Goal: Task Accomplishment & Management: Complete application form

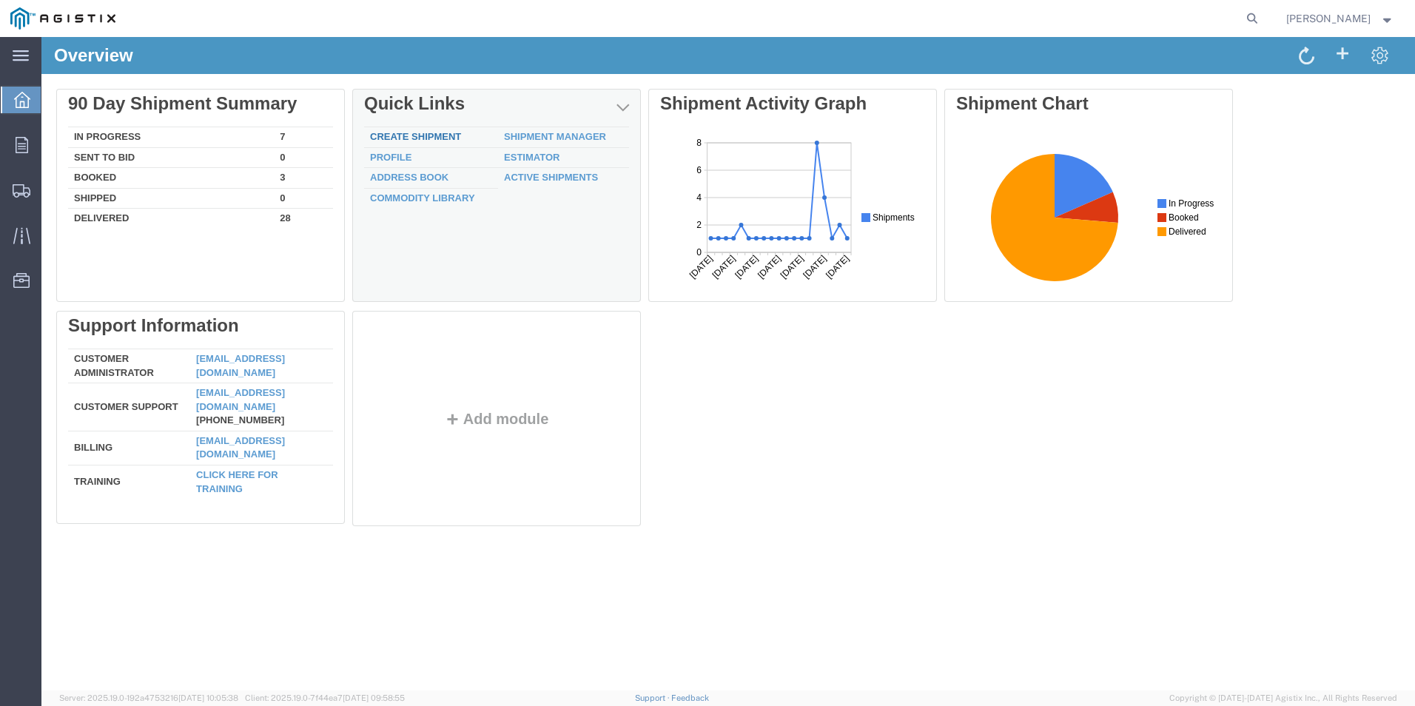
click at [449, 137] on link "Create Shipment" at bounding box center [415, 136] width 91 height 11
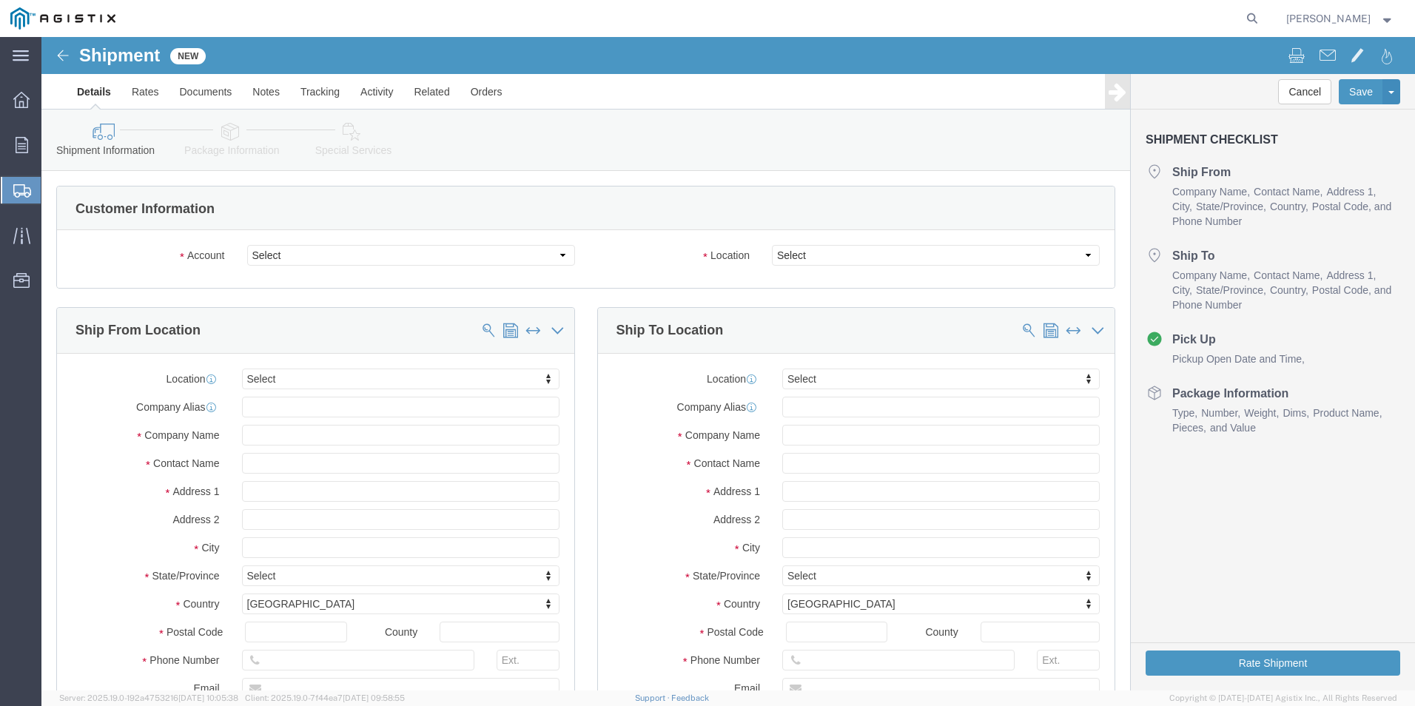
select select
click select "Select PG&E [PERSON_NAME] Ladder Co Inc"
select select "12587"
click select "Select PG&E [PERSON_NAME] Ladder Co Inc"
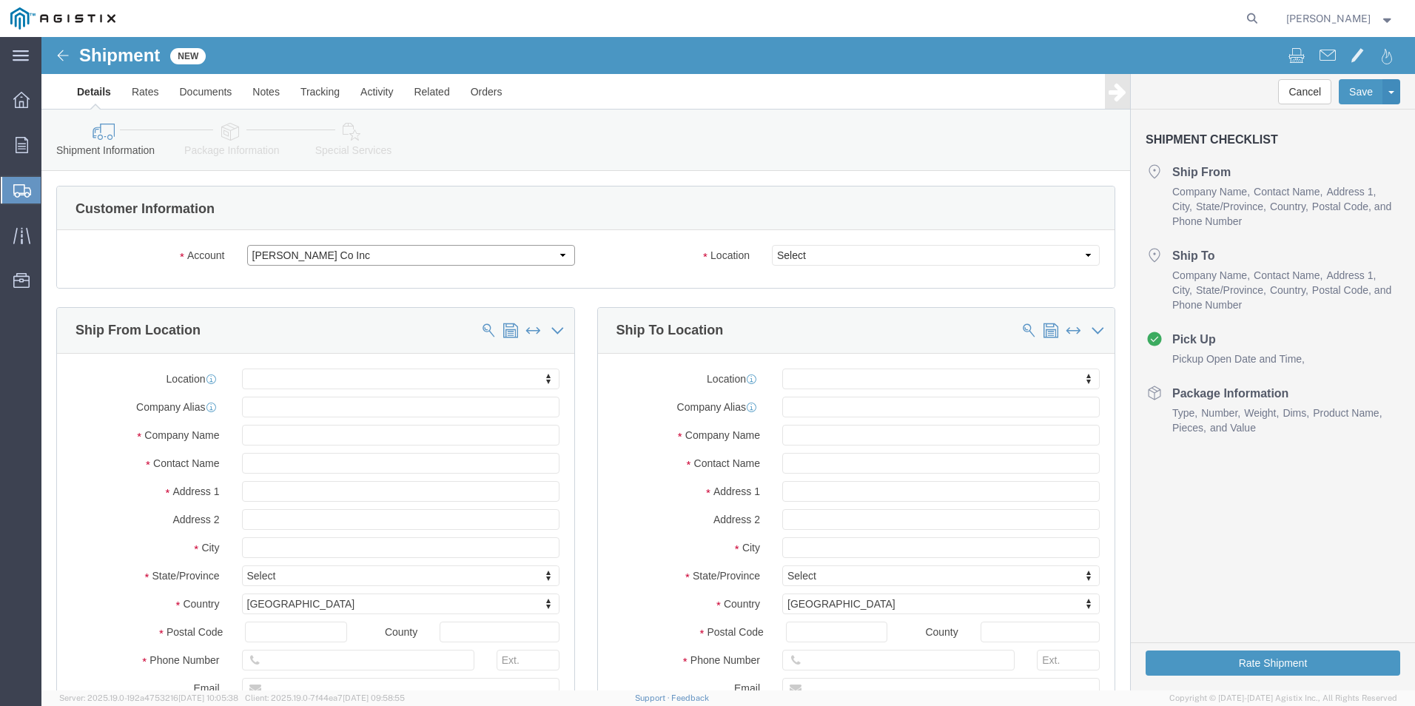
select select
click select "Select Crystal Lake Greenville Merced"
select select "23697"
click select "Select Crystal Lake Greenville Merced"
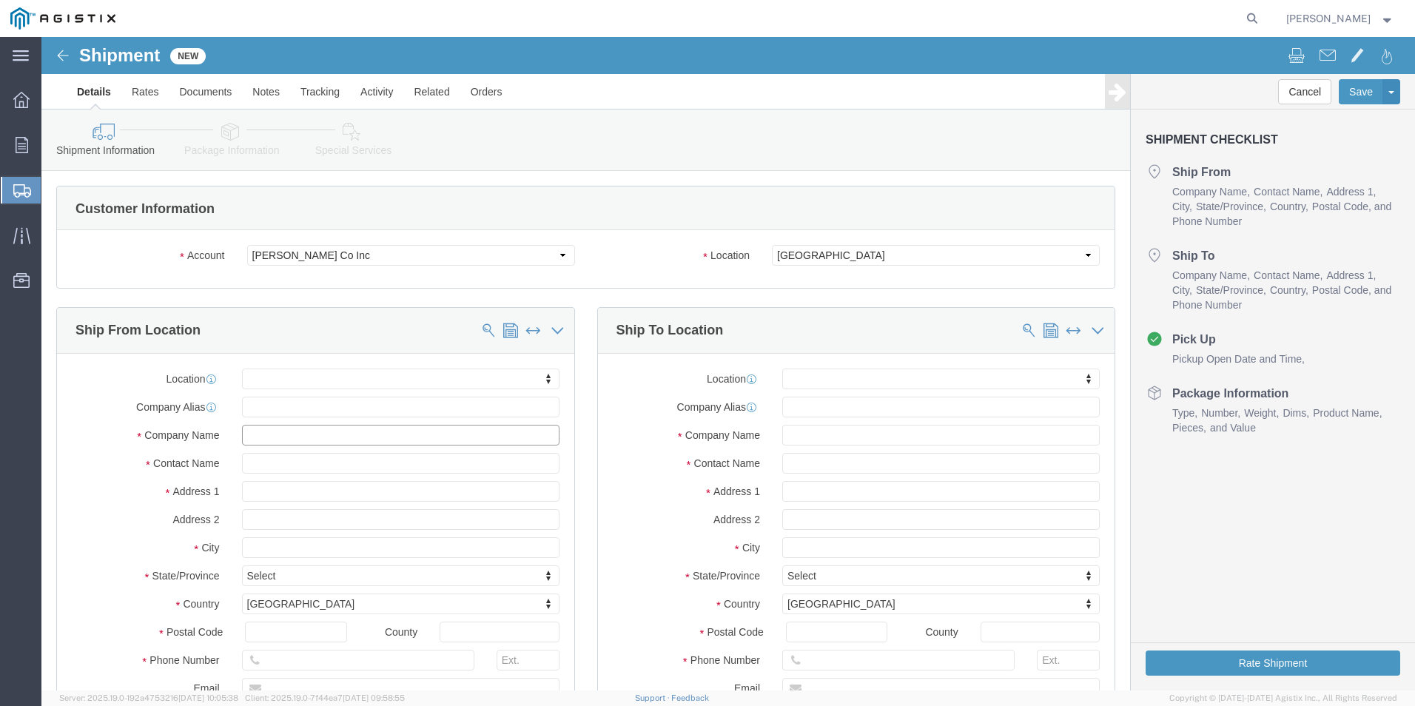
click input "text"
type input "w"
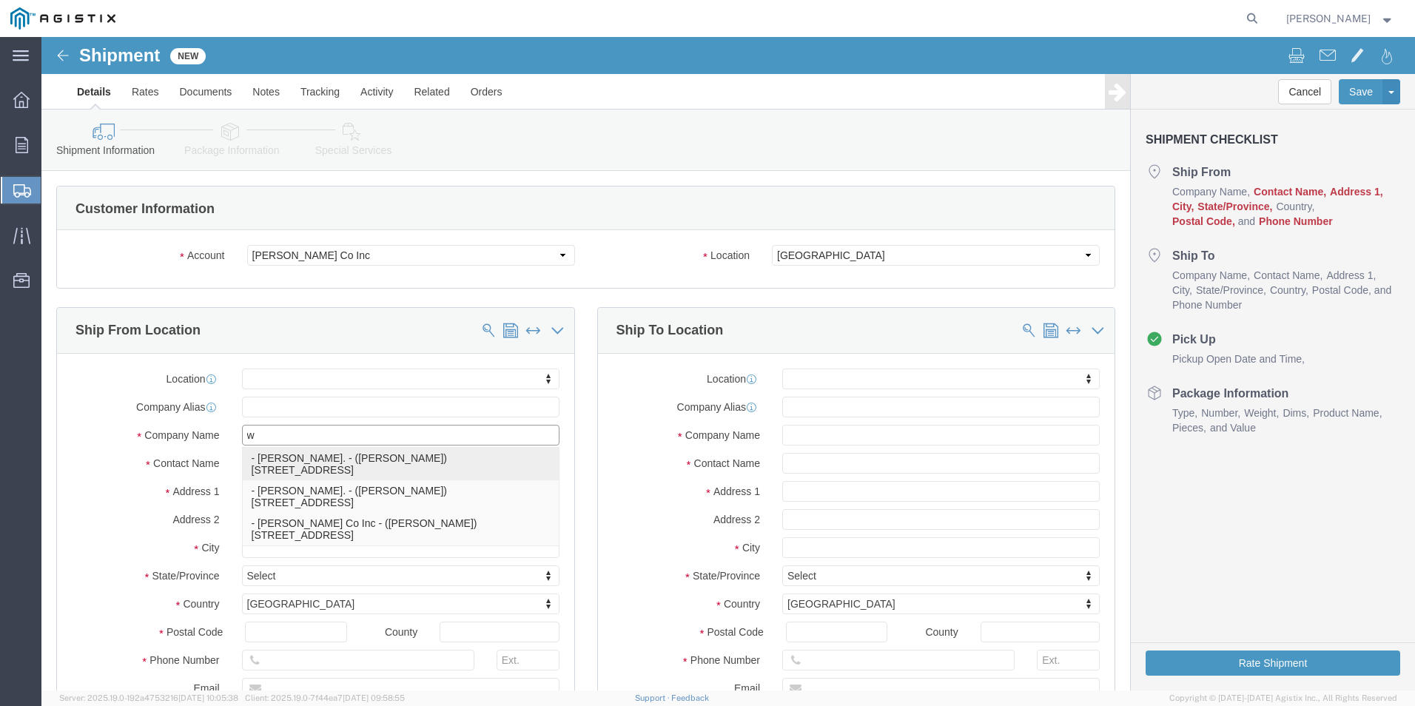
click p "- [PERSON_NAME]. - ([PERSON_NAME]) [STREET_ADDRESS]"
select select
type input "[PERSON_NAME]."
type input "[PERSON_NAME]"
type input "[STREET_ADDRESS]"
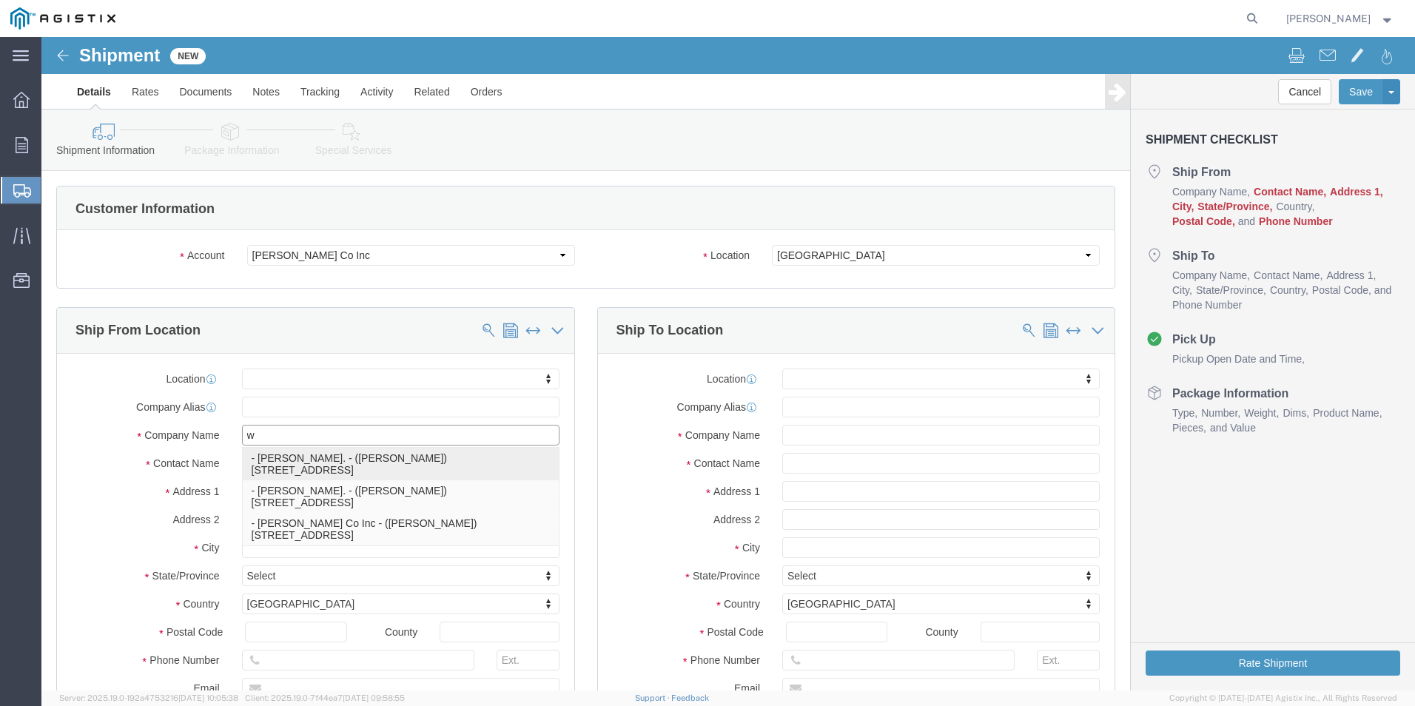
type input "[GEOGRAPHIC_DATA]"
type input "79927"
type input "usa"
select select "[GEOGRAPHIC_DATA]"
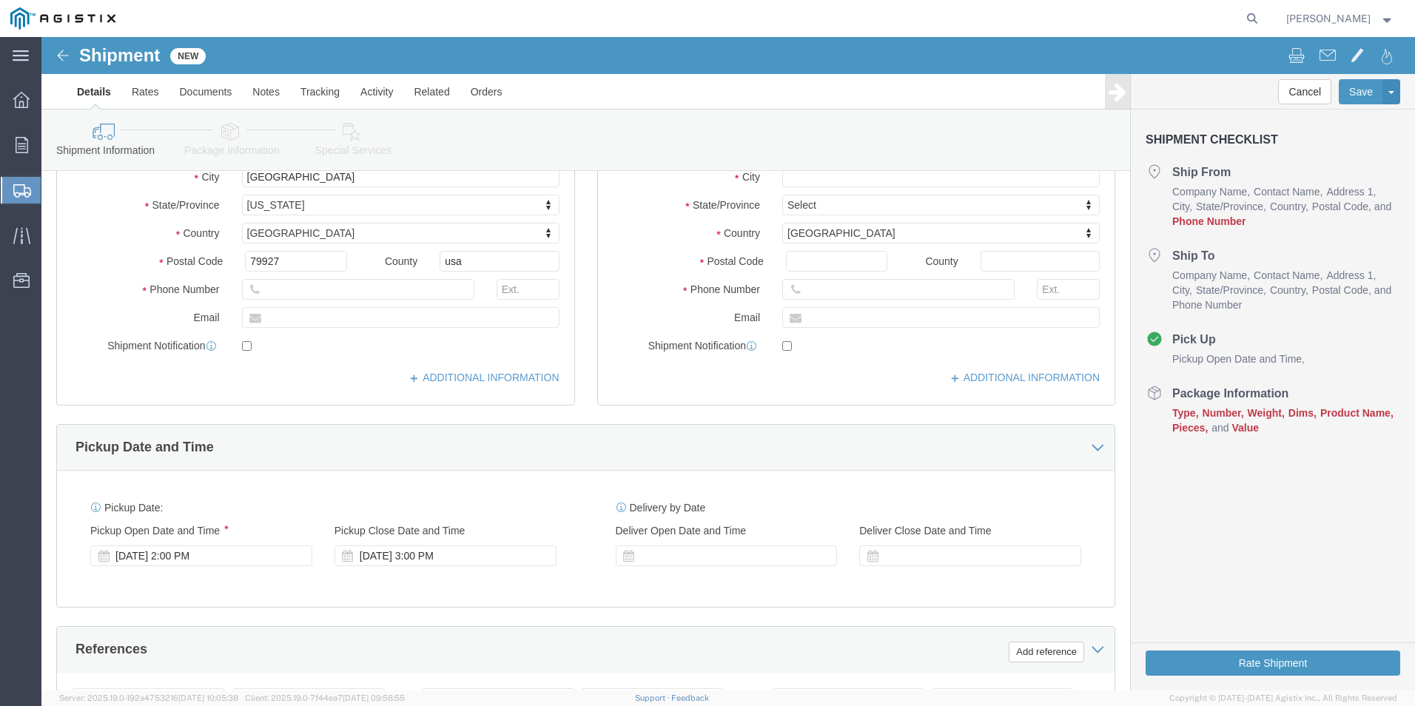
scroll to position [370, 0]
type input "[PERSON_NAME]."
click input "text"
type input "[EMAIL_ADDRESS][DOMAIN_NAME]"
checkbox input "true"
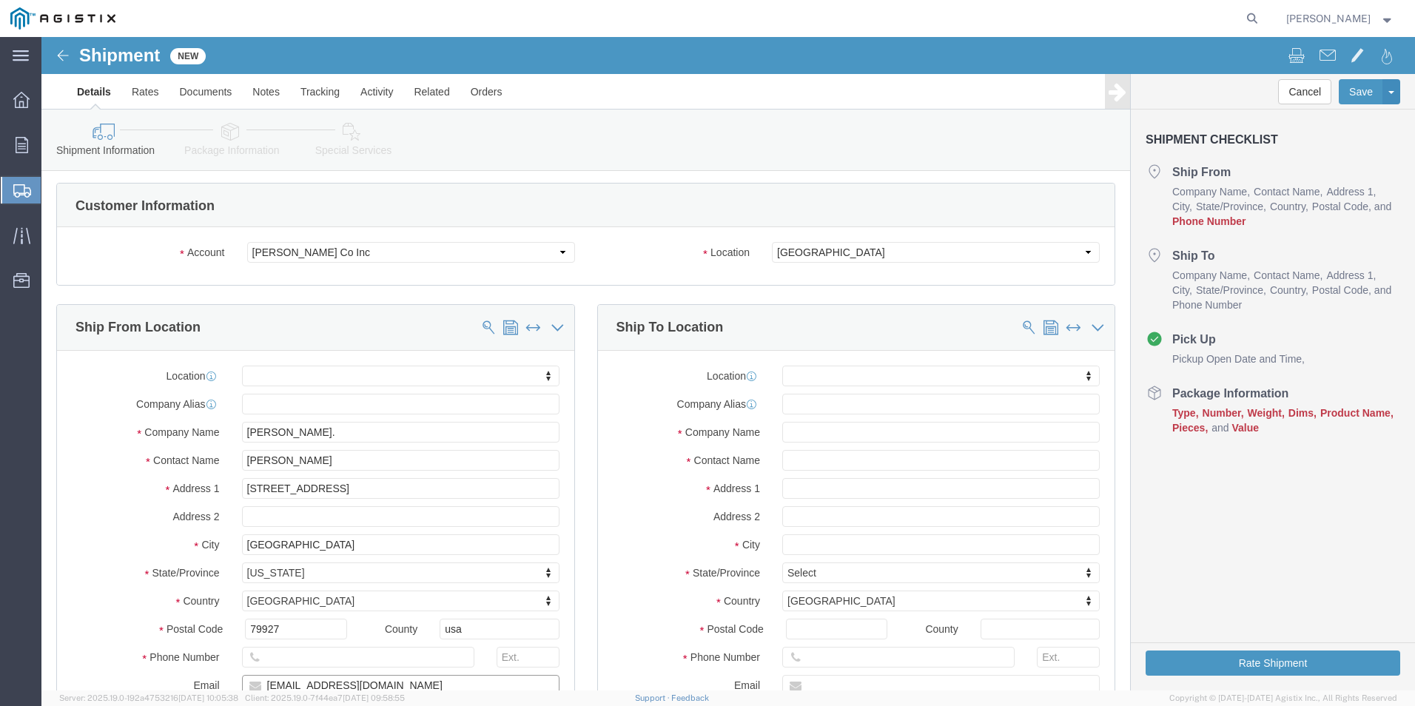
scroll to position [0, 0]
click input "text"
type input "West Fraser Jefferson Safety Acct"
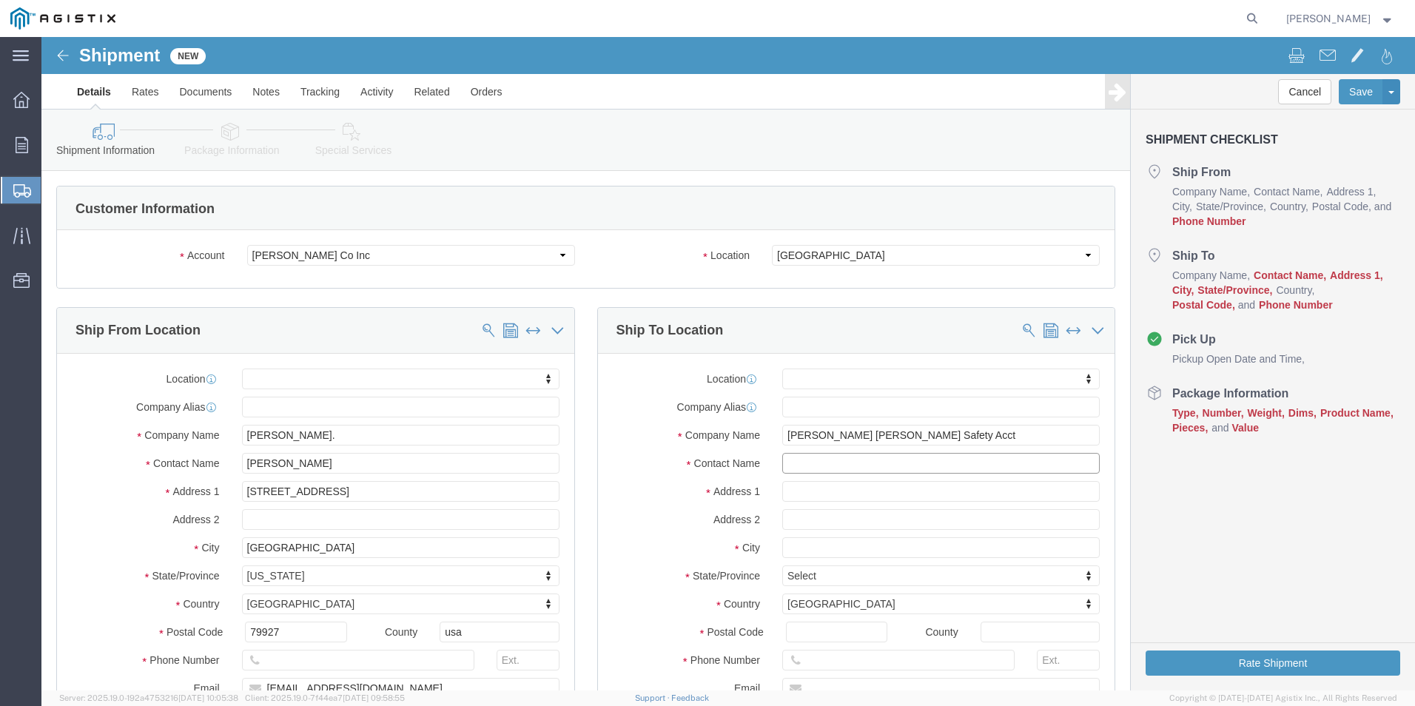
click input "text"
type input "Rec Dept"
click input "text"
type input "500 Nexford Blvd"
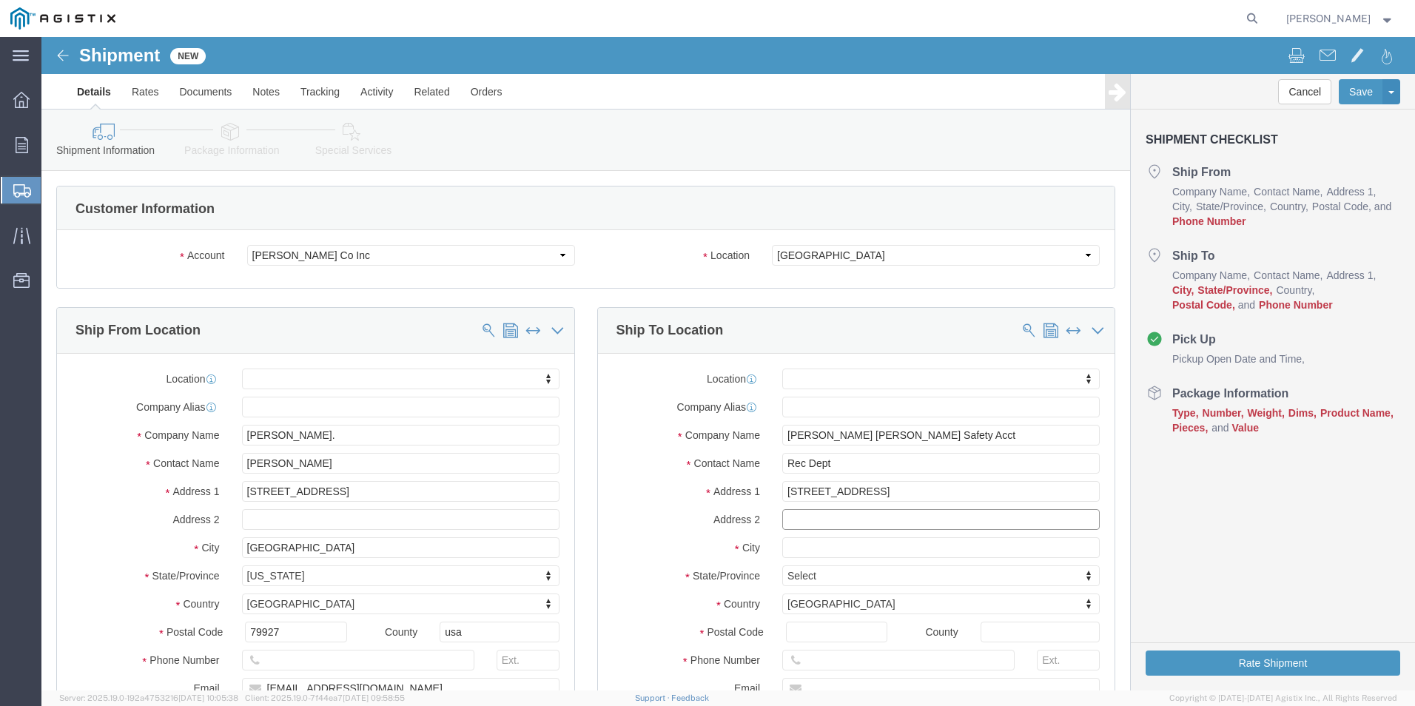
select select
type input "JHefferson"
select select
type input "t"
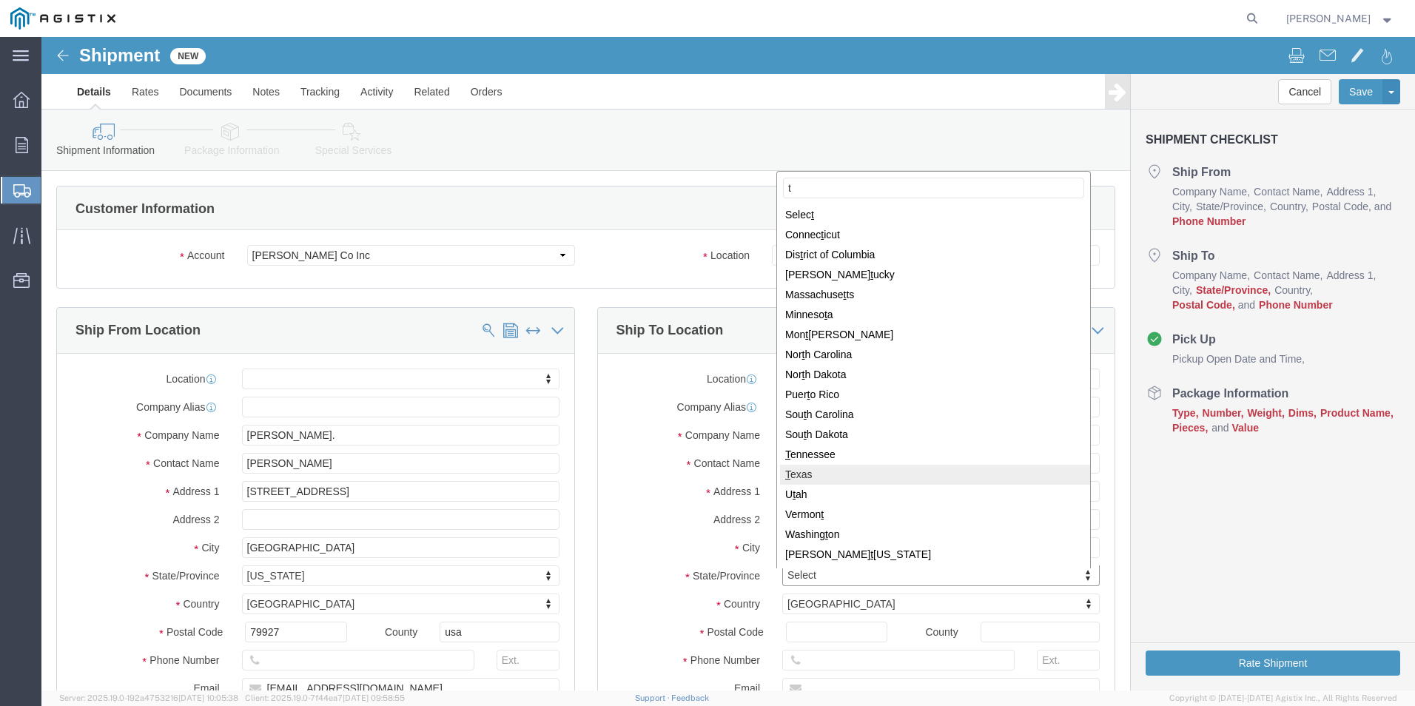
select select
select select "[GEOGRAPHIC_DATA]"
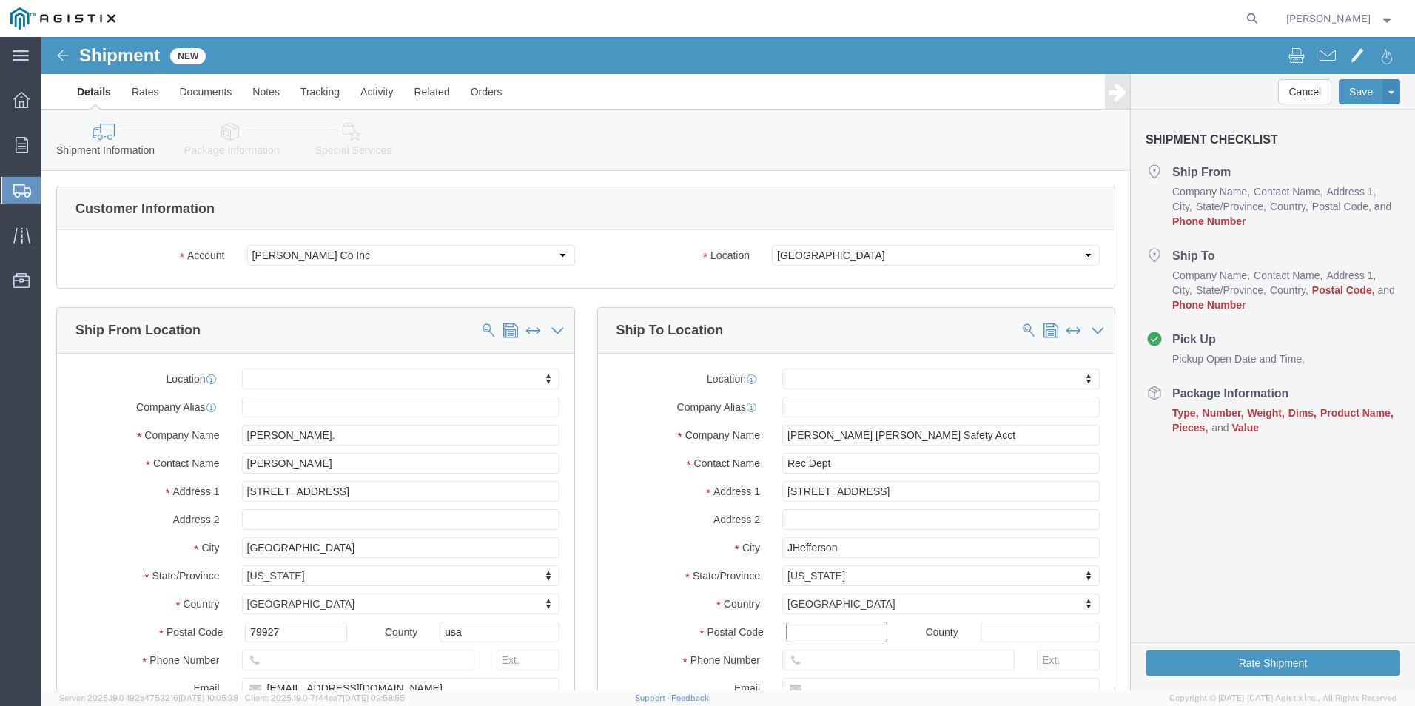
click input "Postal Code"
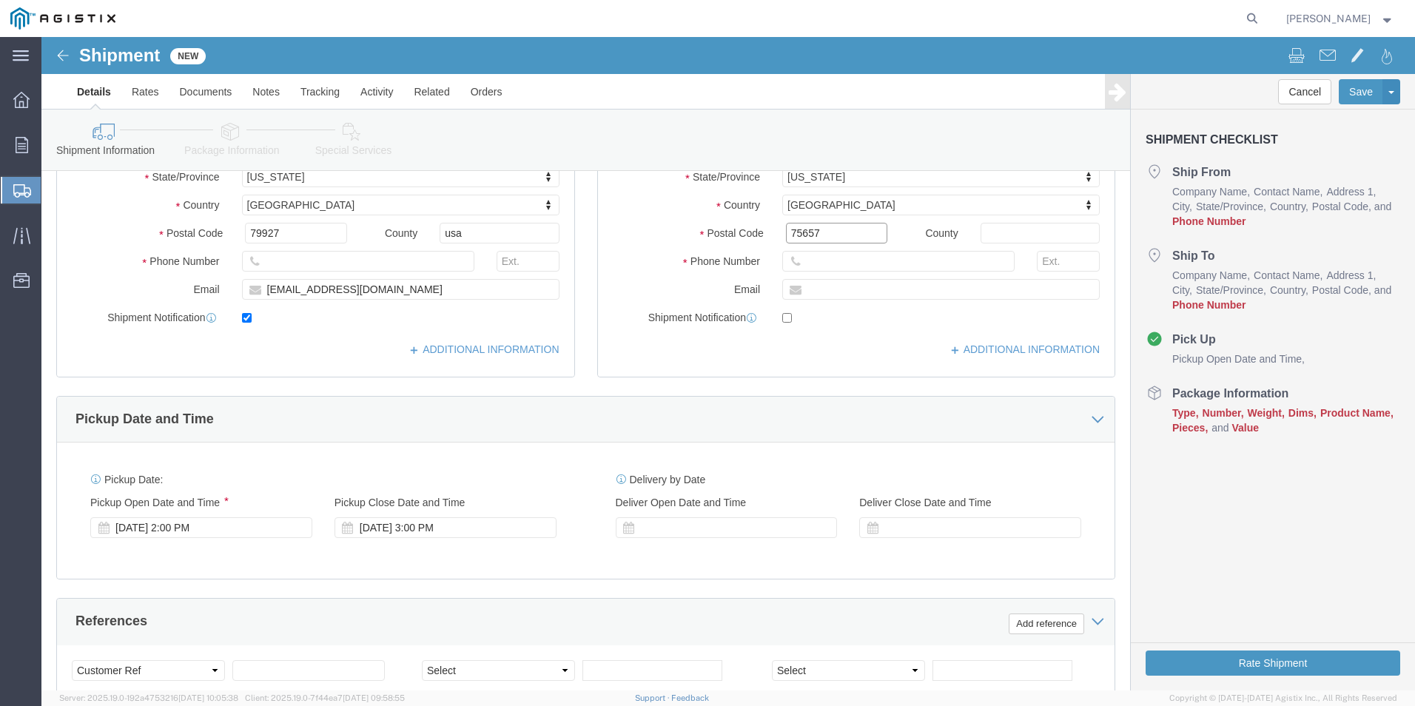
scroll to position [444, 0]
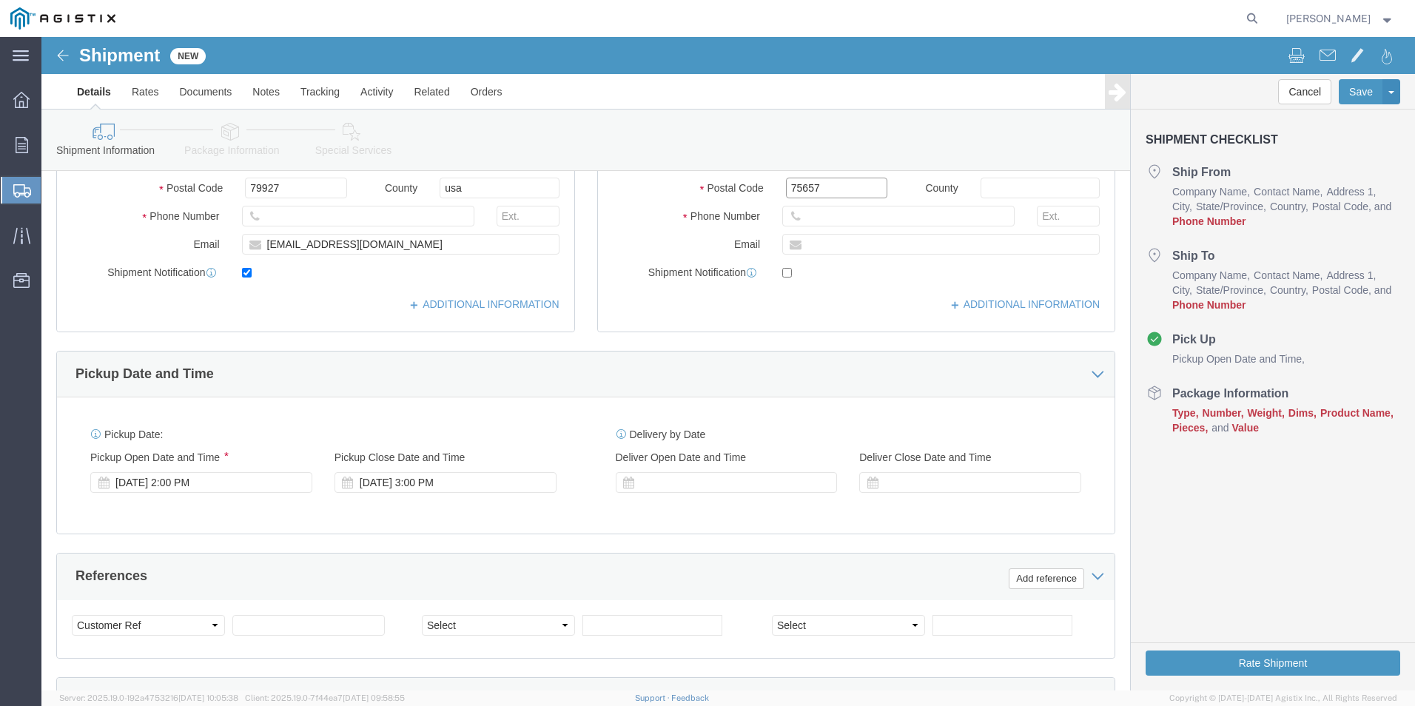
type input "75657"
select select
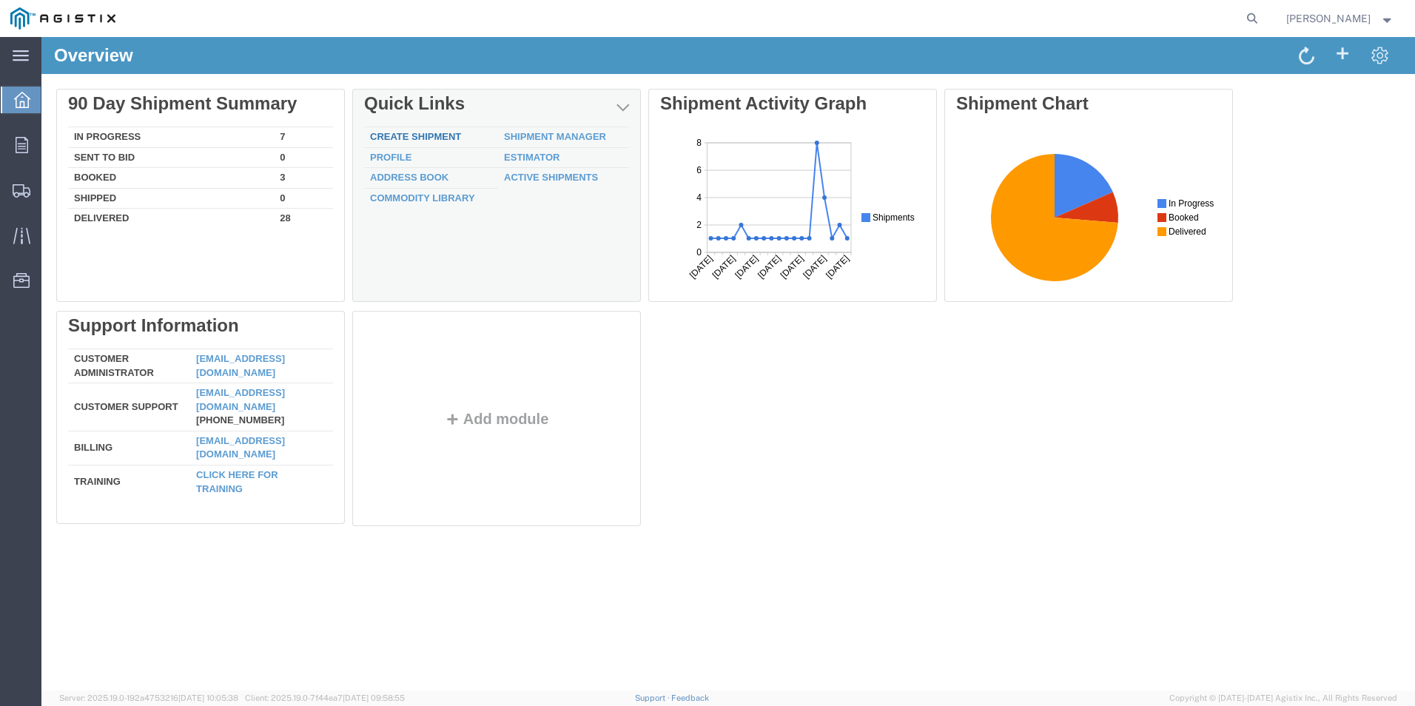
click at [443, 140] on link "Create Shipment" at bounding box center [415, 136] width 91 height 11
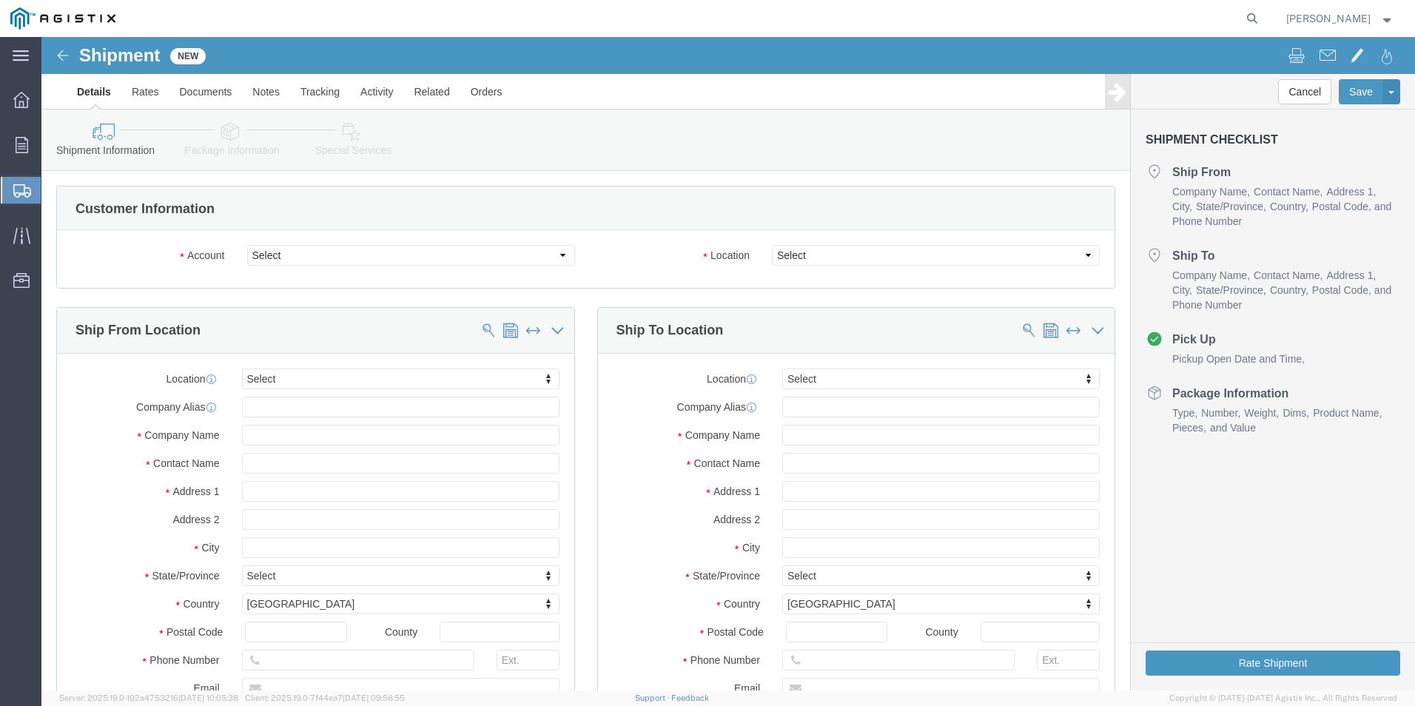
select select
click select "Select PG&E [PERSON_NAME] Ladder Co Inc"
select select "9596"
click select "Select PG&E [PERSON_NAME] Ladder Co Inc"
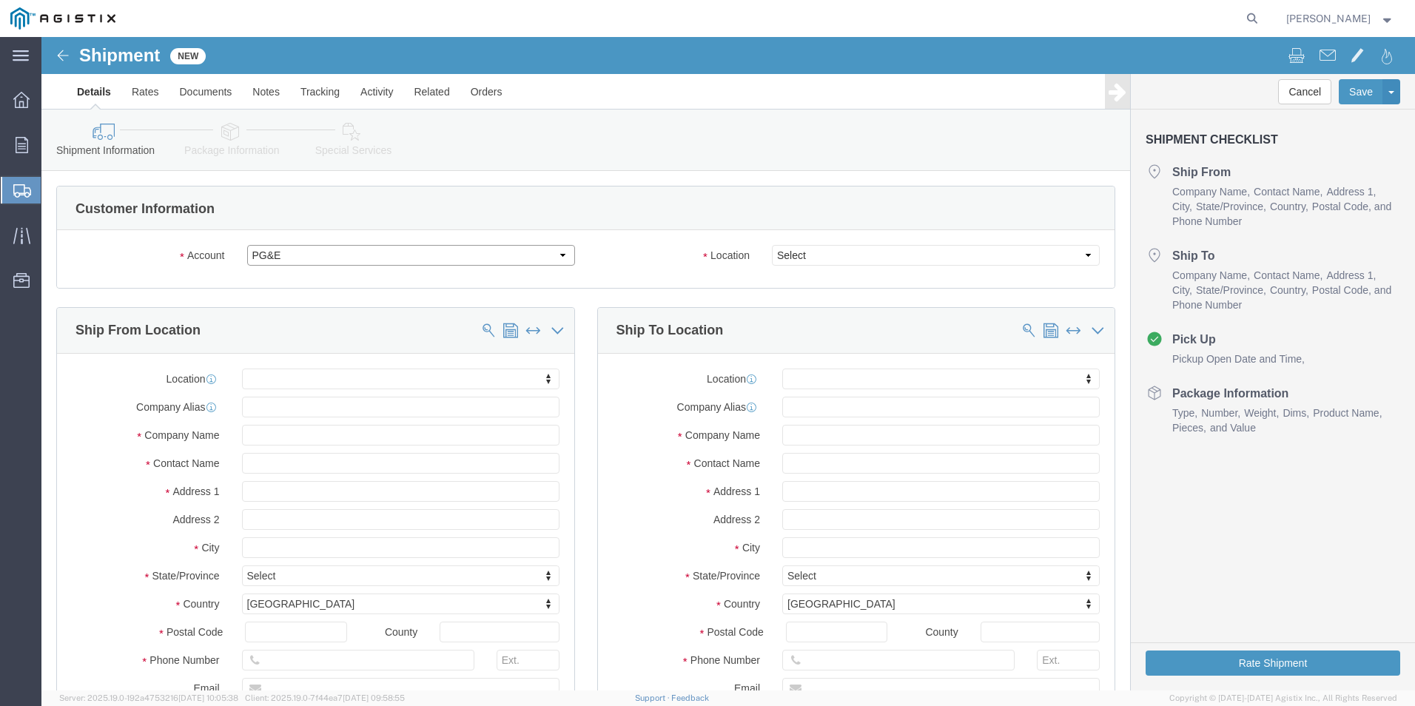
select select "PURCHORD"
select select
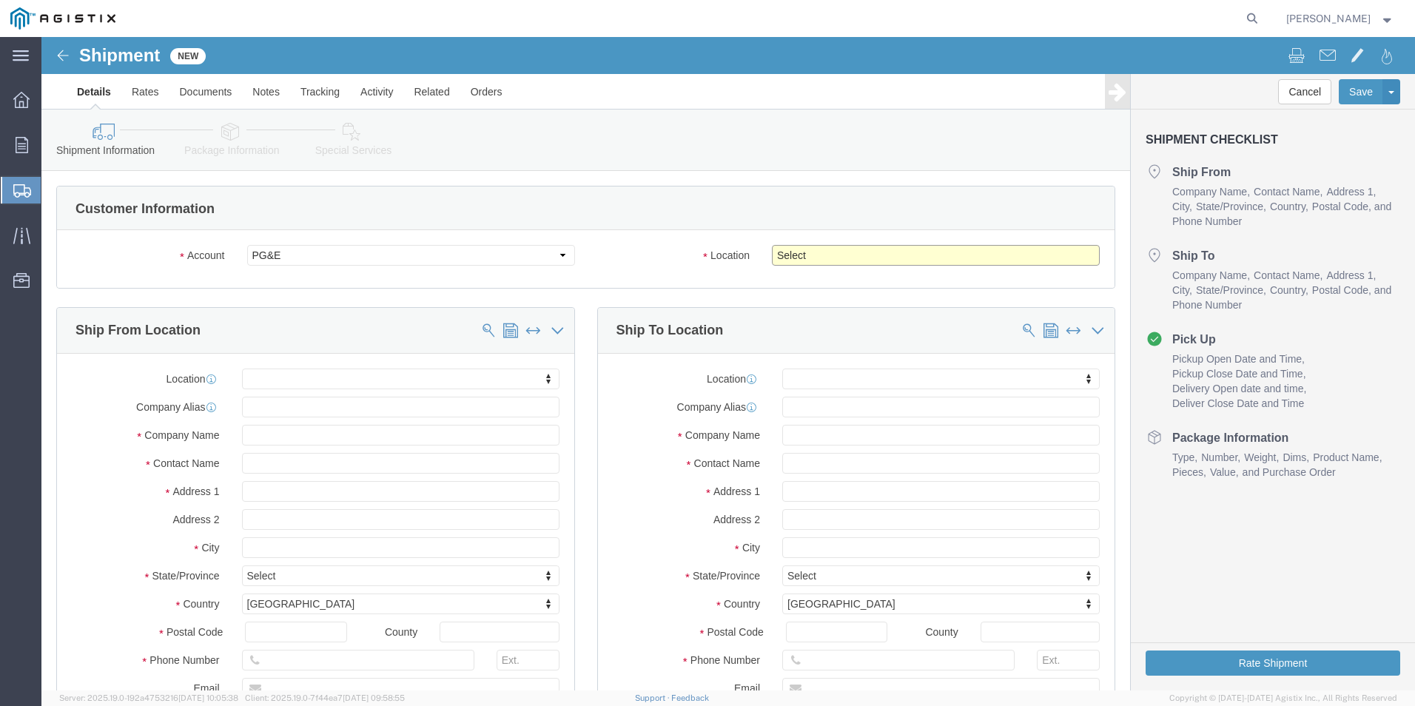
click select "Select All Others [GEOGRAPHIC_DATA] [GEOGRAPHIC_DATA] [GEOGRAPHIC_DATA] [GEOGRA…"
select select "23082"
click select "Select All Others [GEOGRAPHIC_DATA] [GEOGRAPHIC_DATA] [GEOGRAPHIC_DATA] [GEOGRA…"
click input "text"
type input "wer"
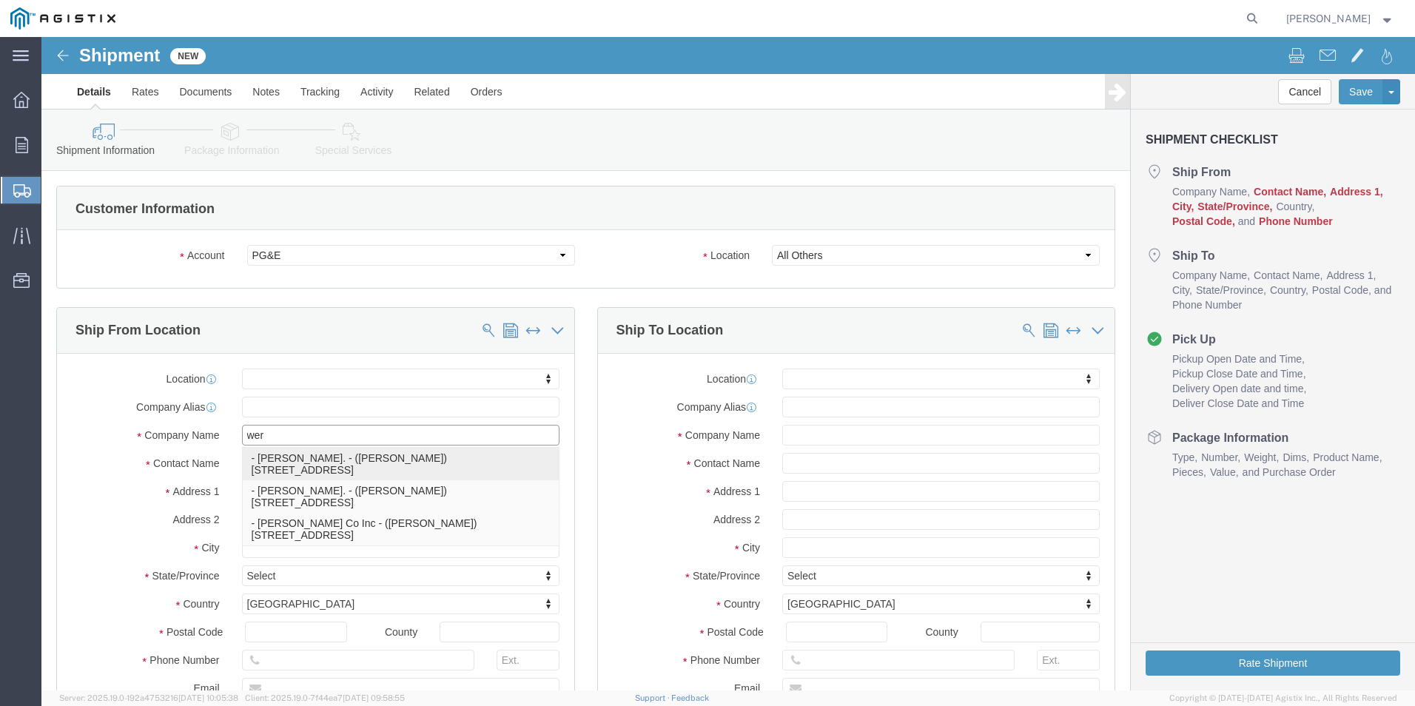
click p "- [PERSON_NAME]. - ([PERSON_NAME]) [STREET_ADDRESS]"
select select
type input "[PERSON_NAME]."
type input "[PERSON_NAME]"
type input "[STREET_ADDRESS]"
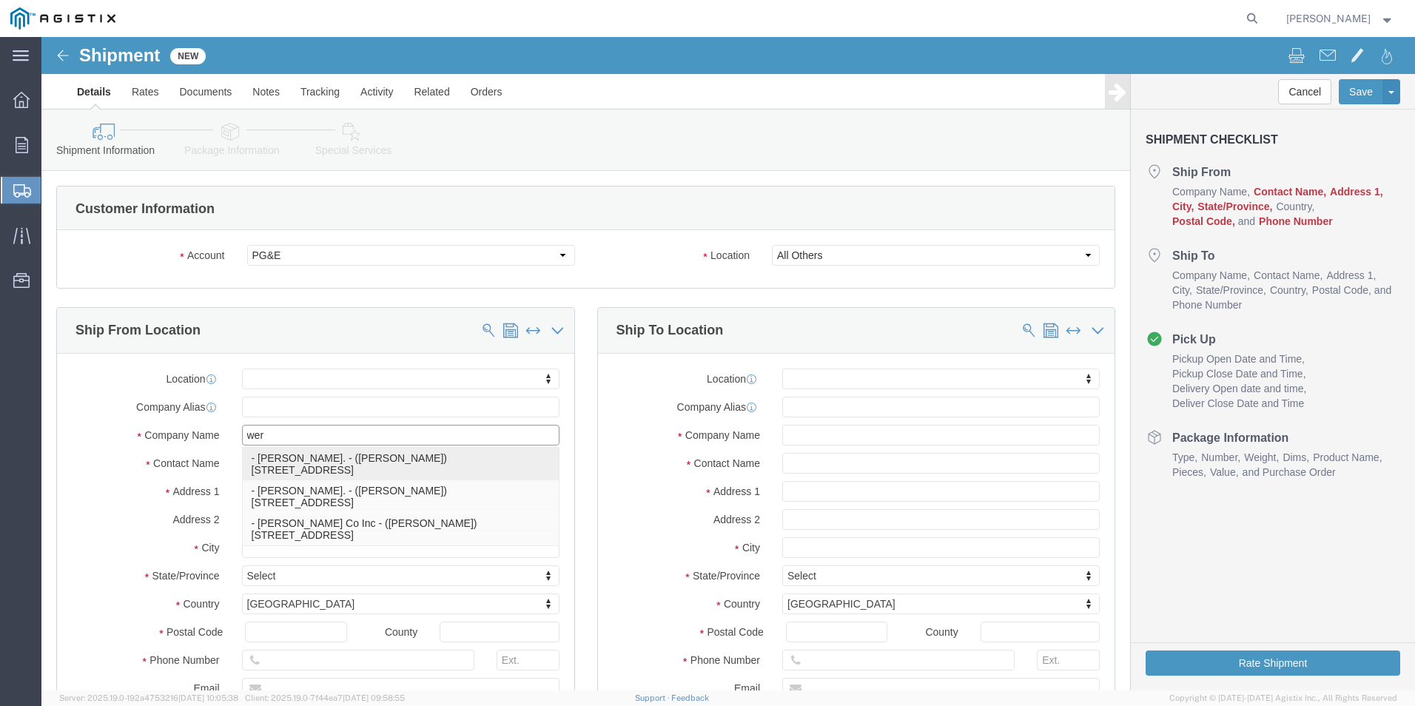
type input "[GEOGRAPHIC_DATA]"
type input "79927"
type input "usa"
select select "[GEOGRAPHIC_DATA]"
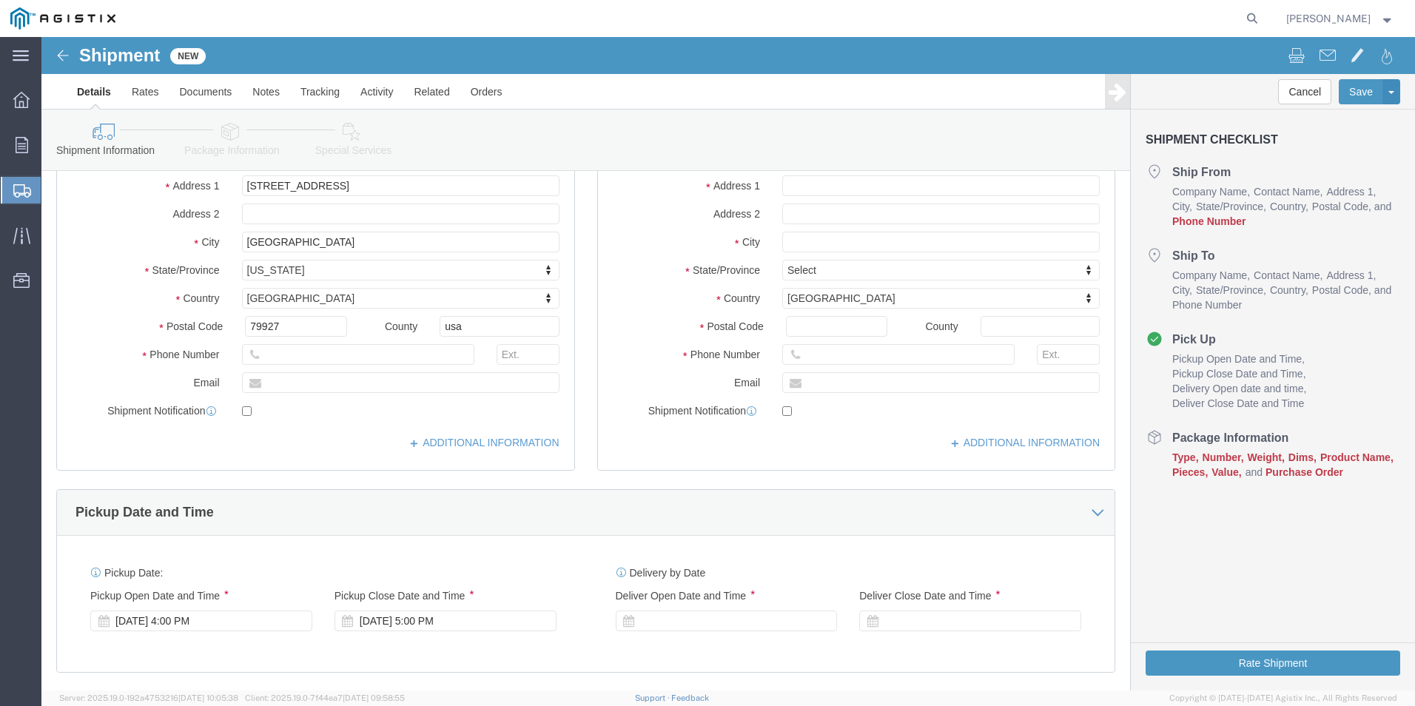
scroll to position [296, 0]
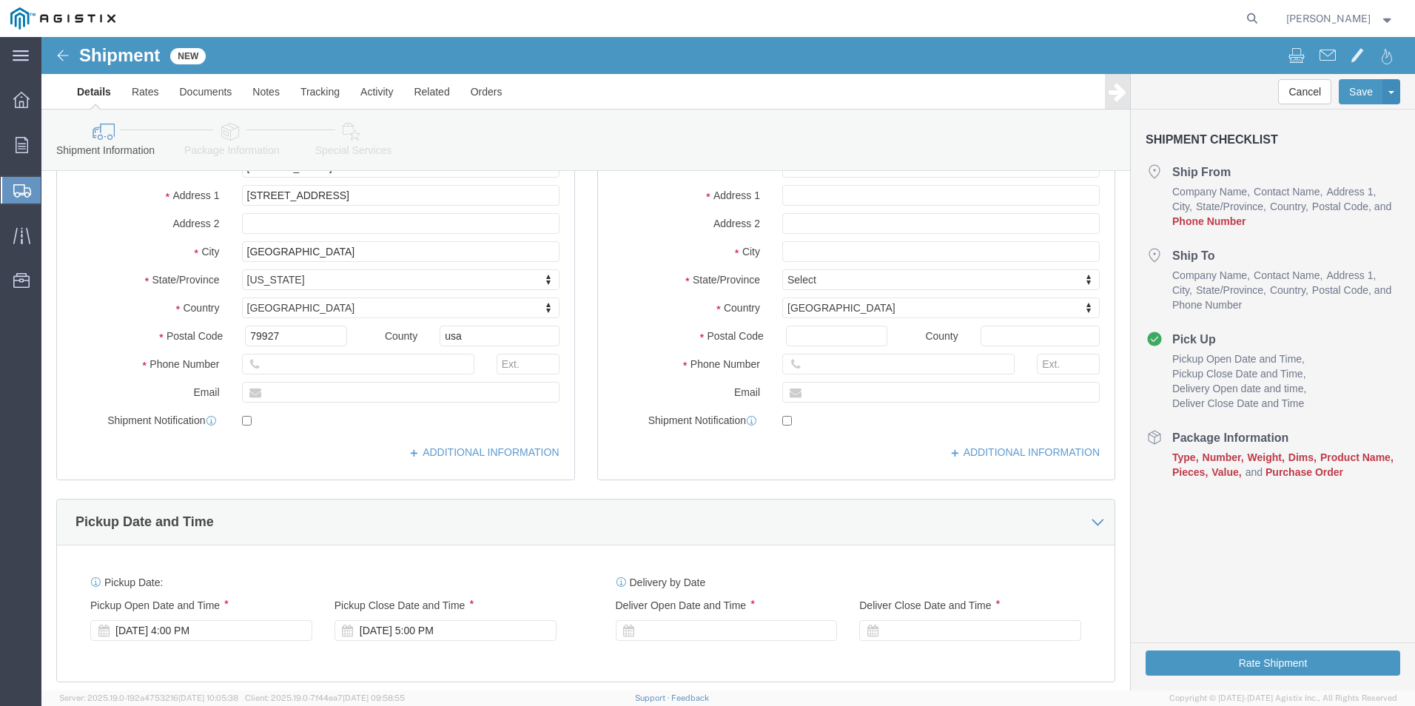
type input "[PERSON_NAME]."
click input "text"
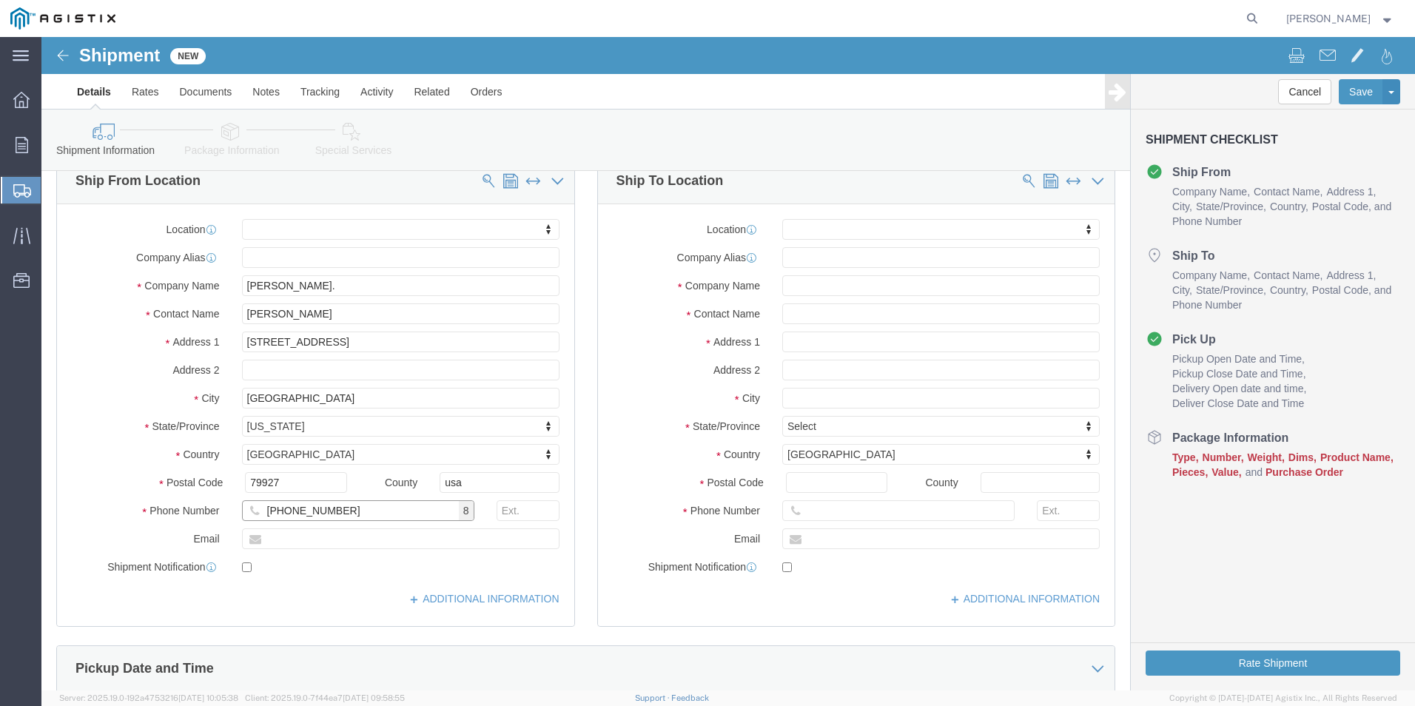
scroll to position [148, 0]
type input "[PHONE_NUMBER]"
click input "text"
type input "Pacific Ga"
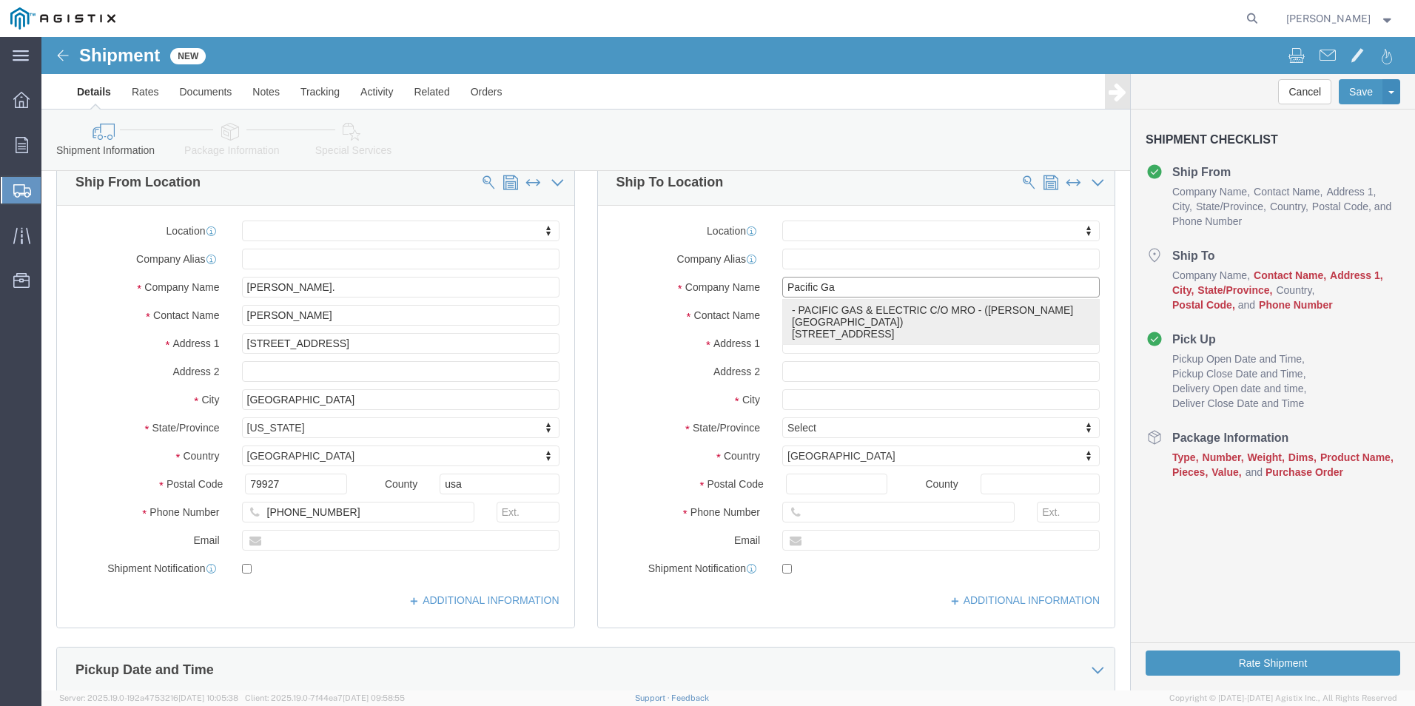
click p "- PACIFIC GAS & ELECTRIC C/O MRO - ([PERSON_NAME][GEOGRAPHIC_DATA]) [STREET_ADD…"
select select
type input "PACIFIC GAS & ELECTRIC C/O MRO"
type input "[PERSON_NAME]"
type input "[STREET_ADDRESS]"
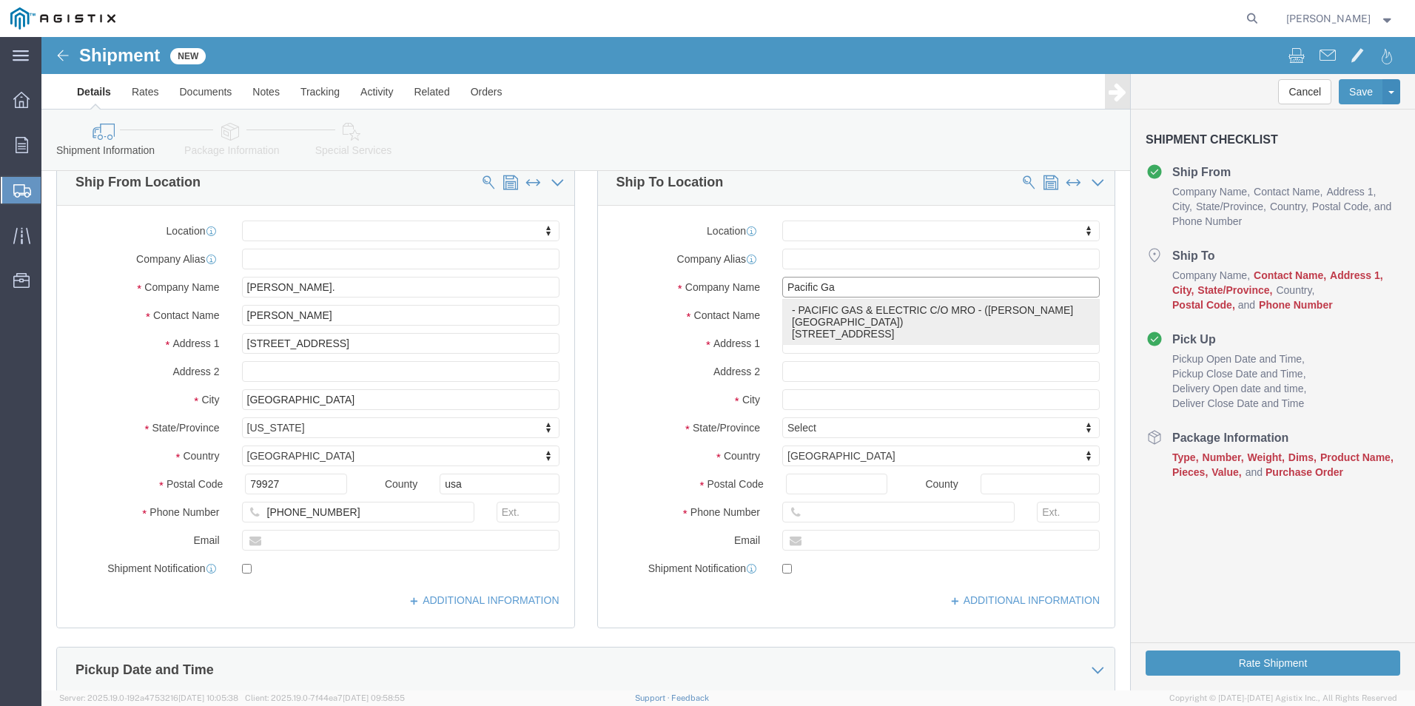
type input "STOCKTON"
type input "95204"
type input "9253354060"
select select "CA"
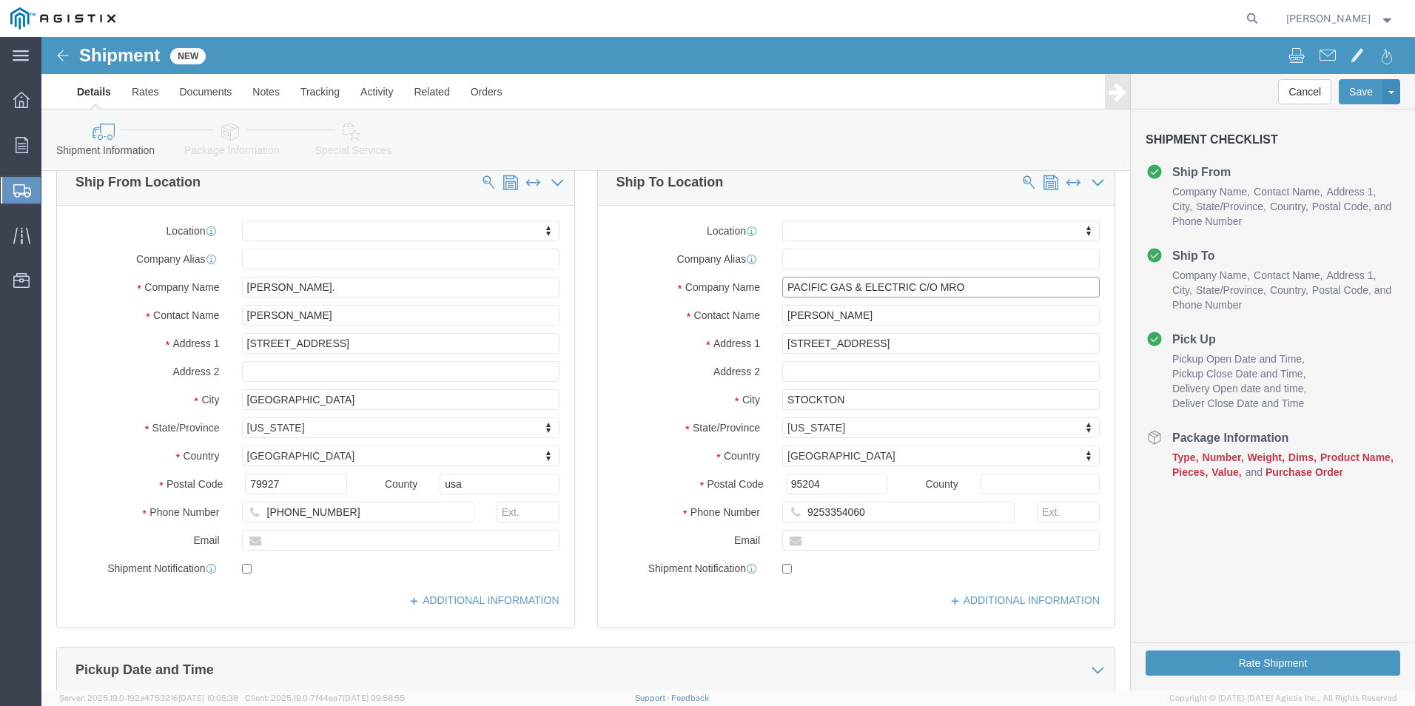
type input "PACIFIC GAS & ELECTRIC C/O MRO"
drag, startPoint x: 802, startPoint y: 275, endPoint x: 741, endPoint y: 275, distance: 60.7
click input "[PERSON_NAME]"
drag, startPoint x: 839, startPoint y: 280, endPoint x: 728, endPoint y: 283, distance: 110.3
click div "[STREET_ADDRESS]"
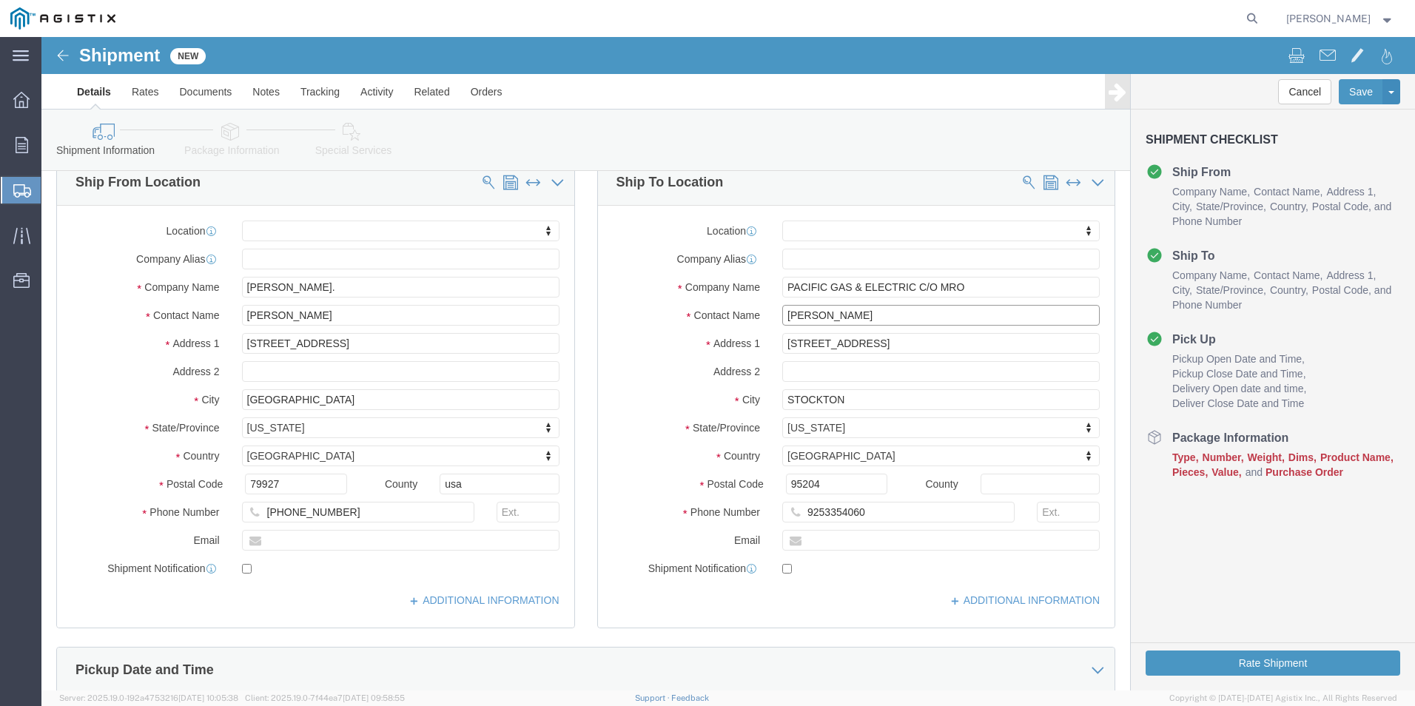
type input "[PERSON_NAME]"
type input "[GEOGRAPHIC_DATA]"
select select
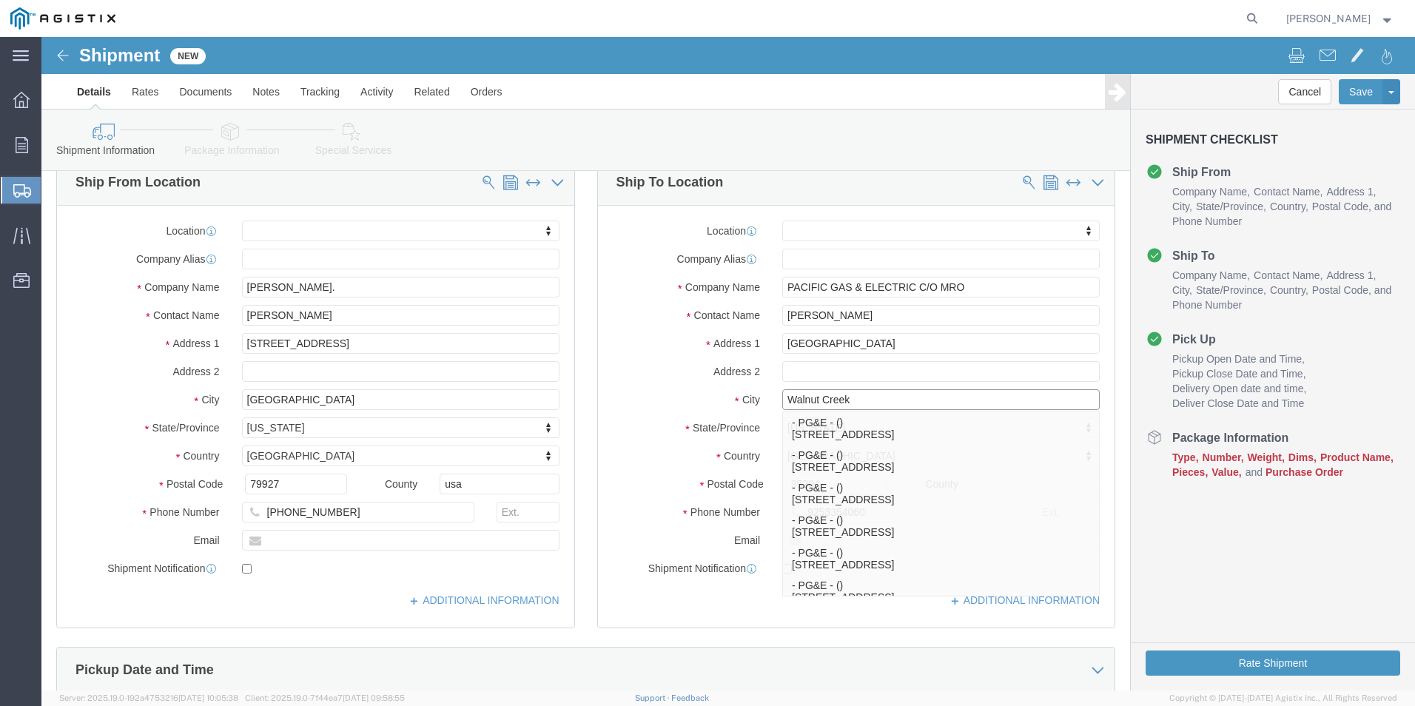
type input "Walnut Creek"
select select
type input "94595"
select select
type input "[PHONE_NUMBER]"
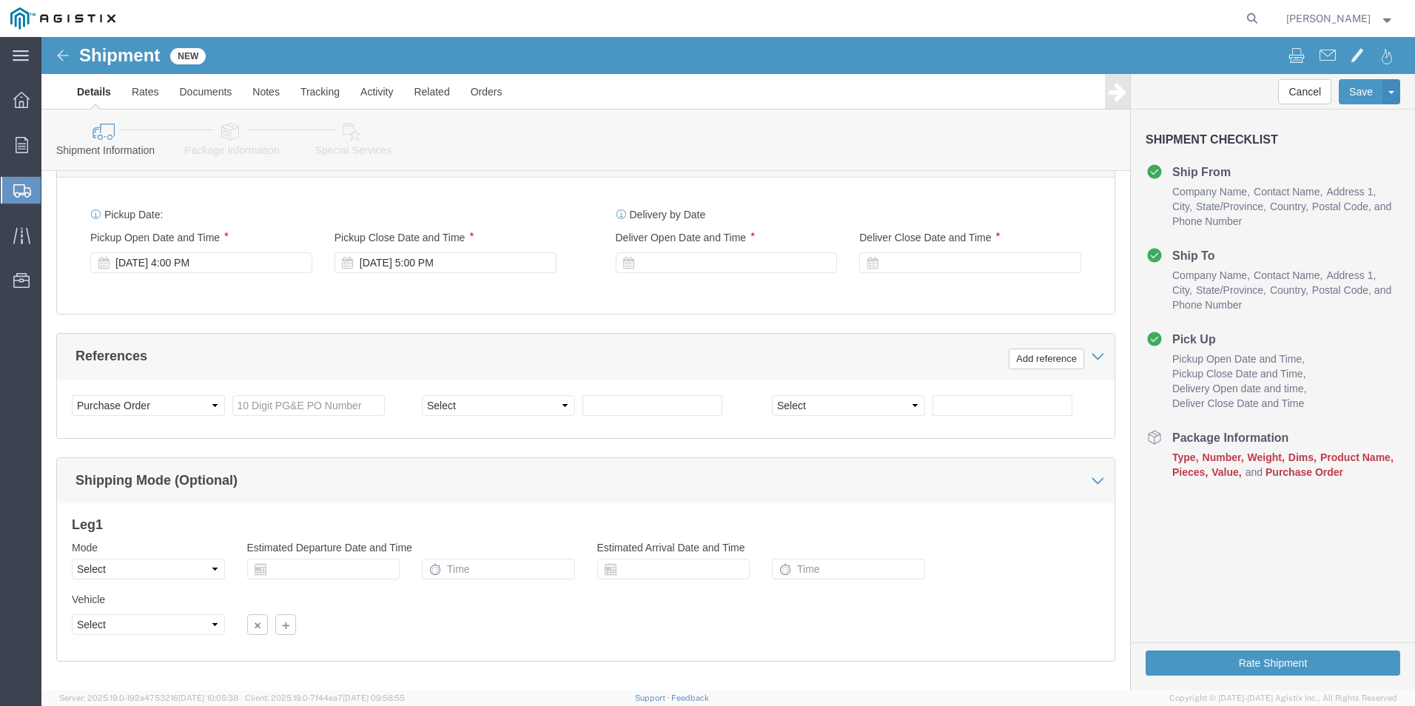
scroll to position [666, 0]
click div "[DATE] 4:00 PM"
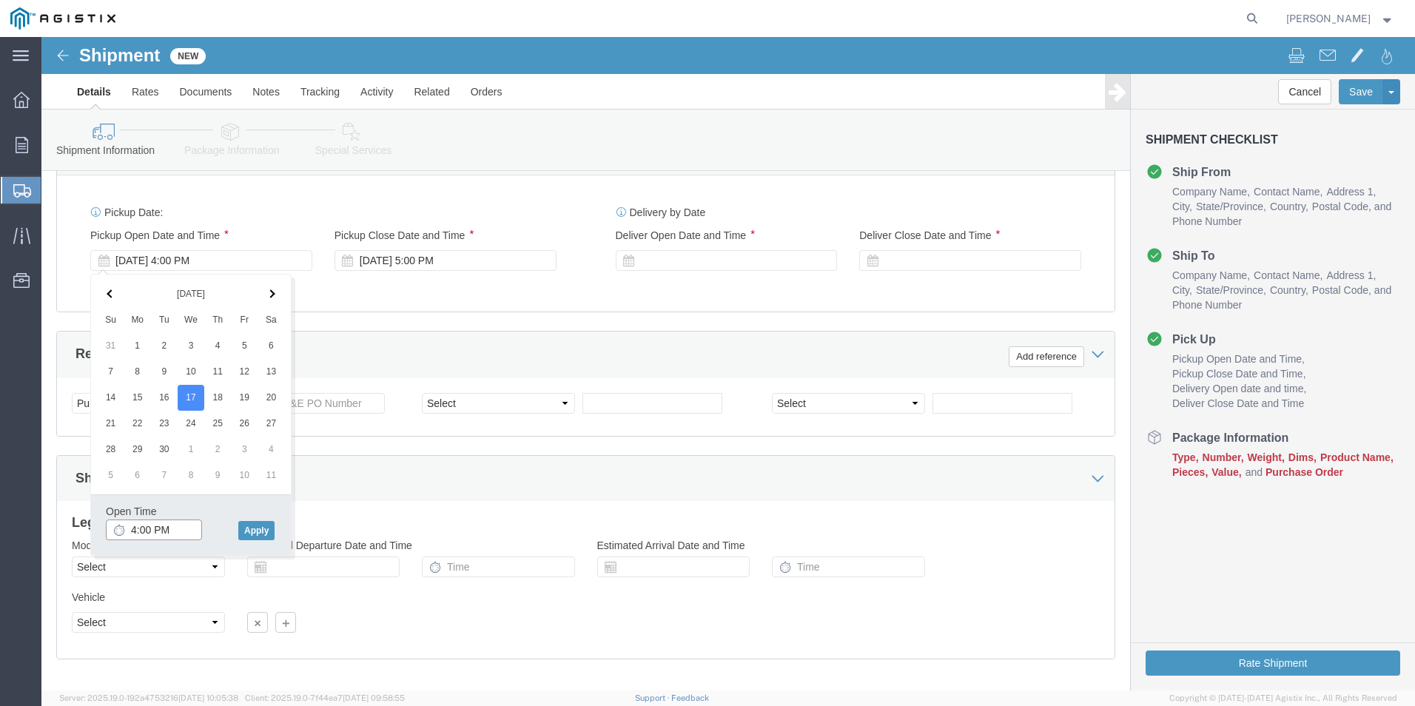
drag, startPoint x: 128, startPoint y: 491, endPoint x: 151, endPoint y: 488, distance: 23.2
click input "4:00 PM"
type input "7:00 am:00 PM"
click button "Apply"
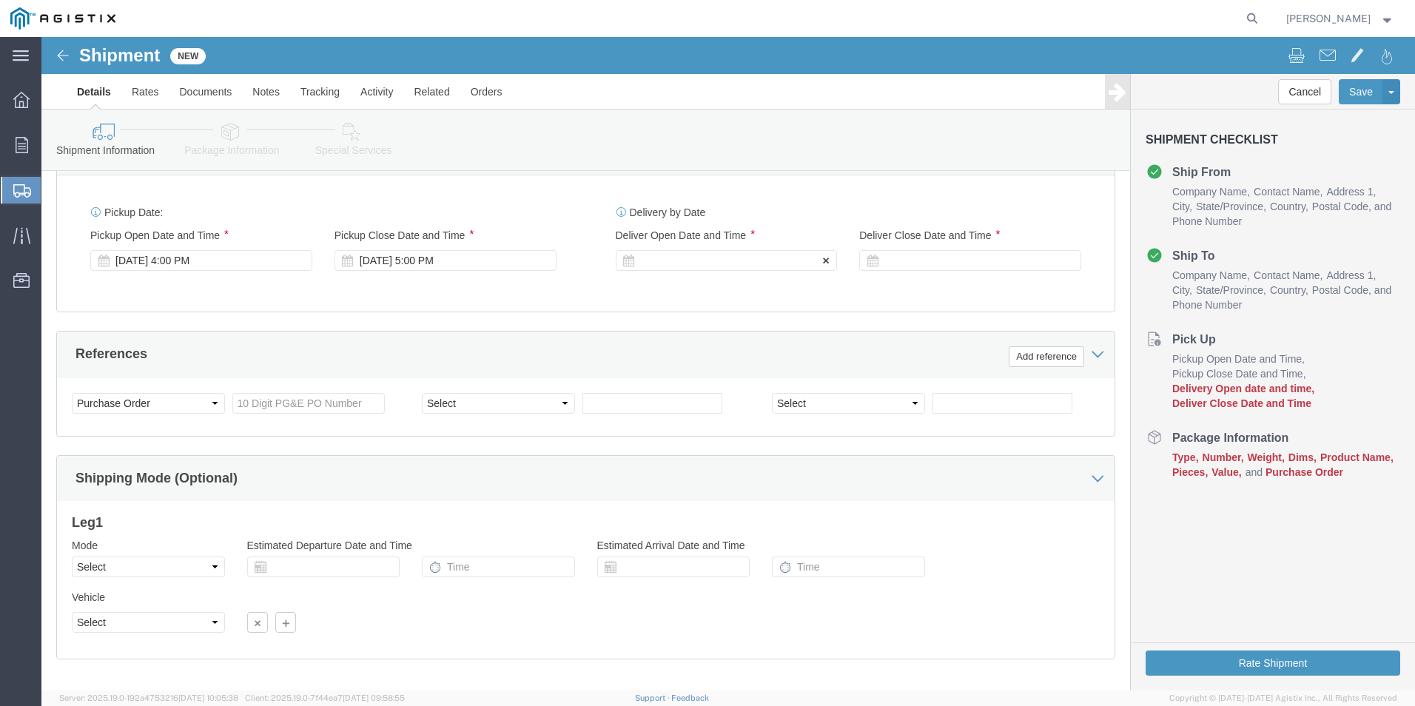
click div
type input ":"
type input "7:00 AM"
click button "Apply"
click div
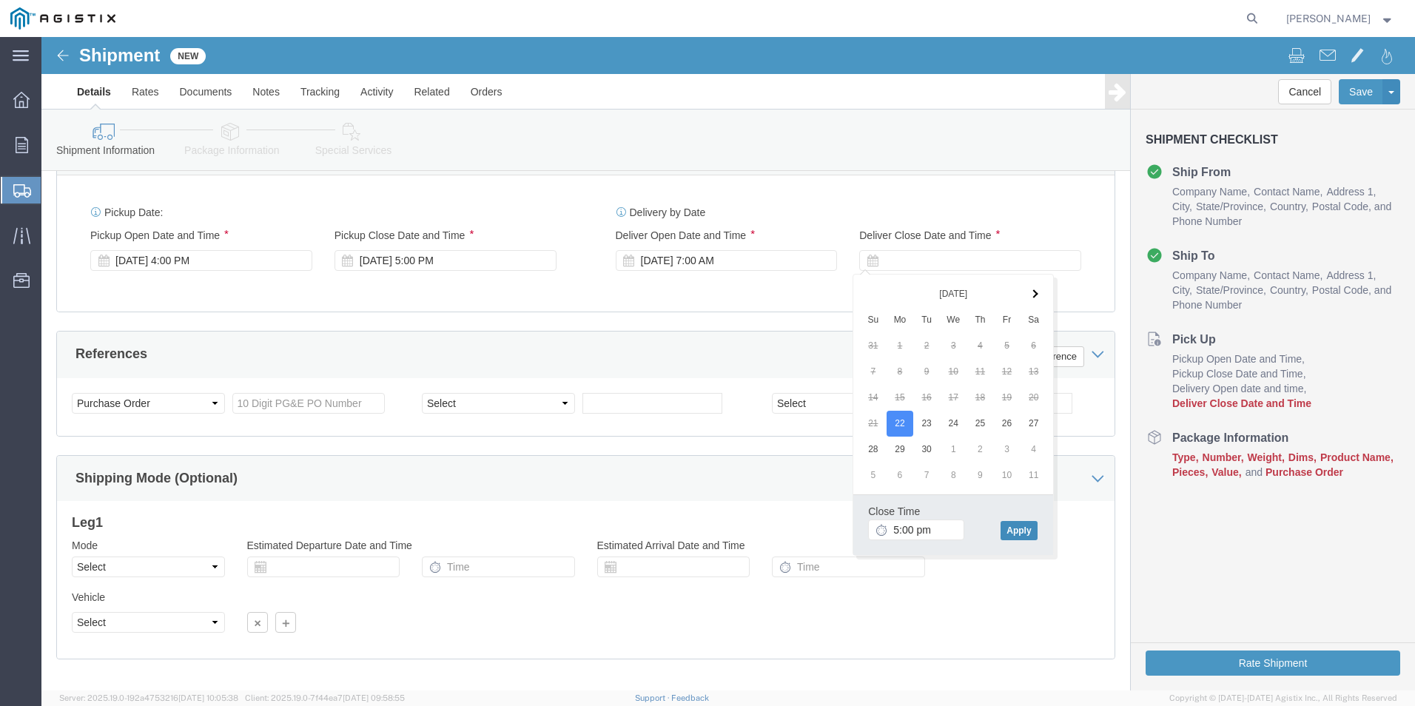
type input "5:00 PM"
click button "Apply"
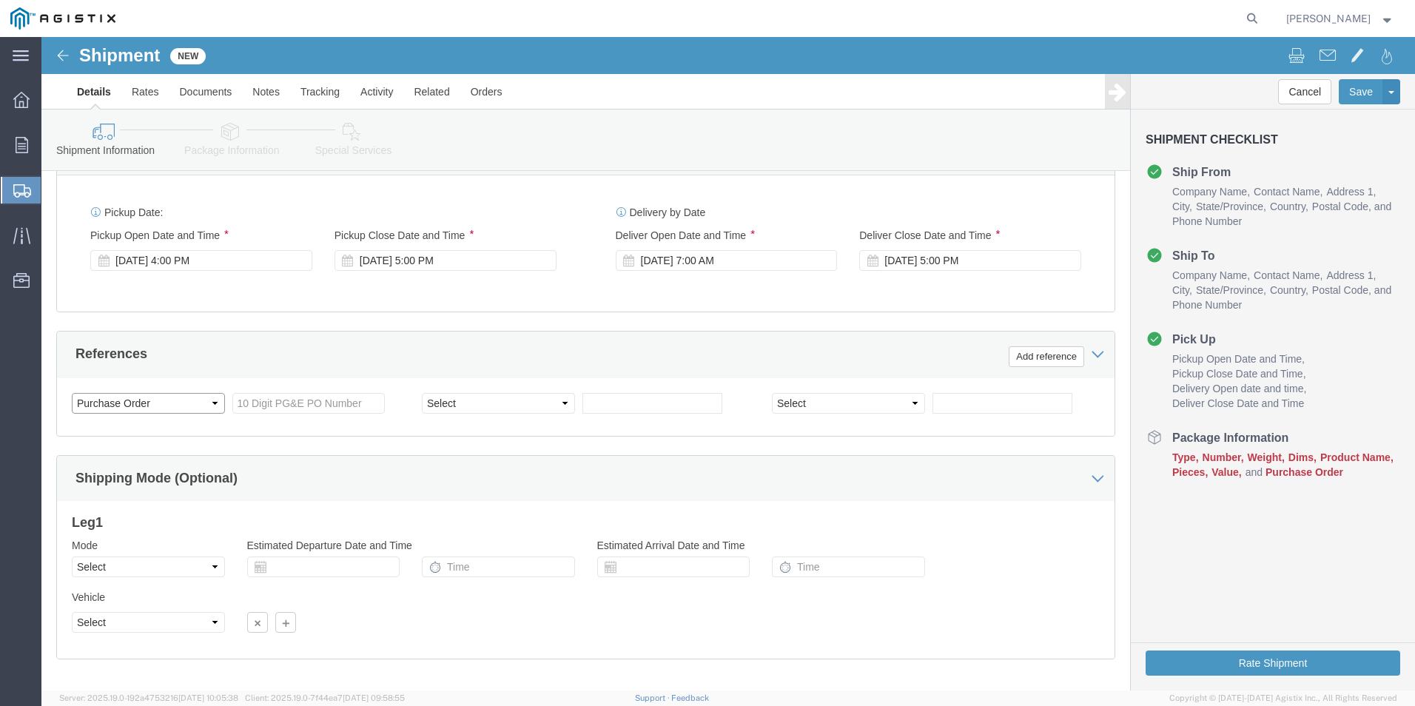
click select "Select Account Type Activity ID Airline Appointment Number ASN Batch Request # …"
click input "text"
paste input "2701242947"
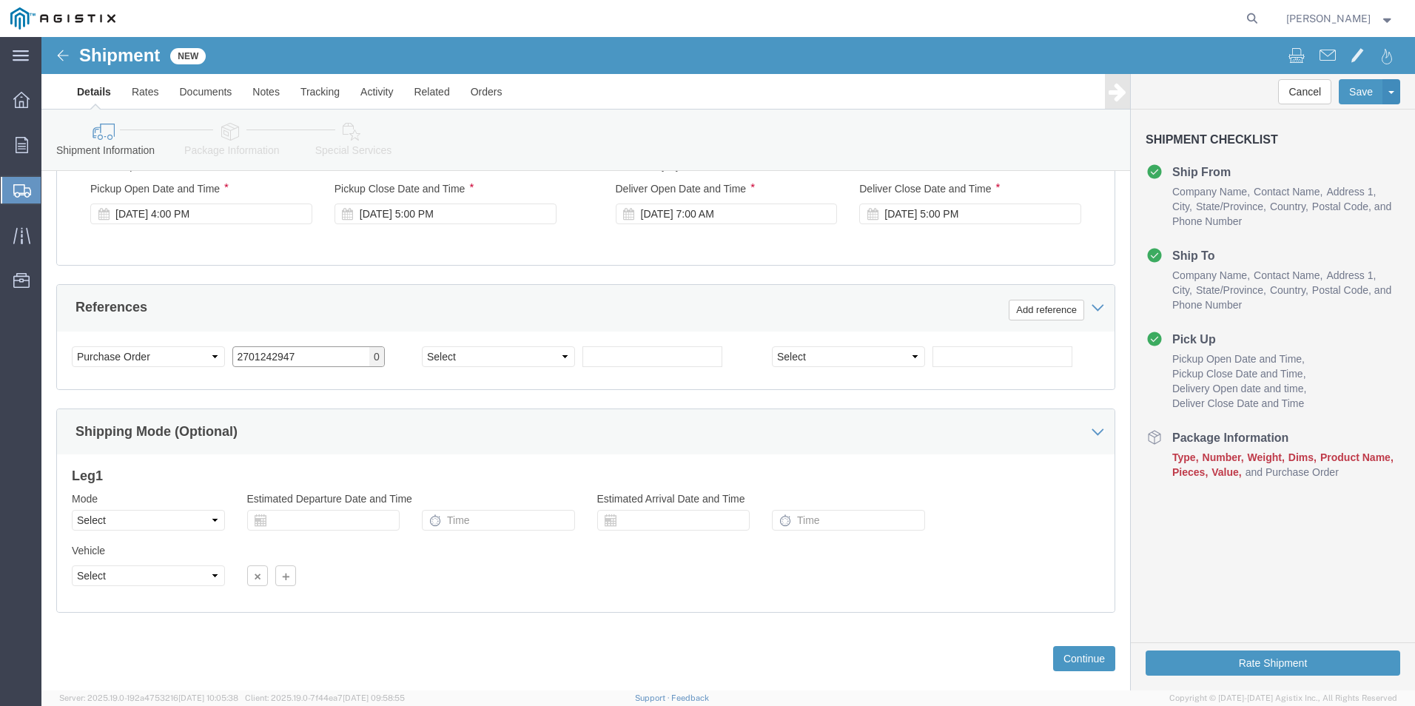
scroll to position [739, 0]
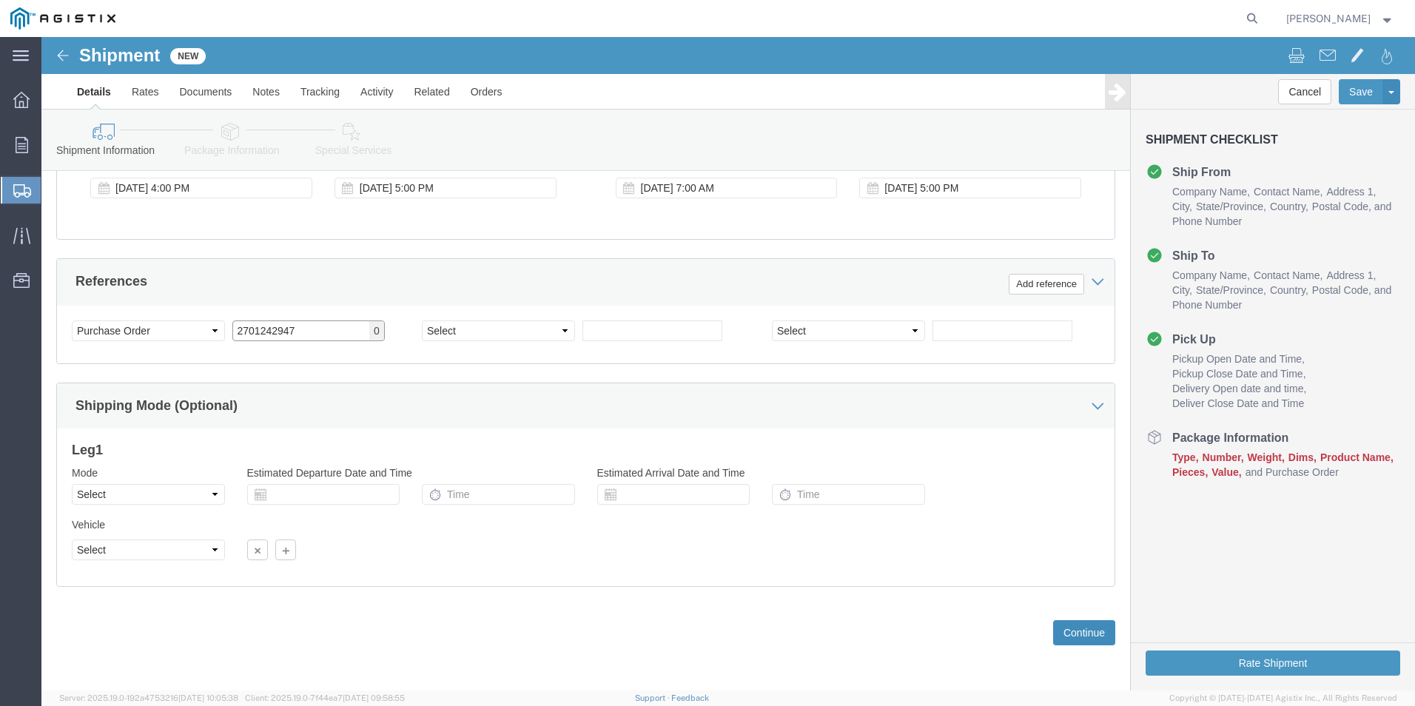
type input "2701242947"
click button "Continue"
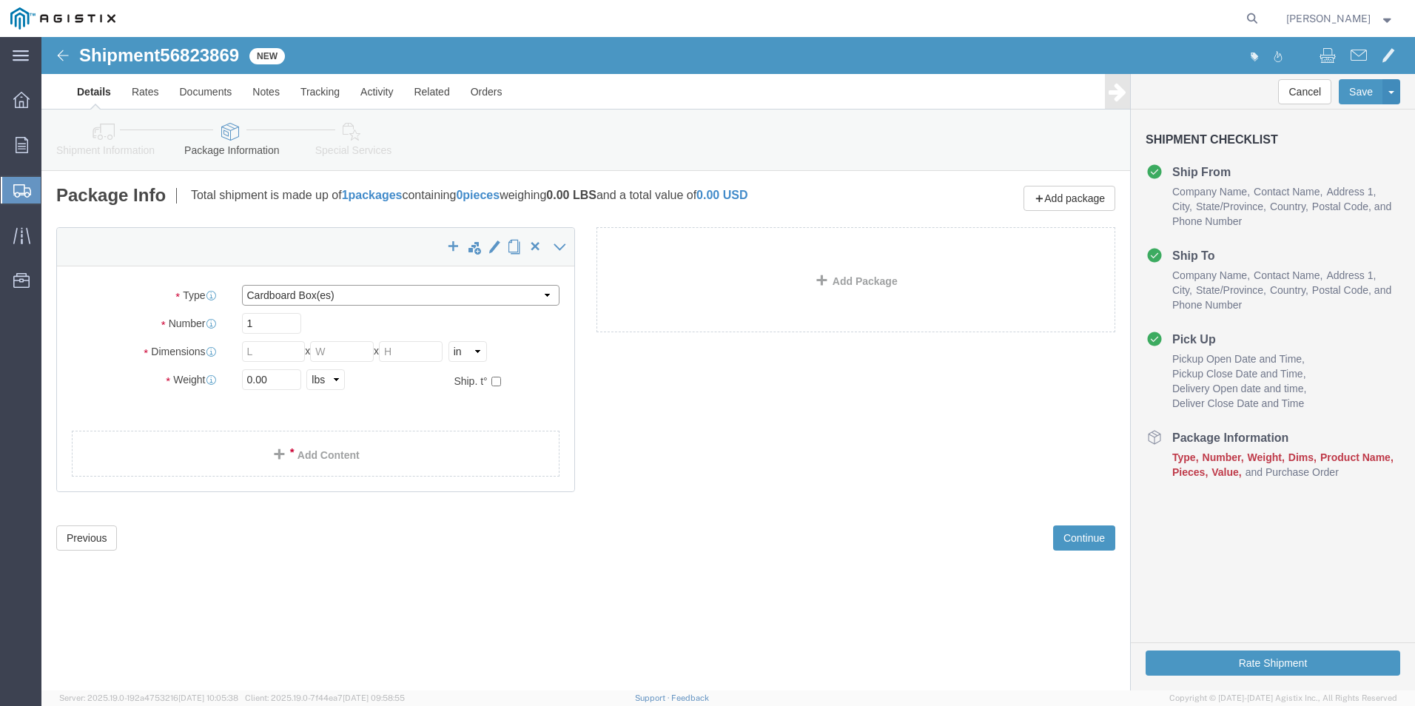
click select "Select Bulk Bundle(s) Cardboard Box(es) Carton(s) Crate(s) Drum(s) (Fiberboard)…"
select select "YRPK"
click select "Select Bulk Bundle(s) Cardboard Box(es) Carton(s) Crate(s) Drum(s) (Fiberboard)…"
drag, startPoint x: 218, startPoint y: 286, endPoint x: 203, endPoint y: 291, distance: 16.4
click input "1"
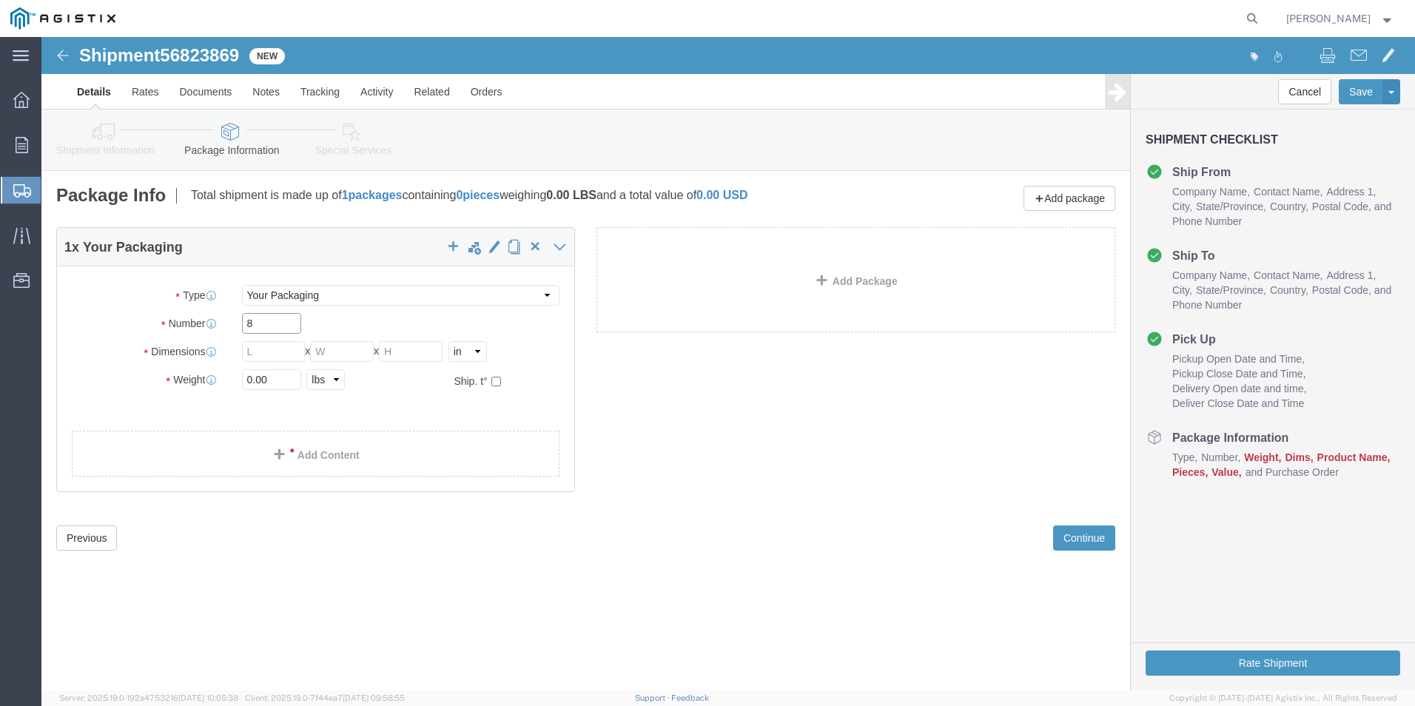
type input "8"
type input "120"
type input "12"
click link "Add Content"
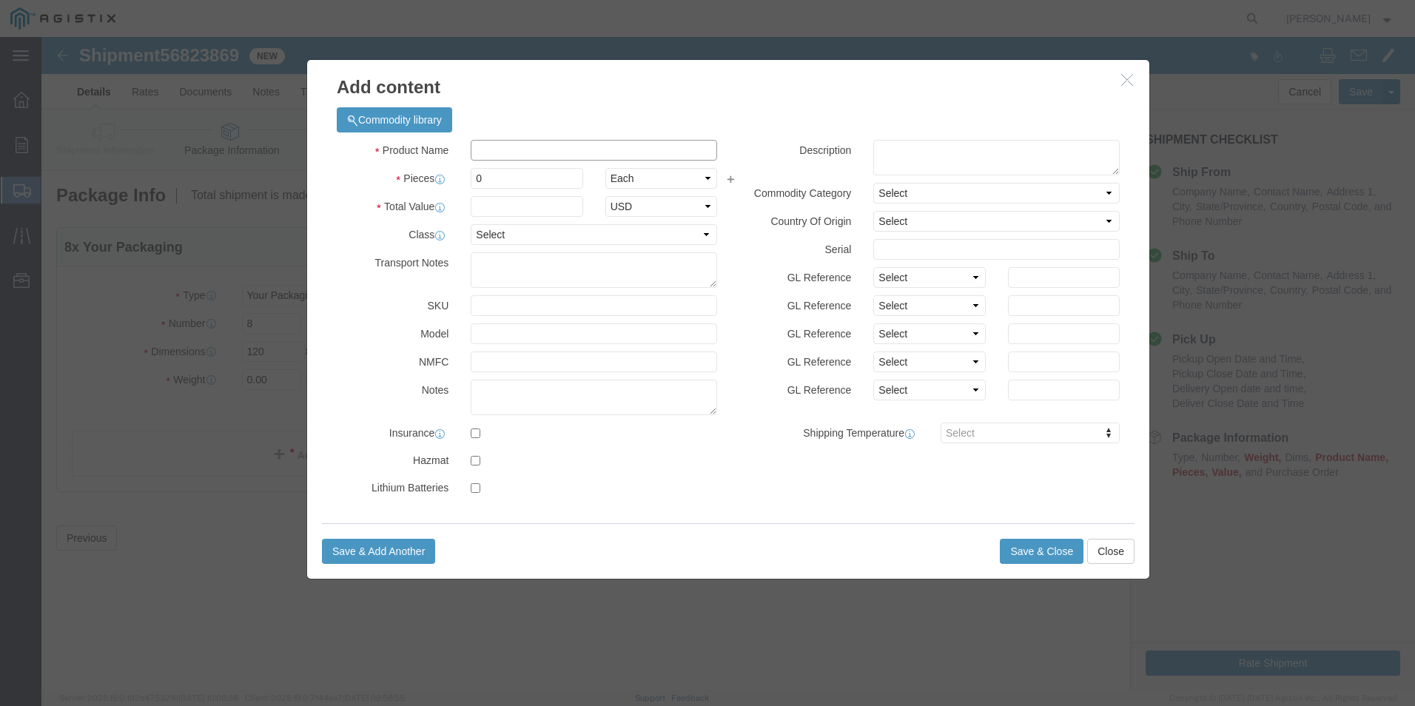
click input "text"
type input "Ladder"
type input "8"
click input "text"
type input "1227.80"
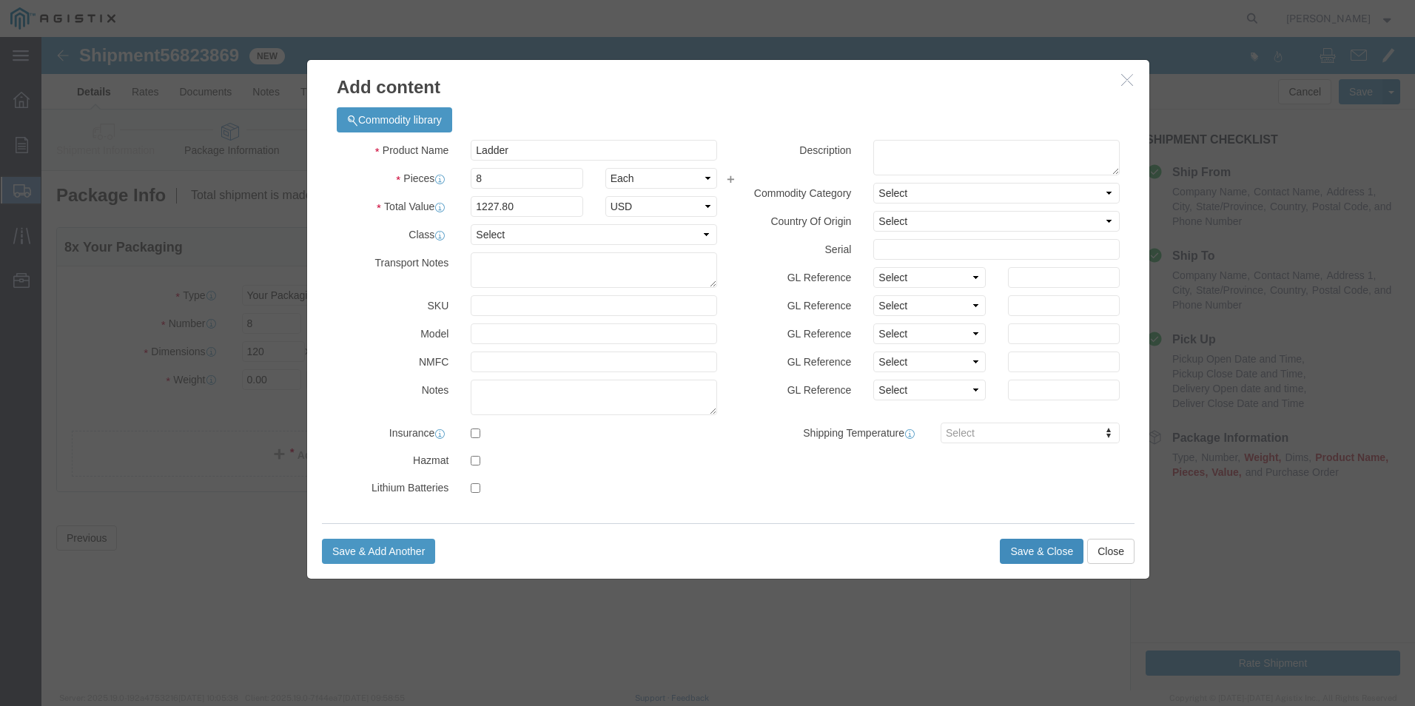
click button "Save & Close"
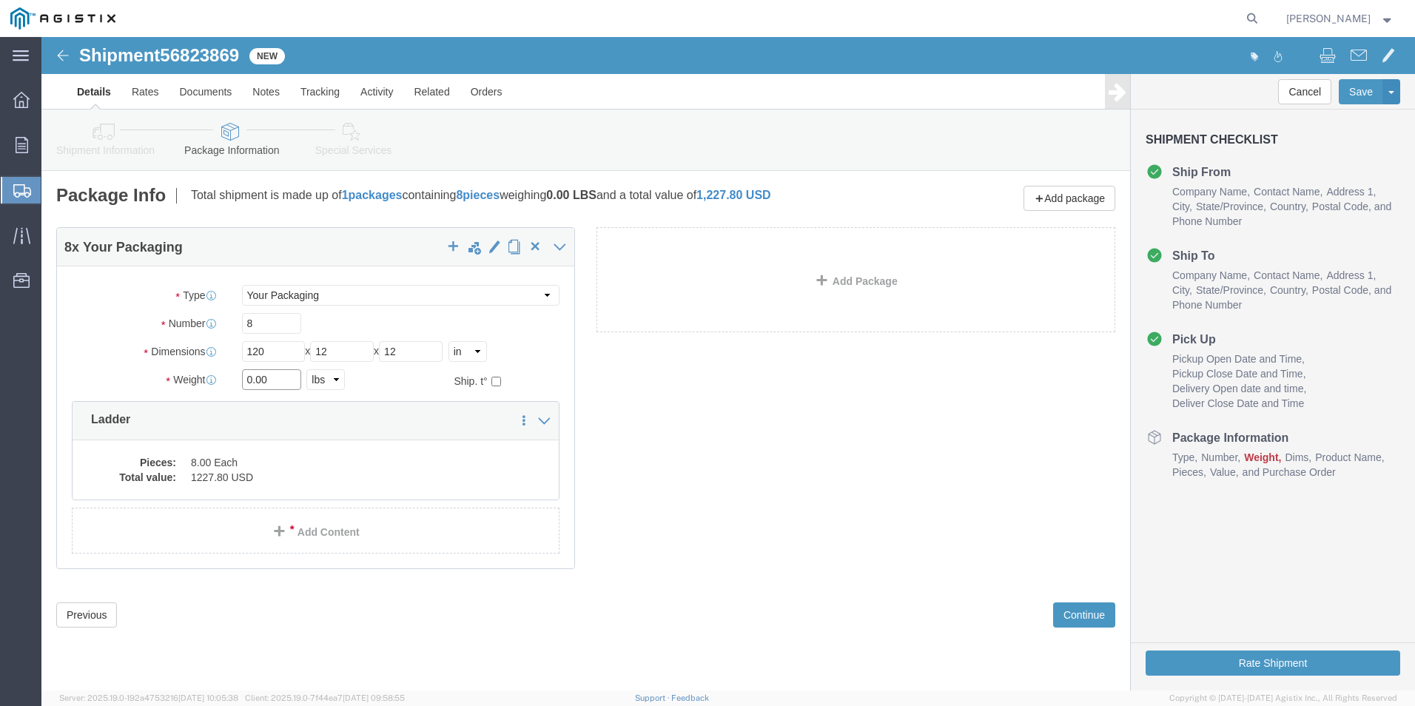
drag, startPoint x: 229, startPoint y: 341, endPoint x: 181, endPoint y: 343, distance: 48.2
click div "Weight 0.00 Select kgs lbs Ship. t°"
type input "192"
click button "Continue"
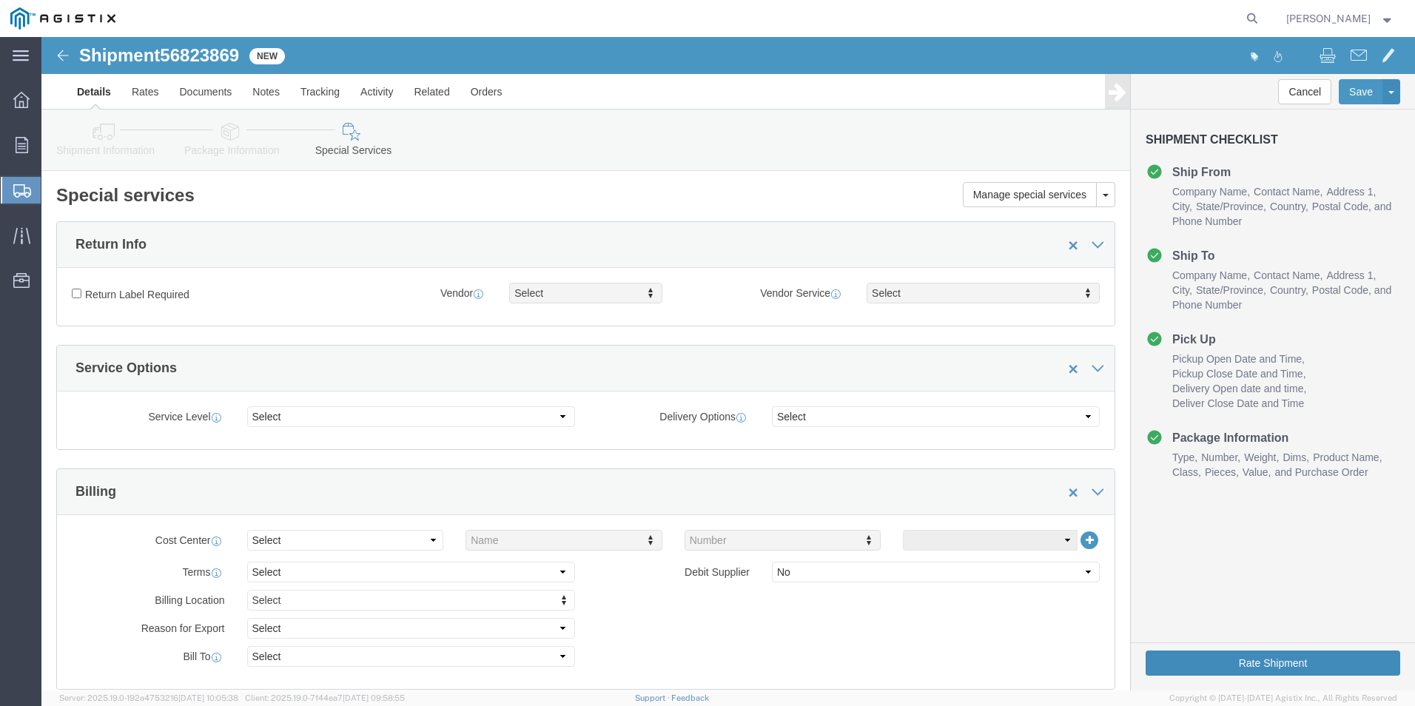
click button "Rate Shipment"
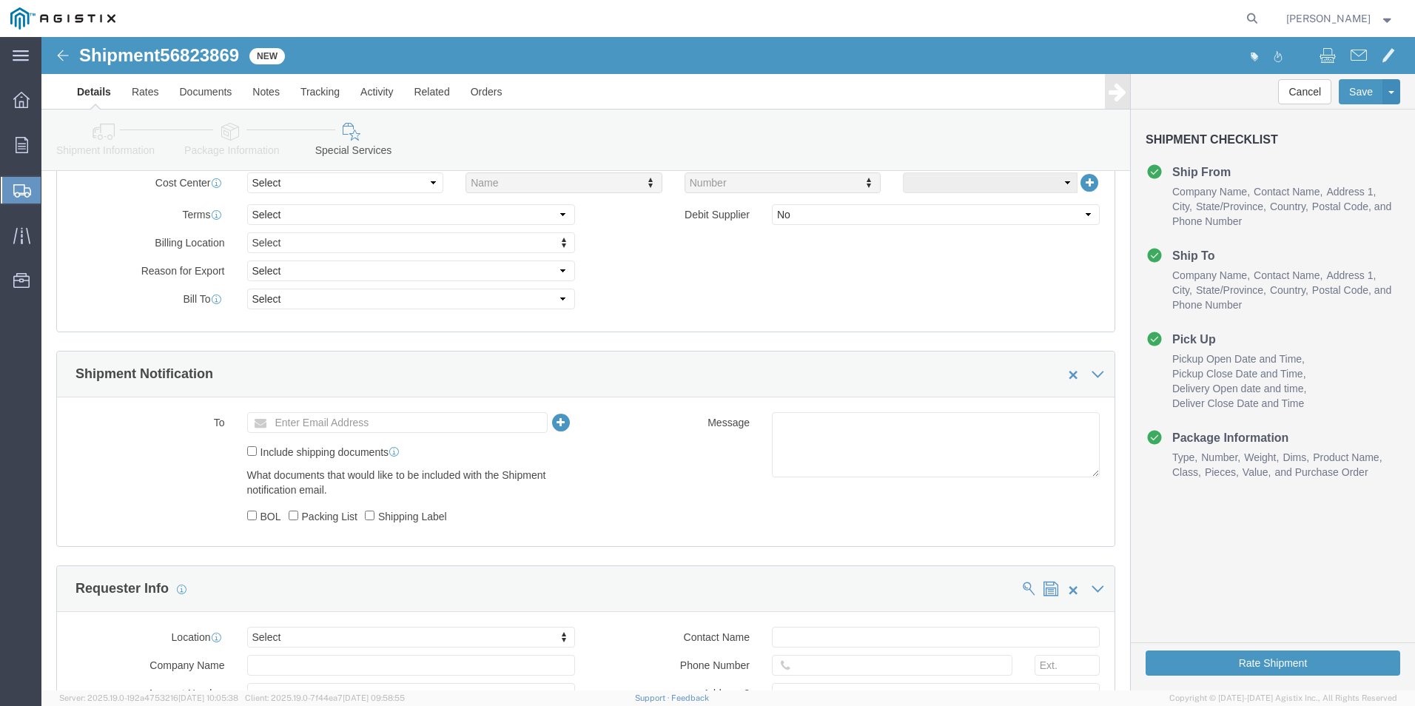
scroll to position [444, 0]
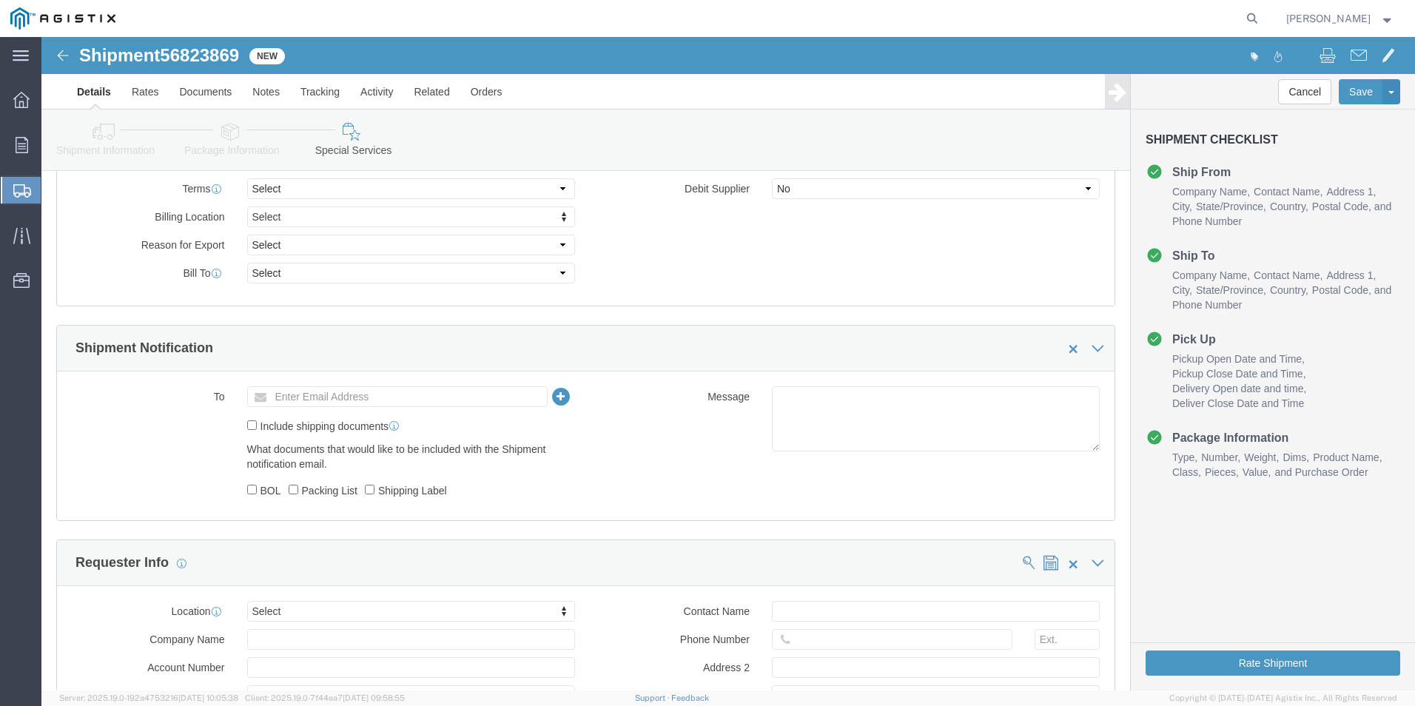
click img
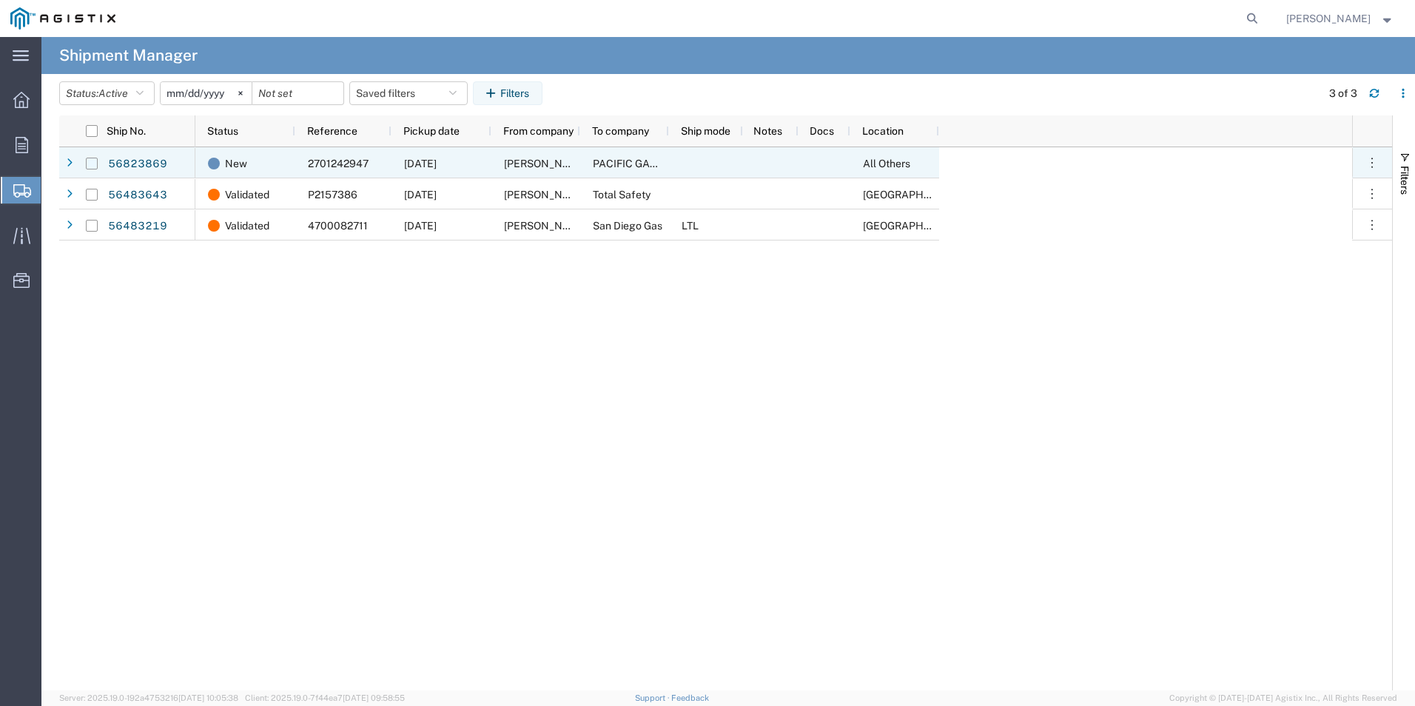
click at [93, 164] on input "Press Space to toggle row selection (unchecked)" at bounding box center [92, 164] width 12 height 12
checkbox input "true"
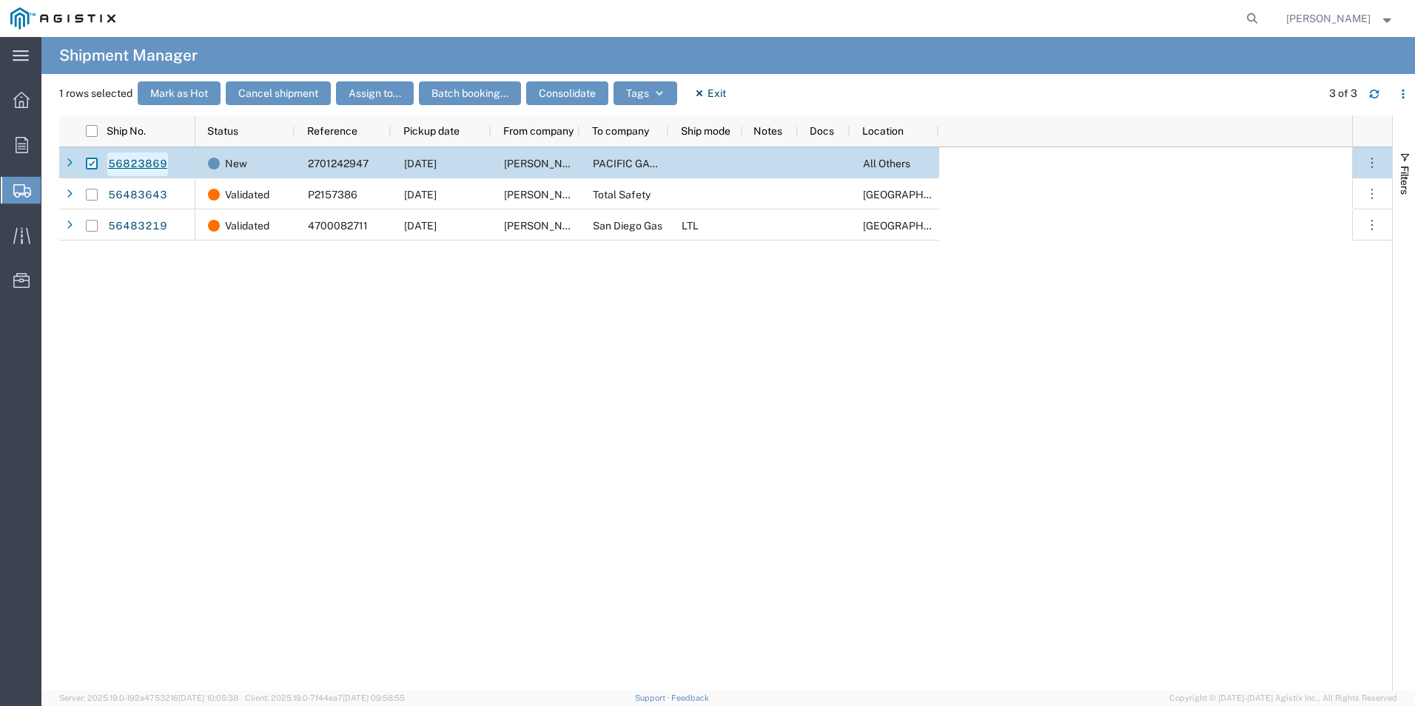
click at [121, 167] on link "56823869" at bounding box center [137, 164] width 61 height 24
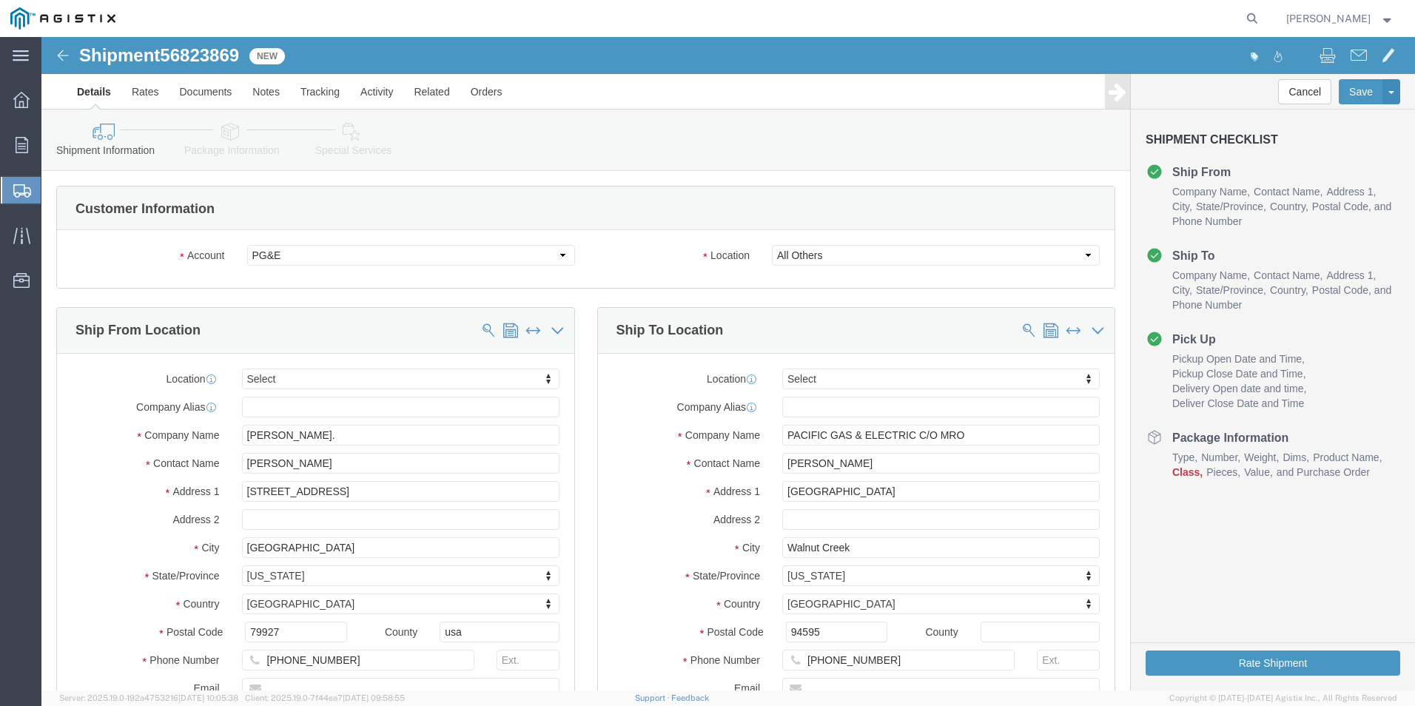
select select
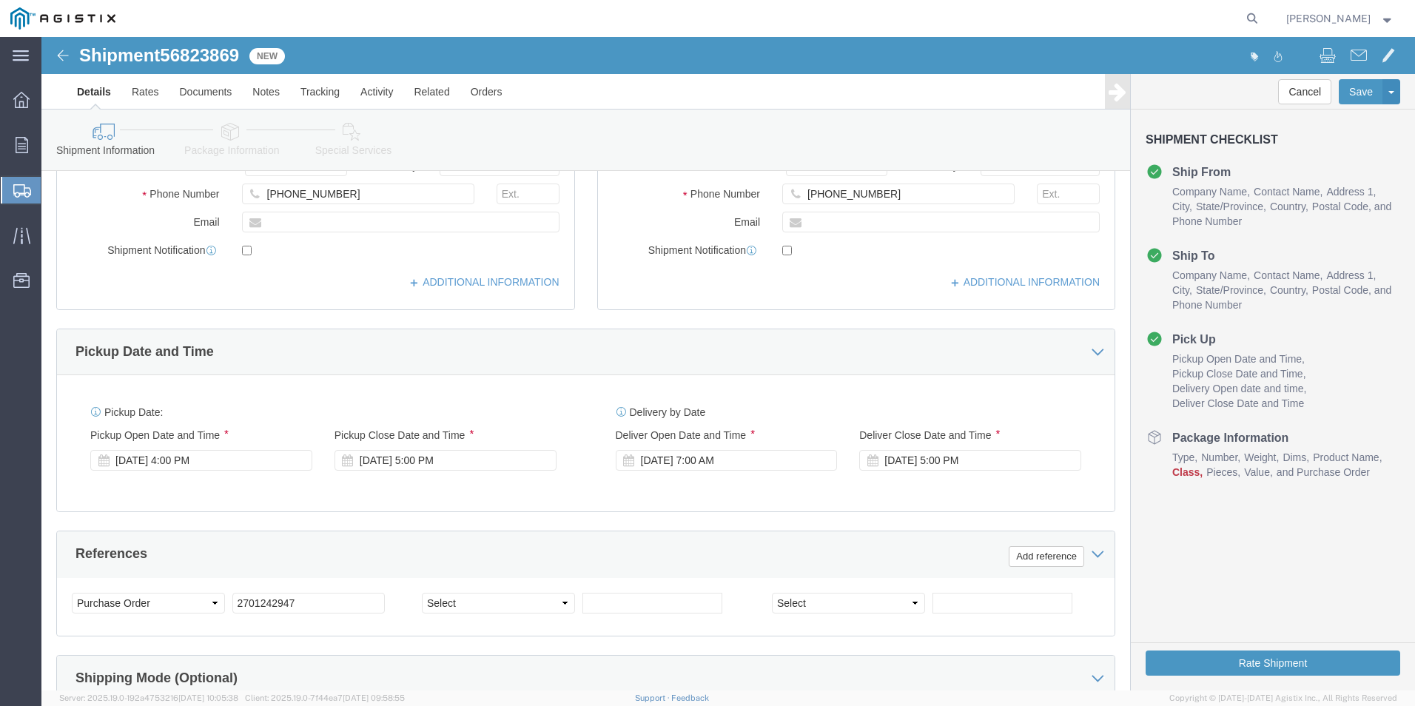
scroll to position [739, 0]
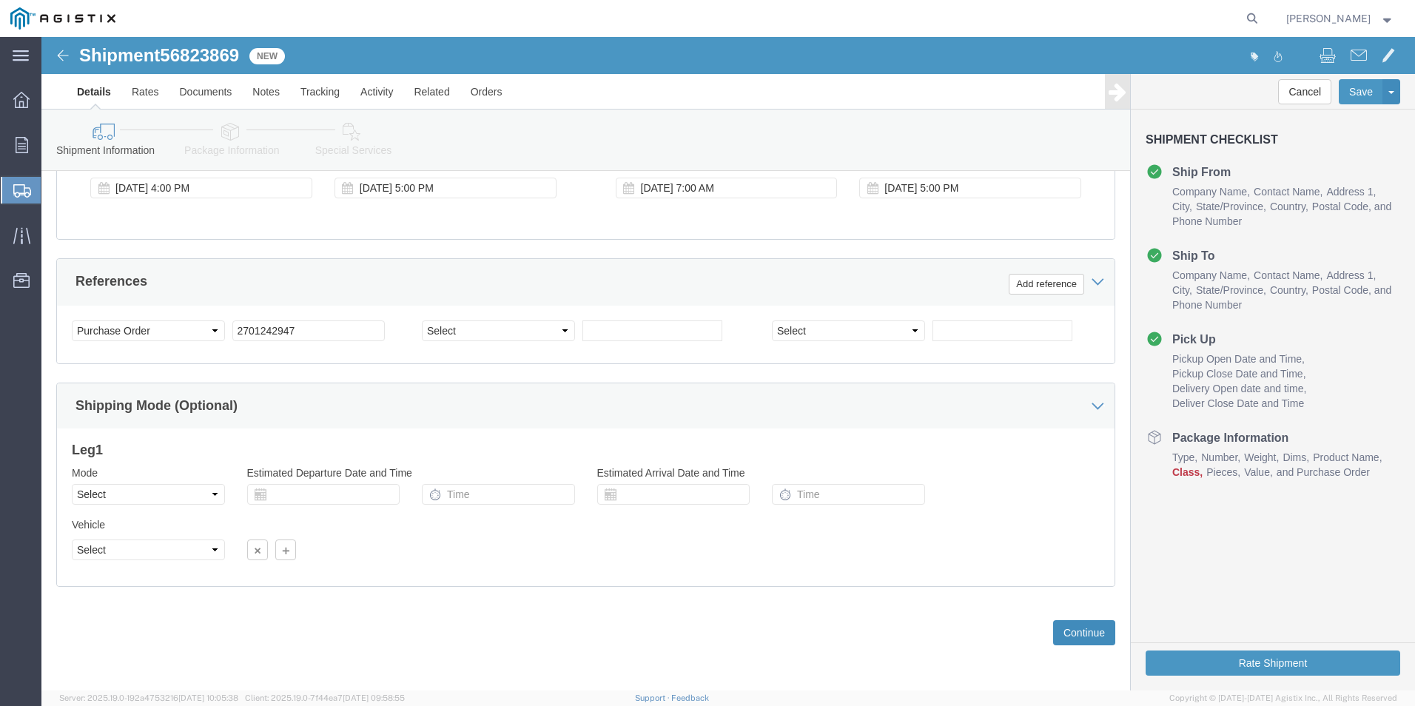
click button "Continue"
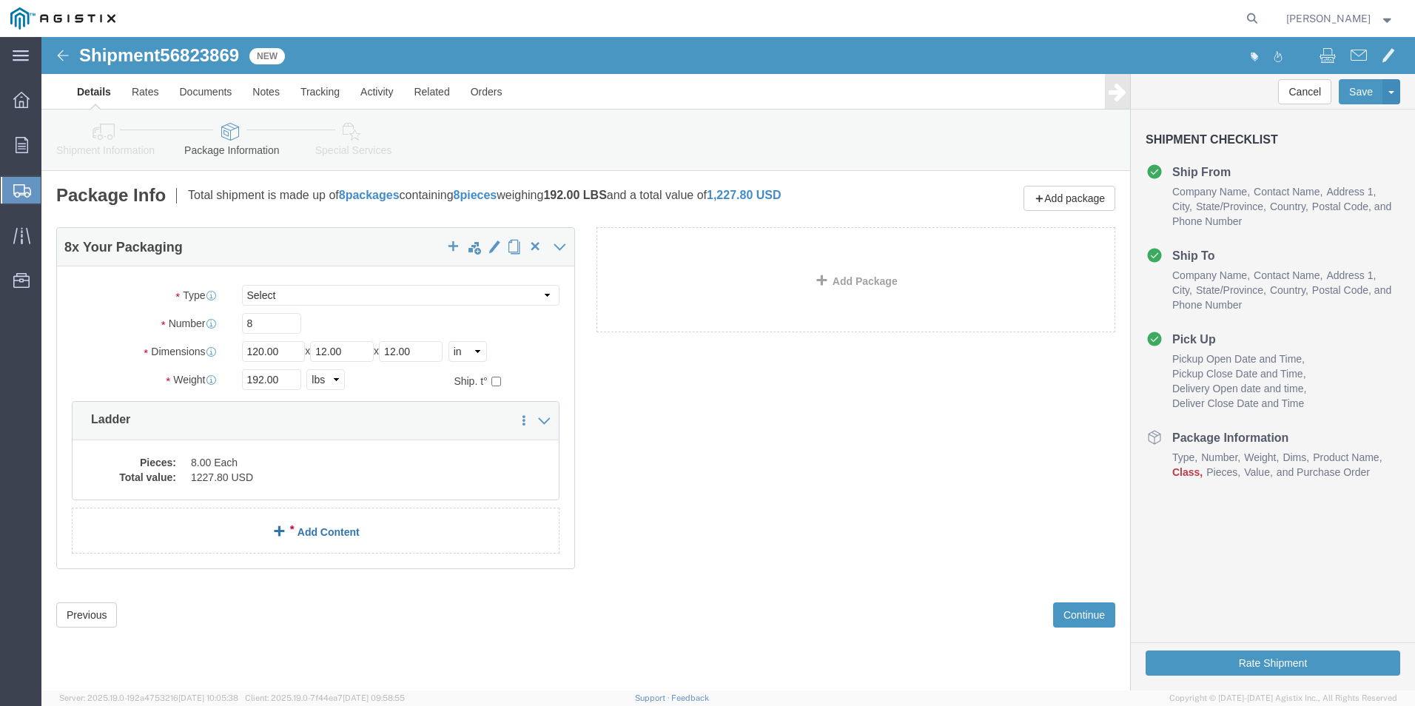
click link "Add Content"
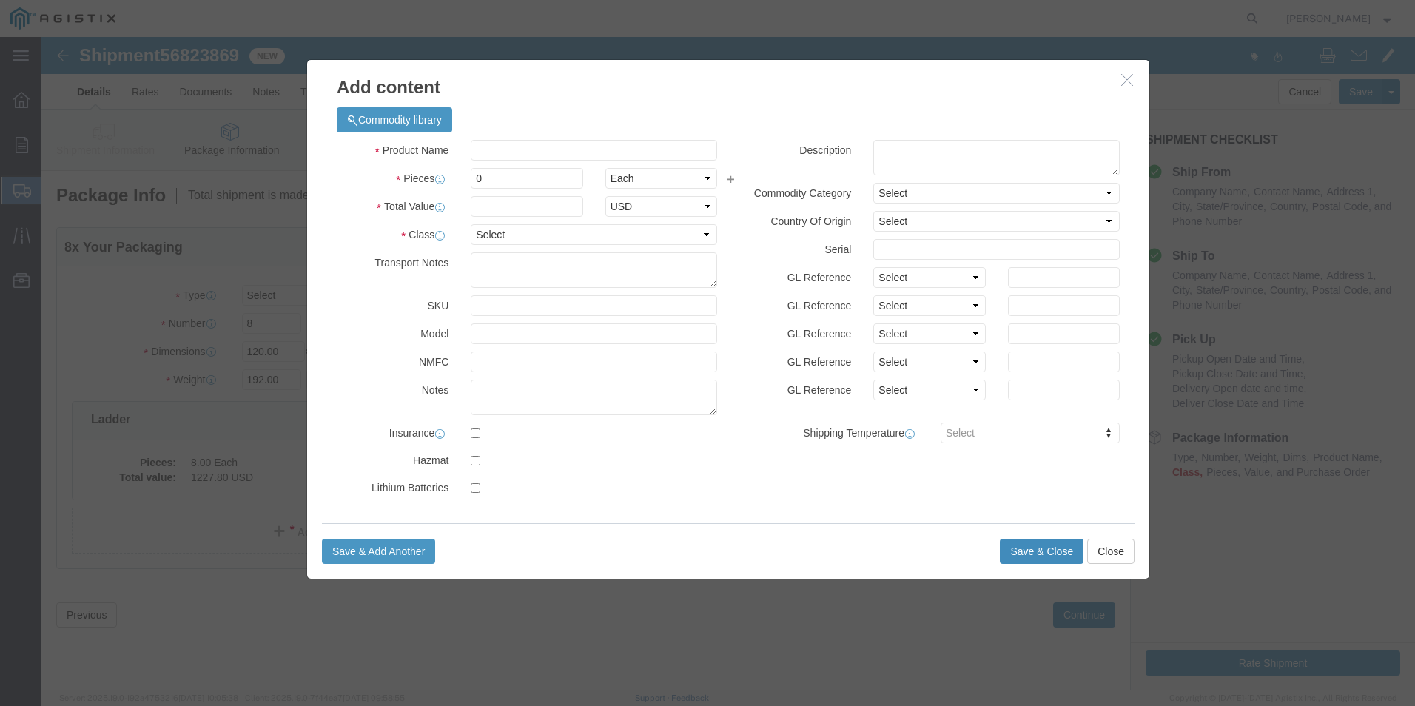
click button "Save & Close"
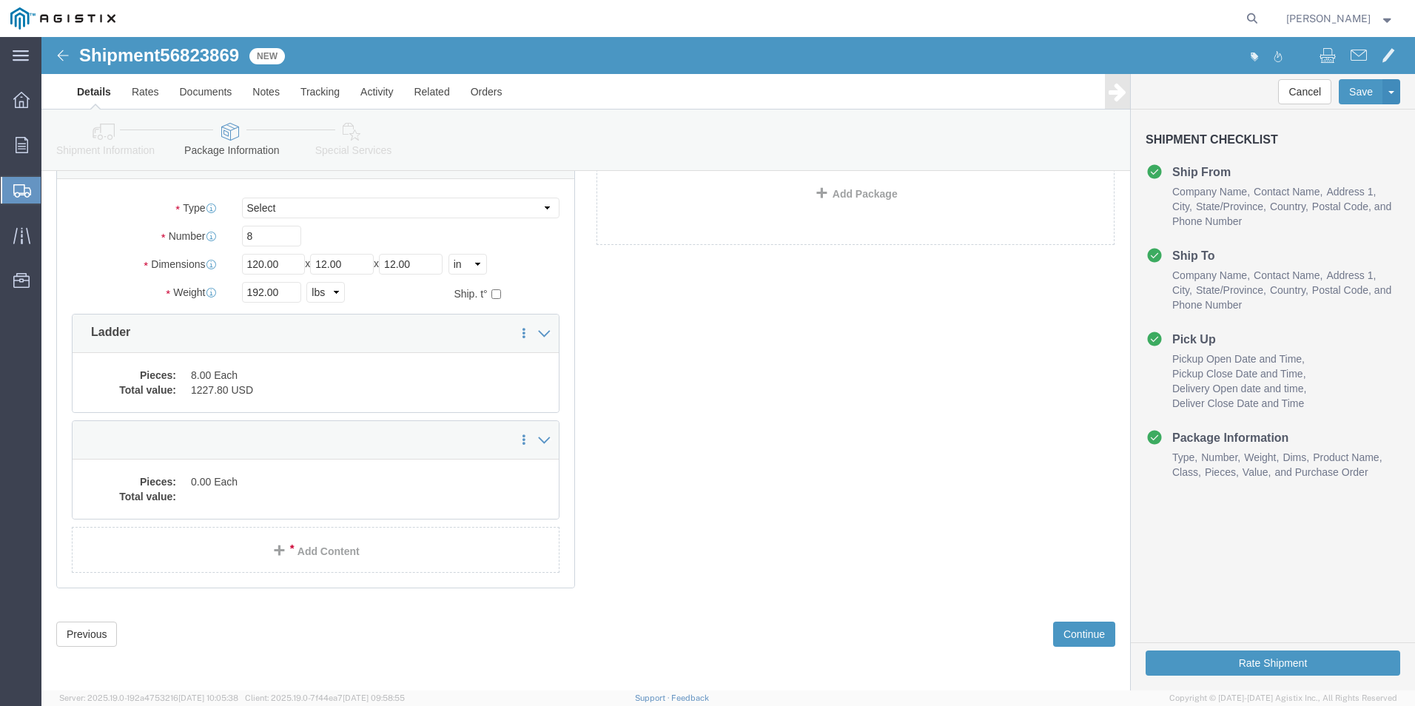
scroll to position [89, 0]
click button "Continue"
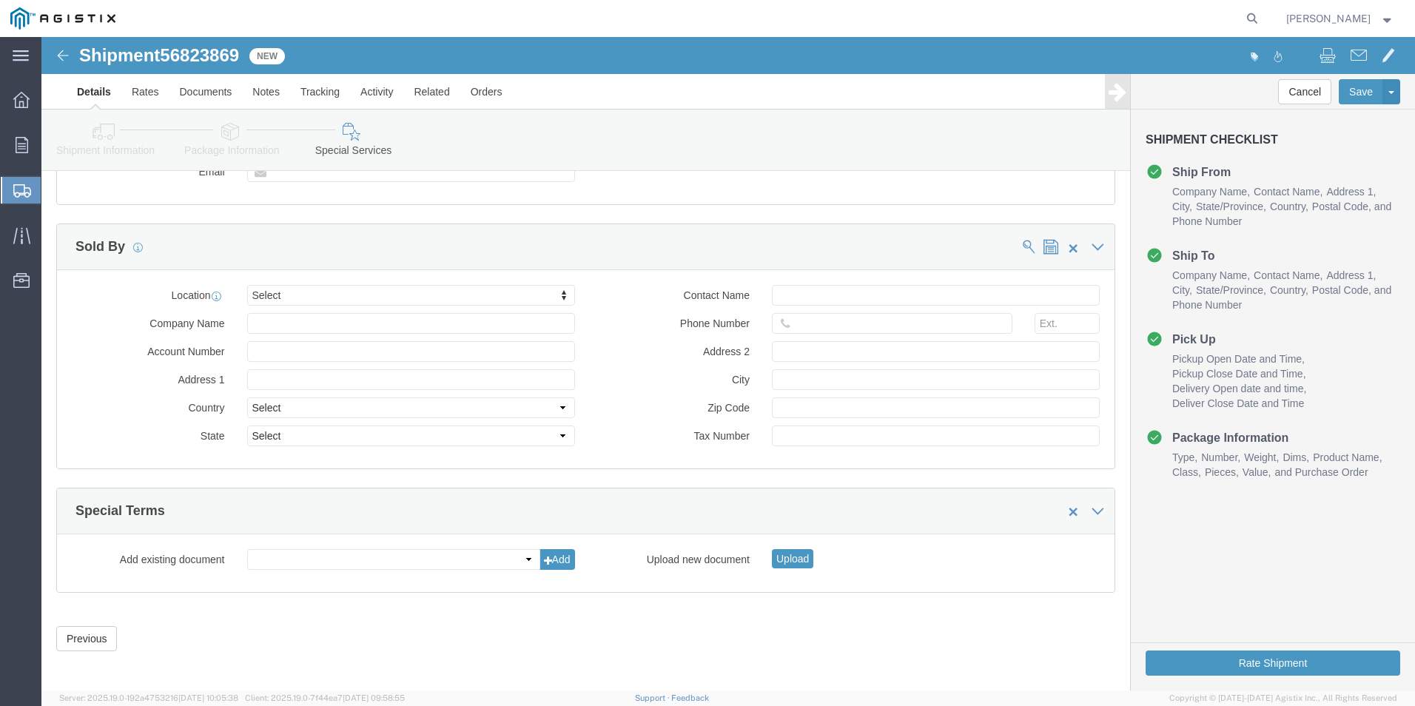
scroll to position [998, 0]
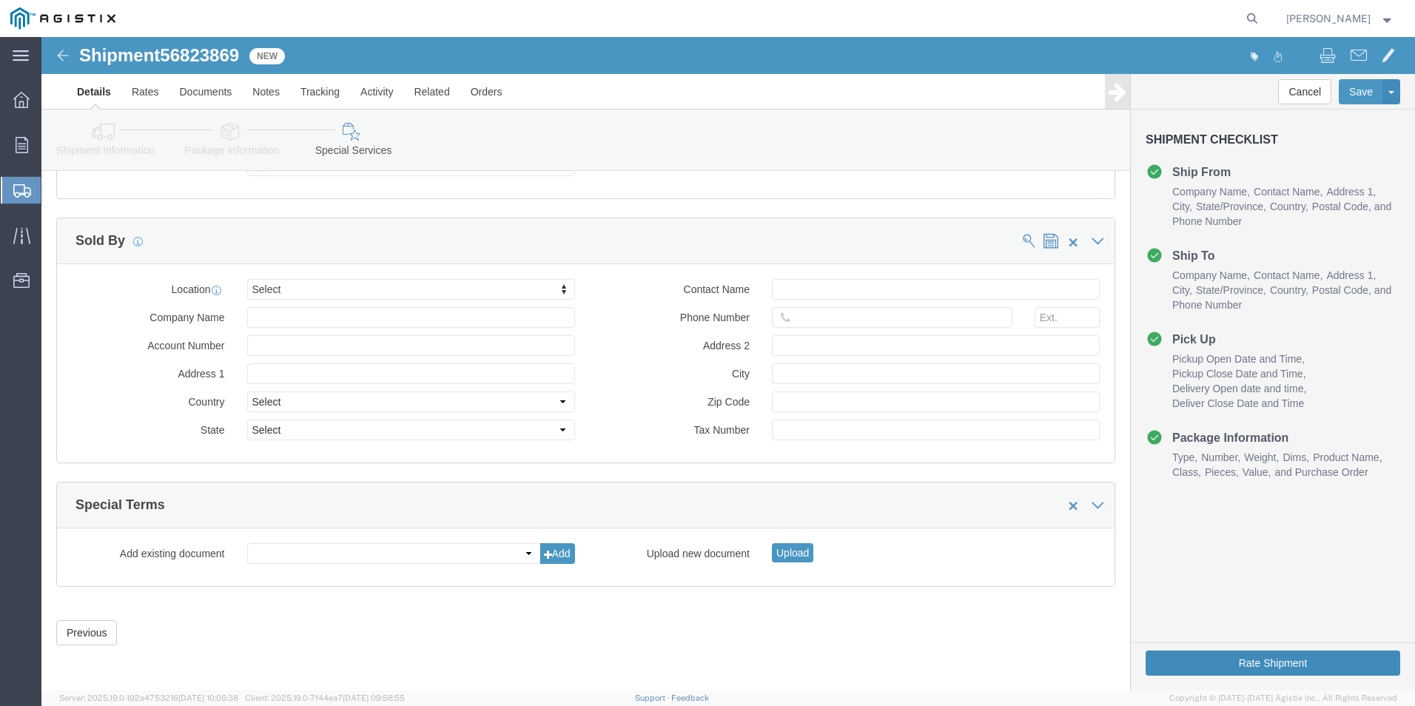
click button "Rate Shipment"
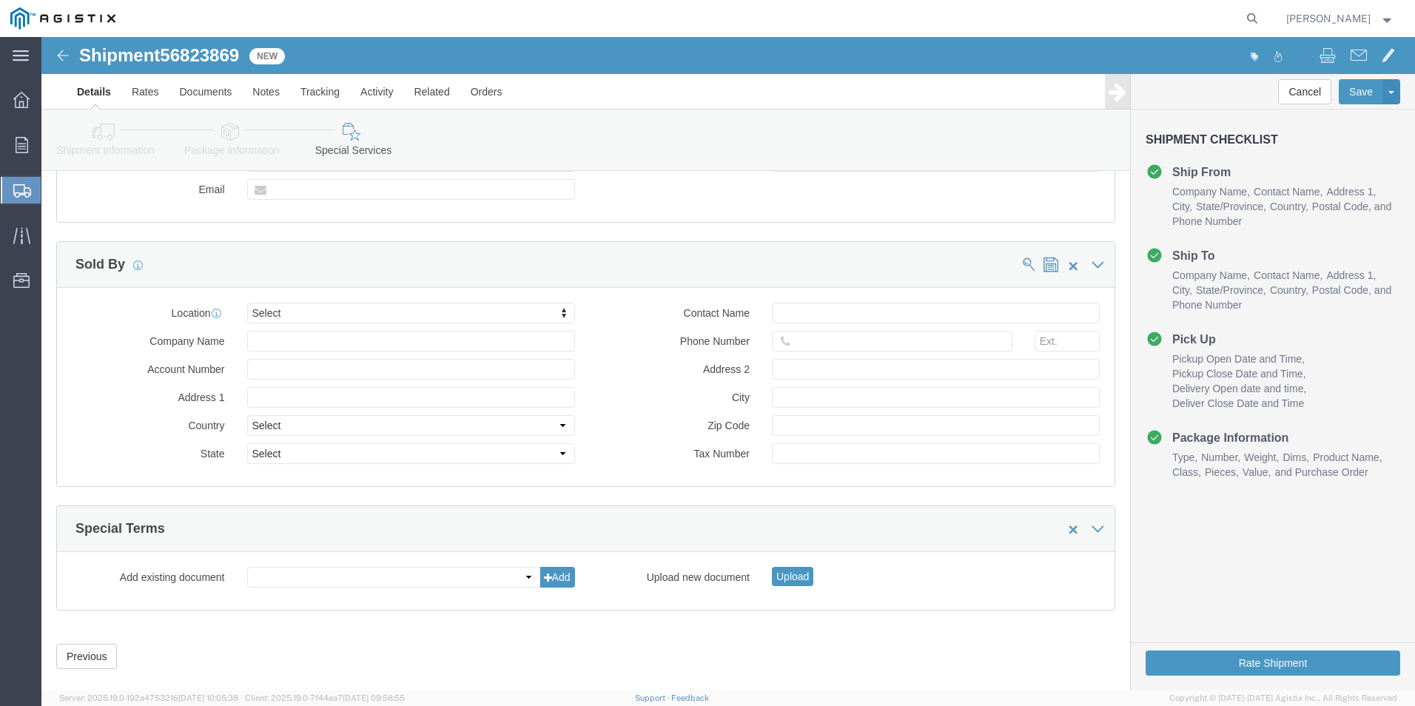
scroll to position [1058, 0]
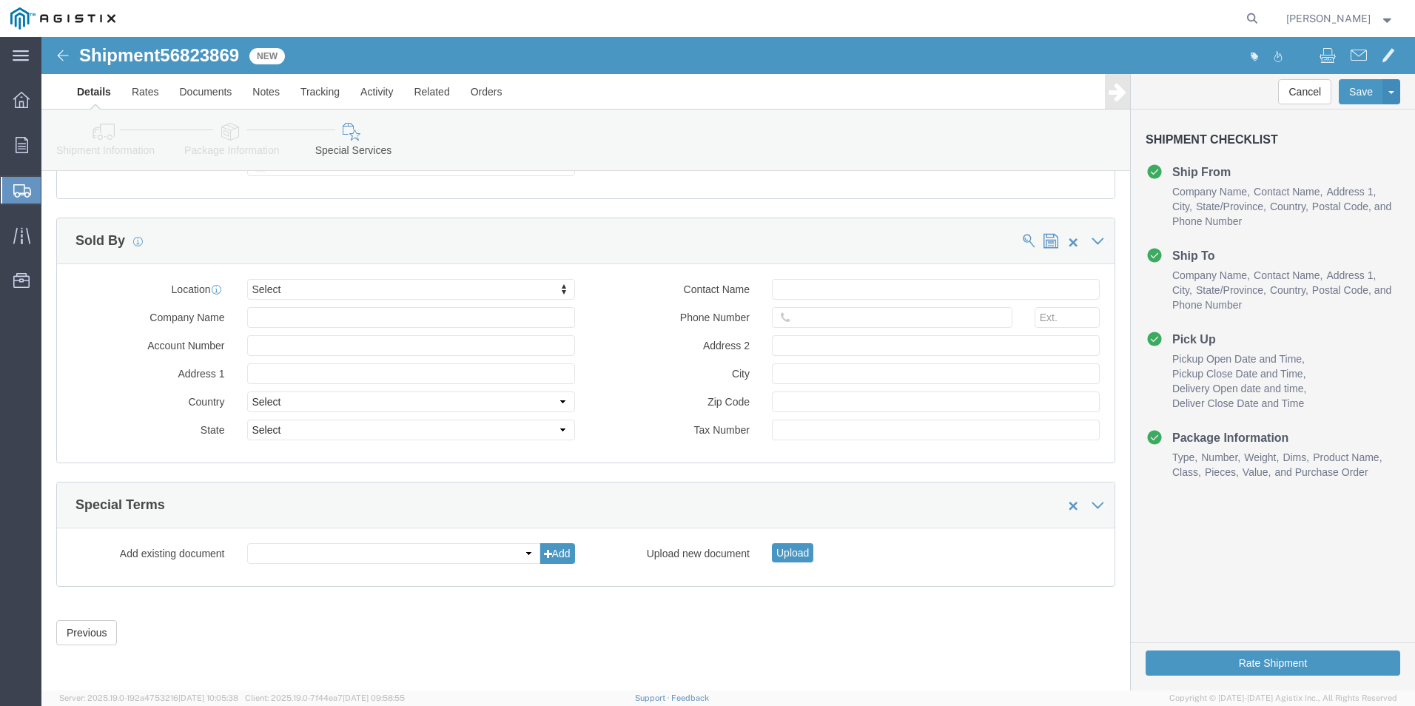
click img
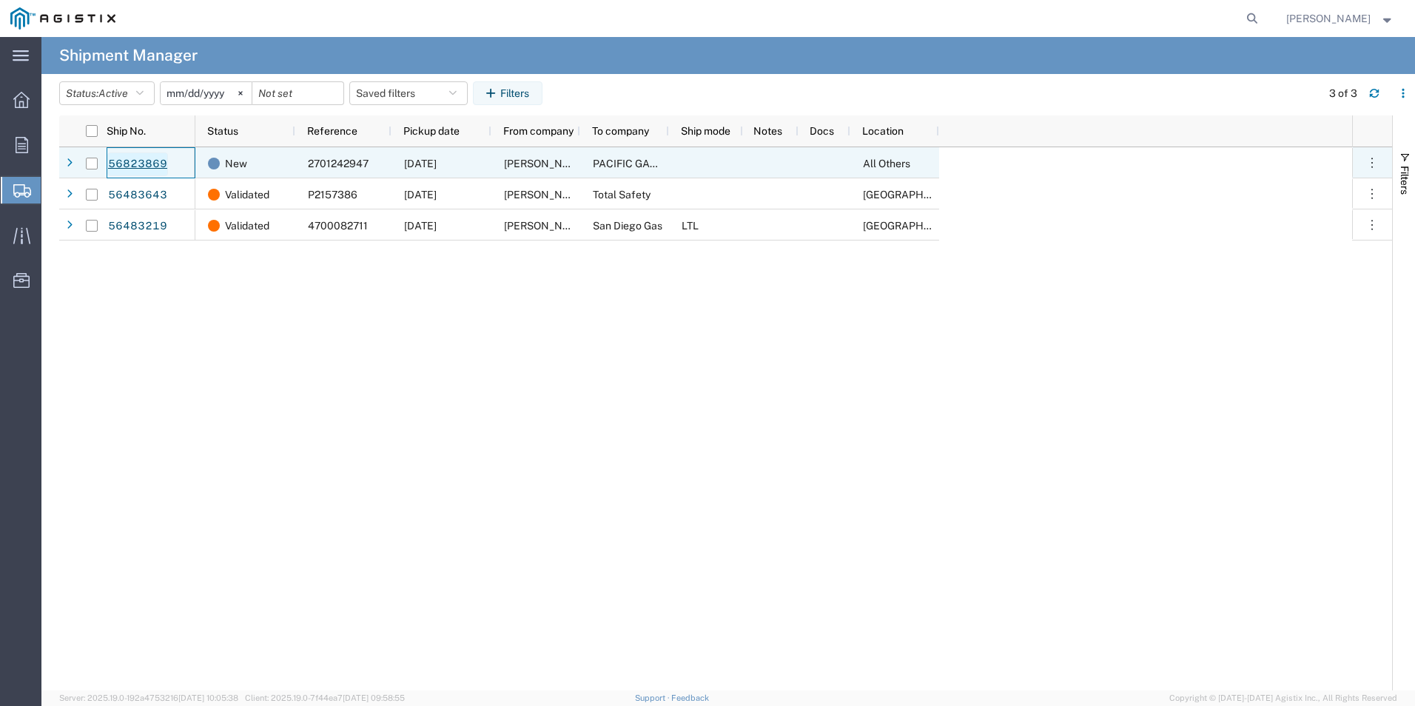
click at [124, 167] on link "56823869" at bounding box center [137, 164] width 61 height 24
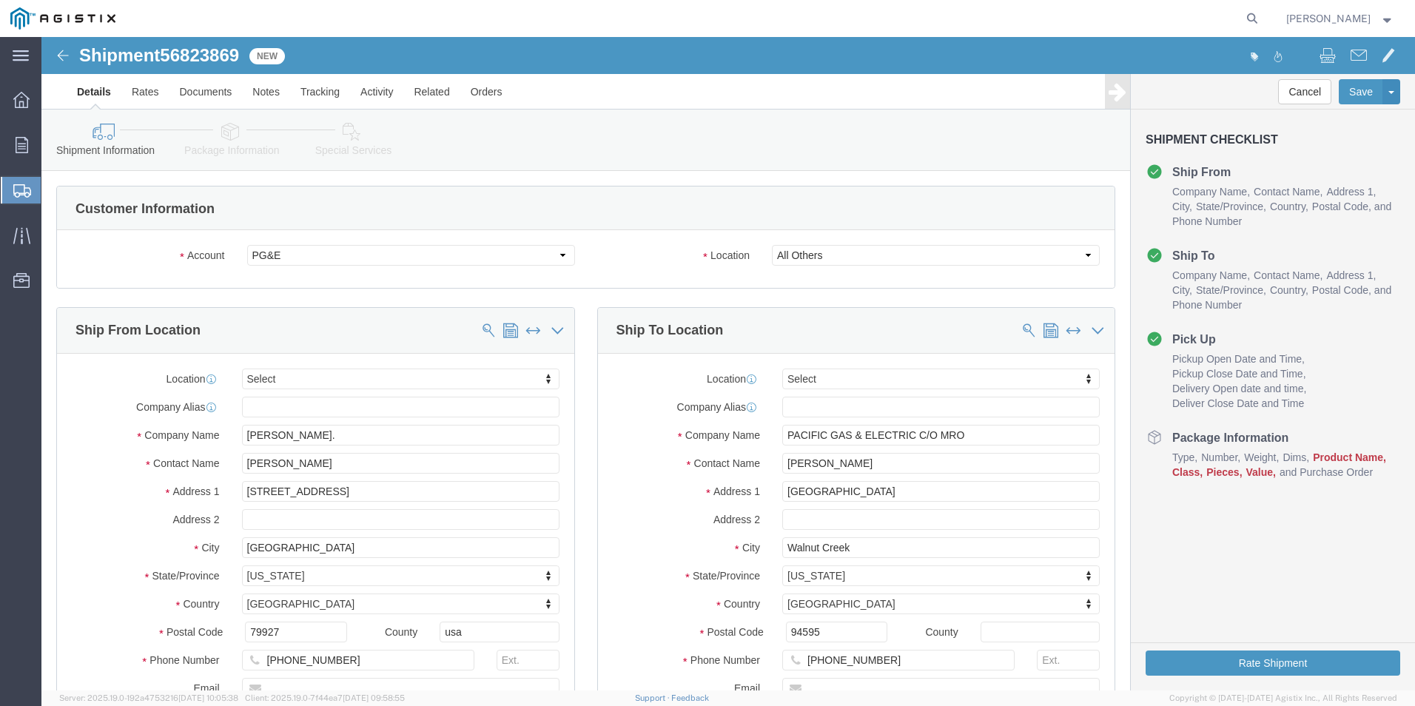
select select
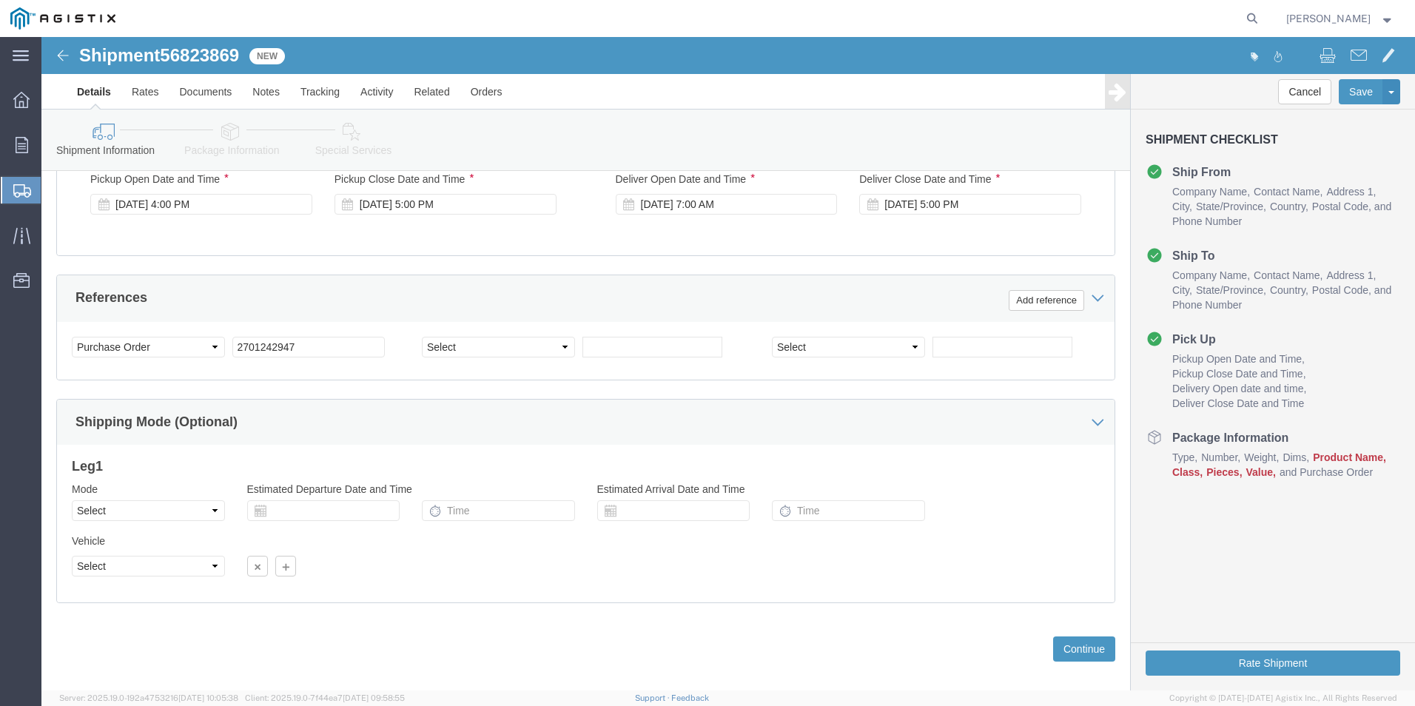
scroll to position [739, 0]
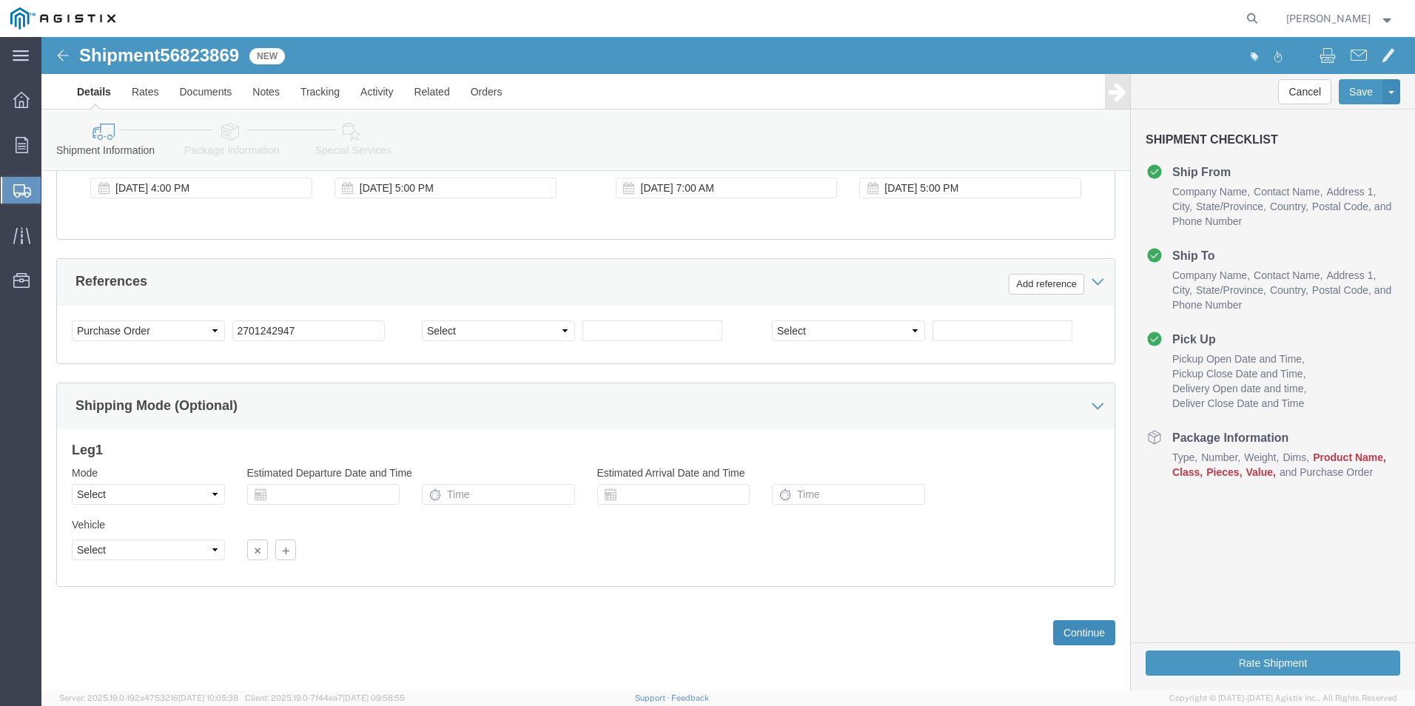
click button "Continue"
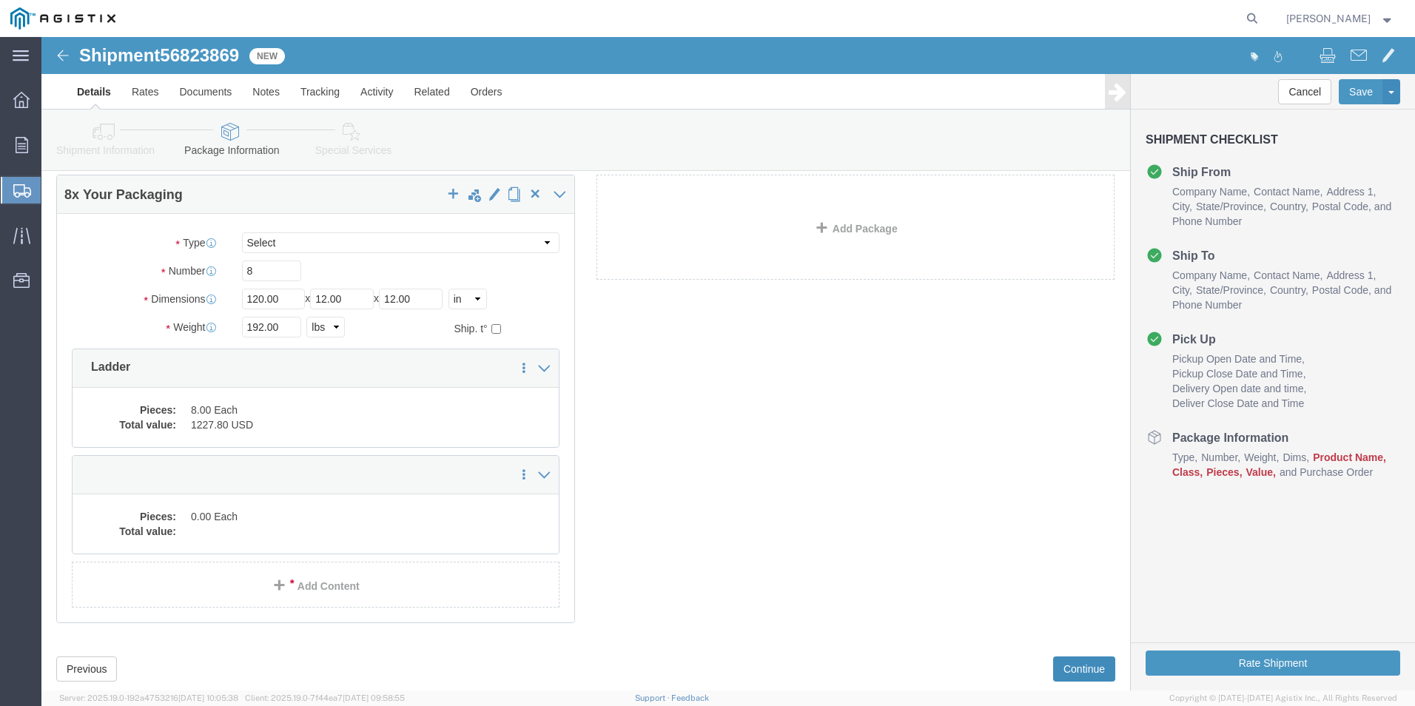
scroll to position [89, 0]
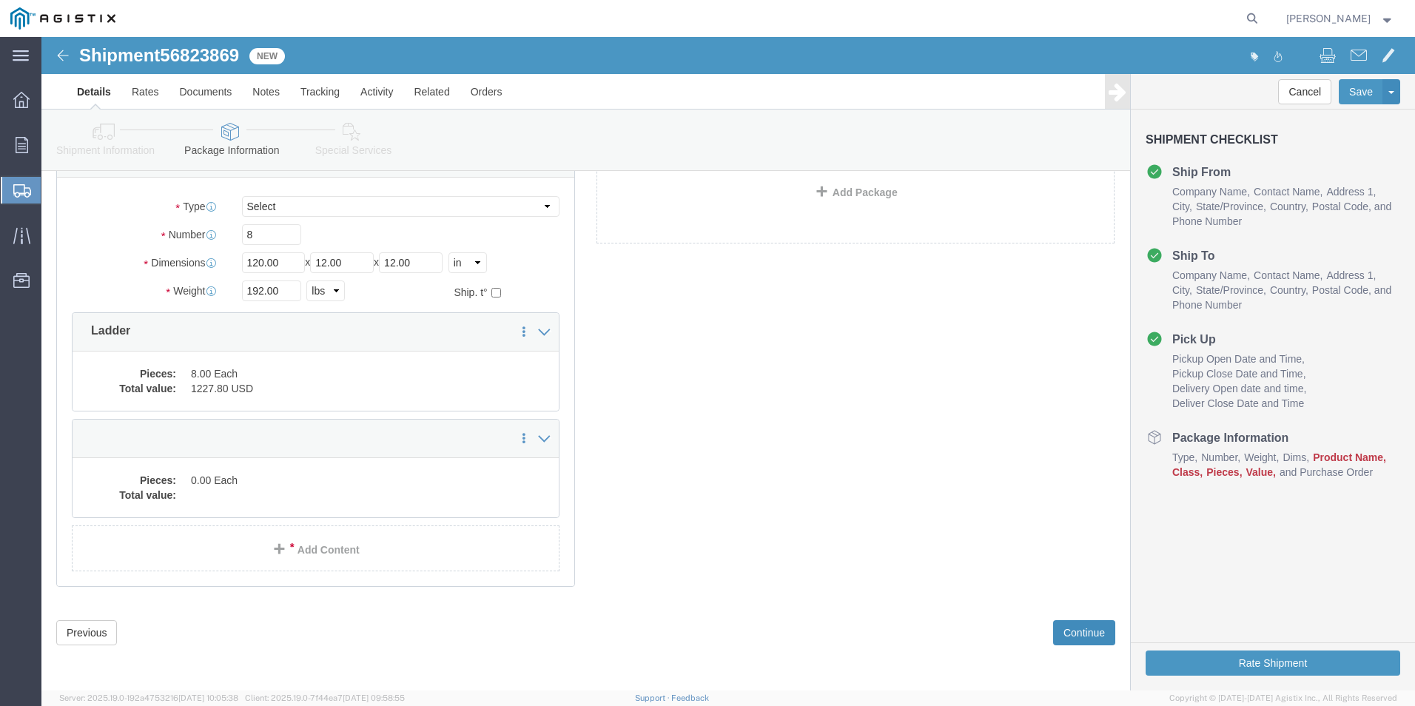
click button "Continue"
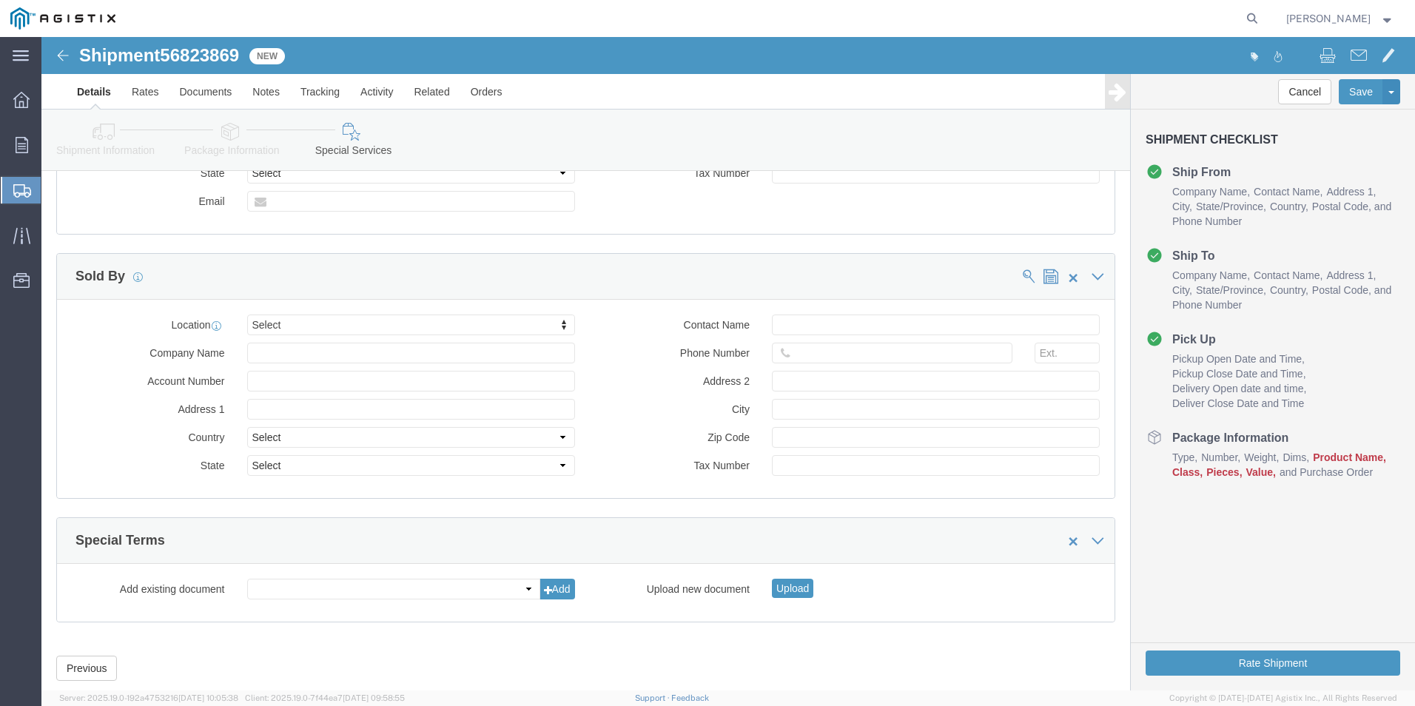
scroll to position [998, 0]
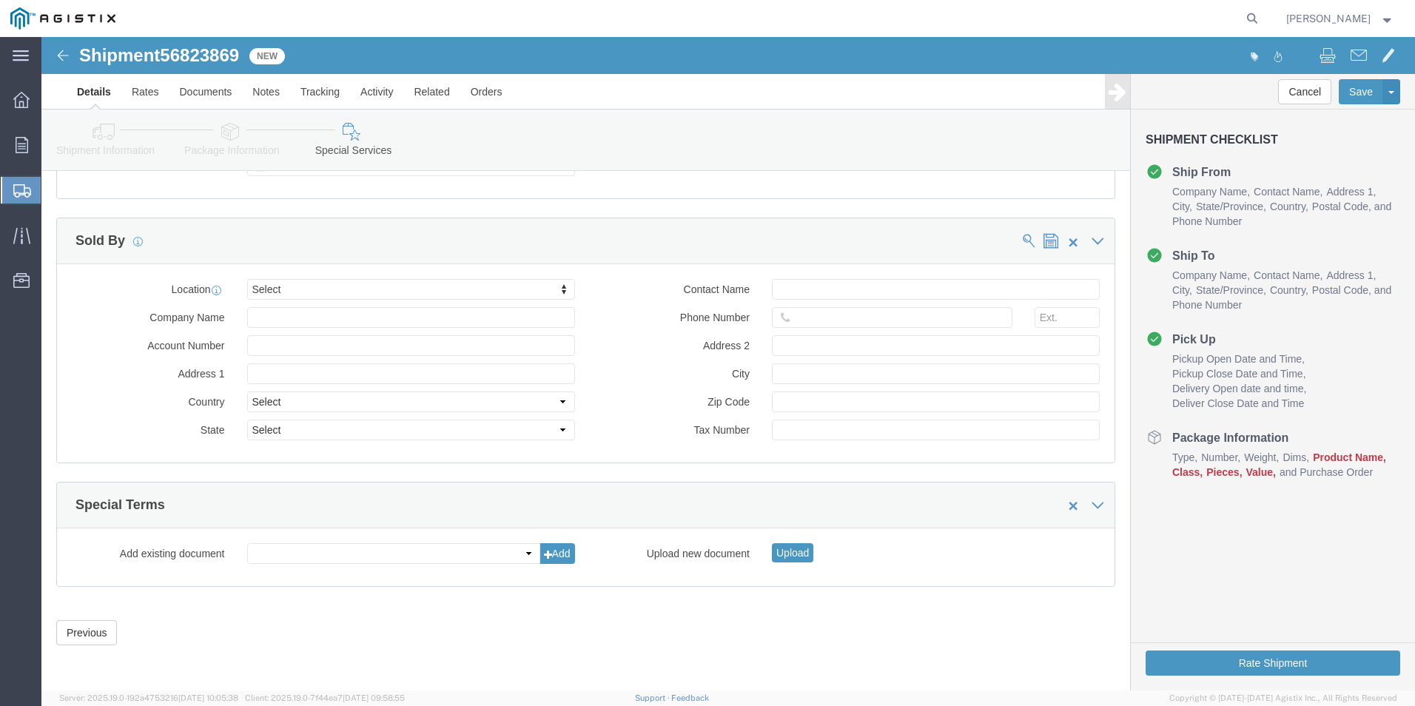
click span "Class"
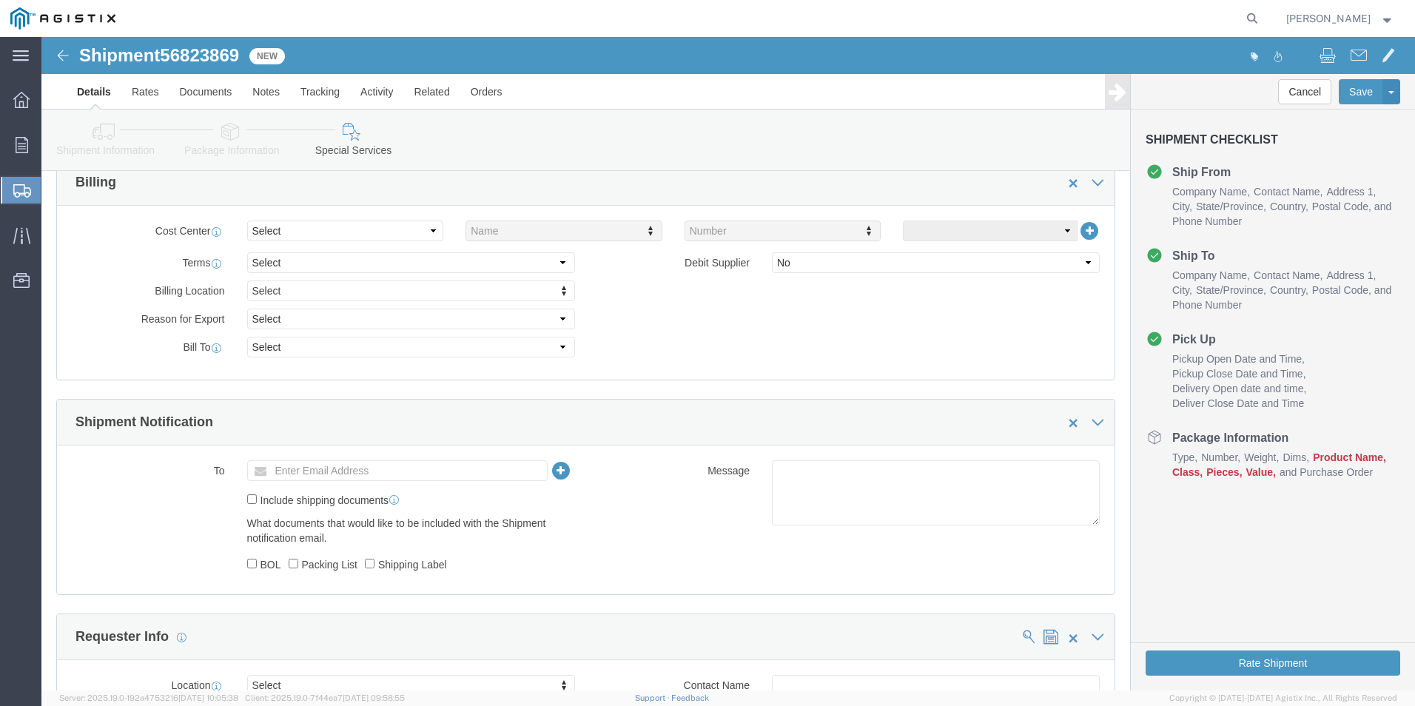
scroll to position [0, 0]
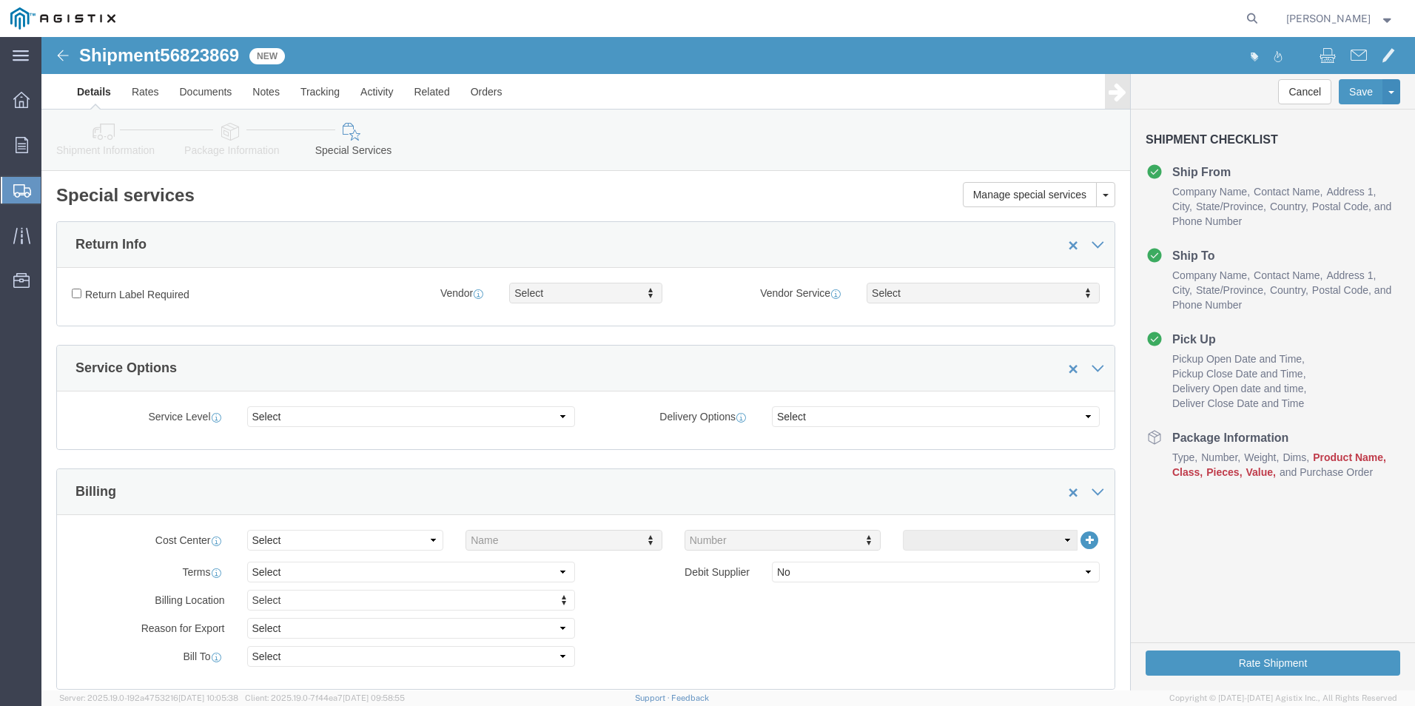
click link "Package Information"
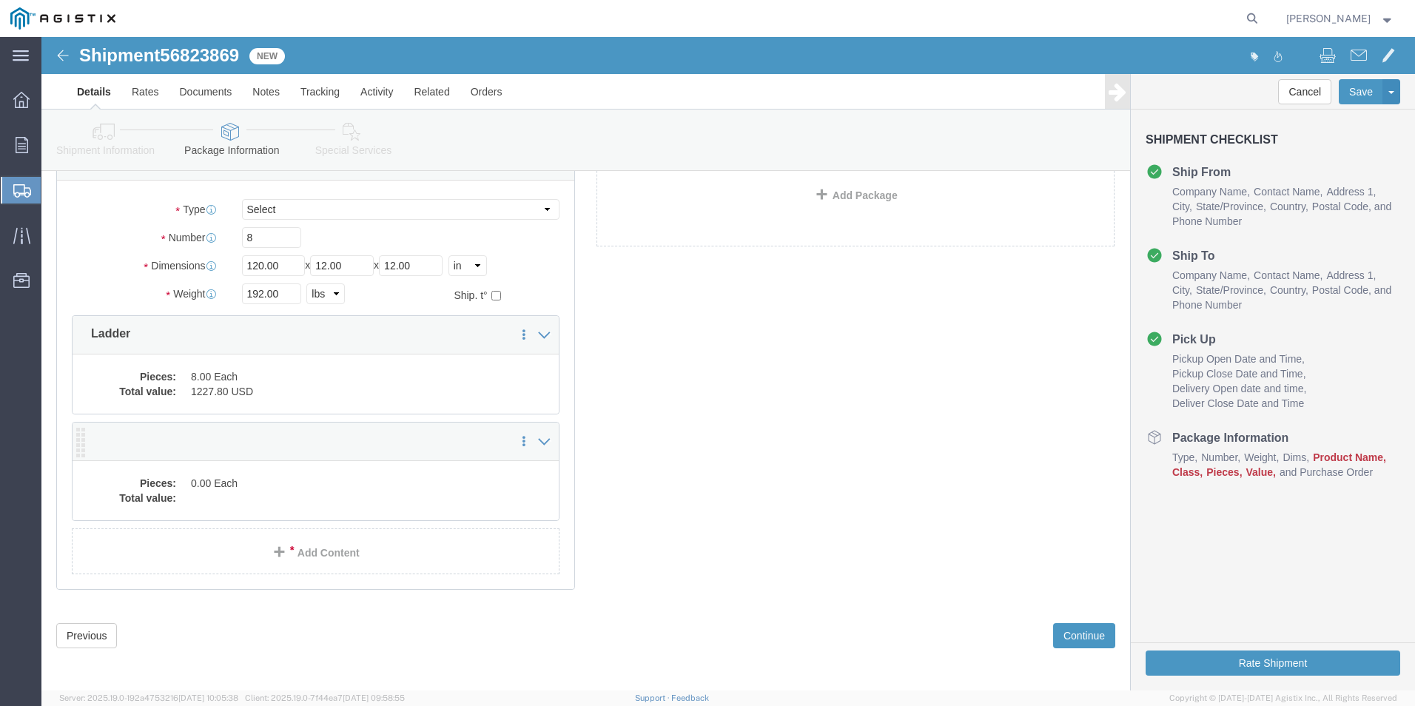
scroll to position [89, 0]
click link "Add Content"
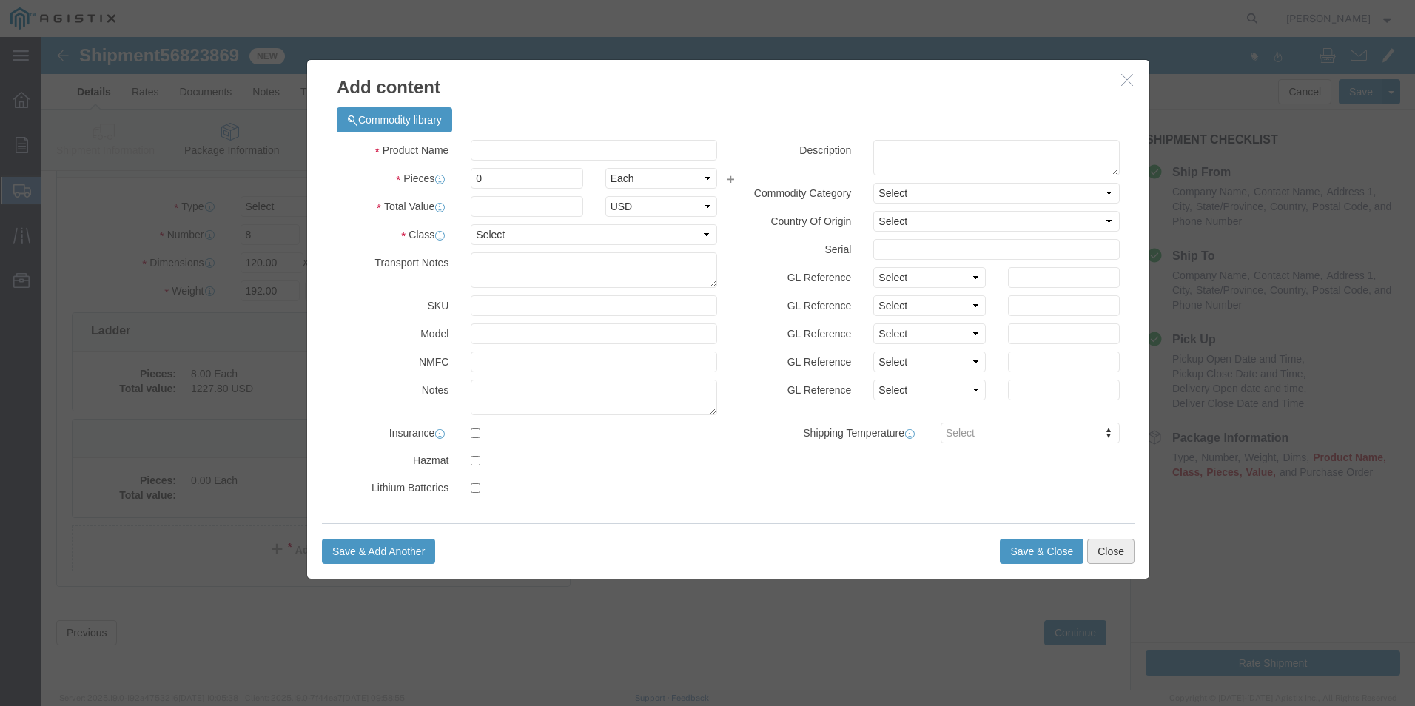
click button "Close"
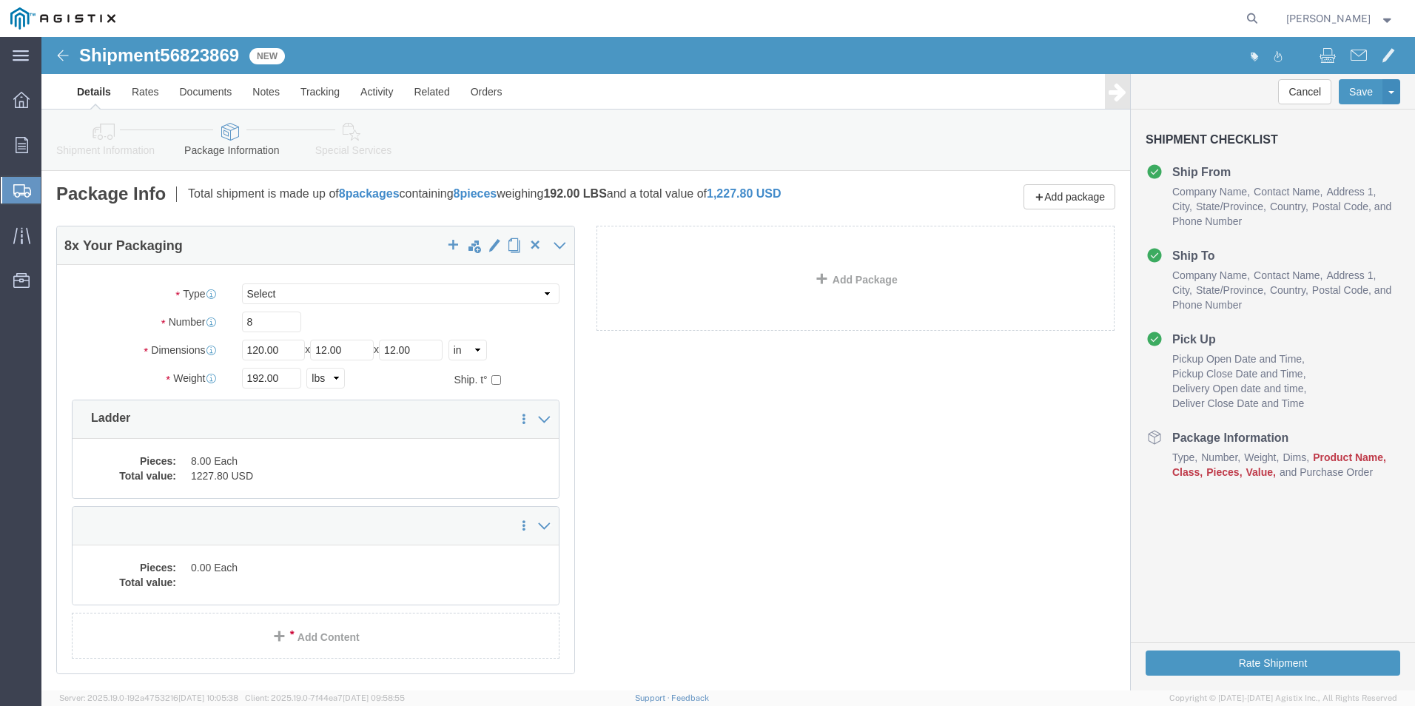
scroll to position [0, 0]
click icon
click link "Add Content"
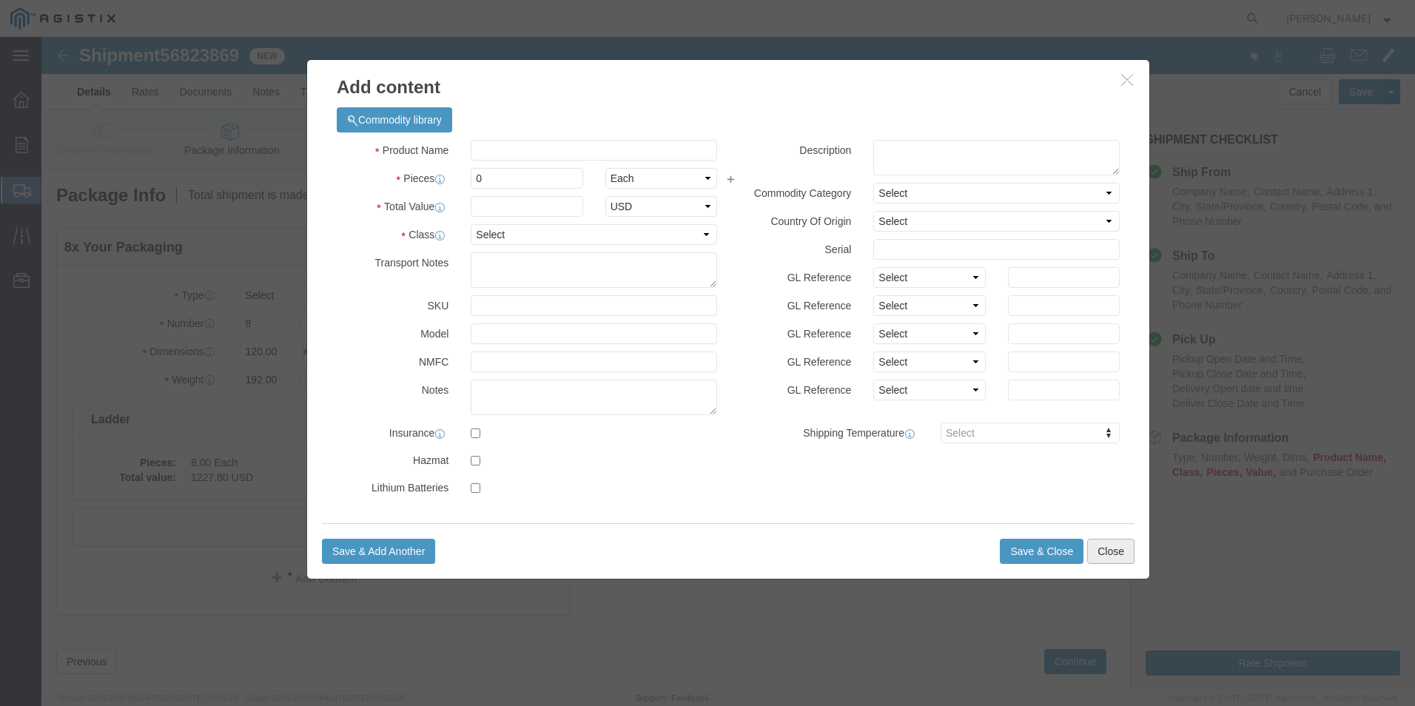
click button "Close"
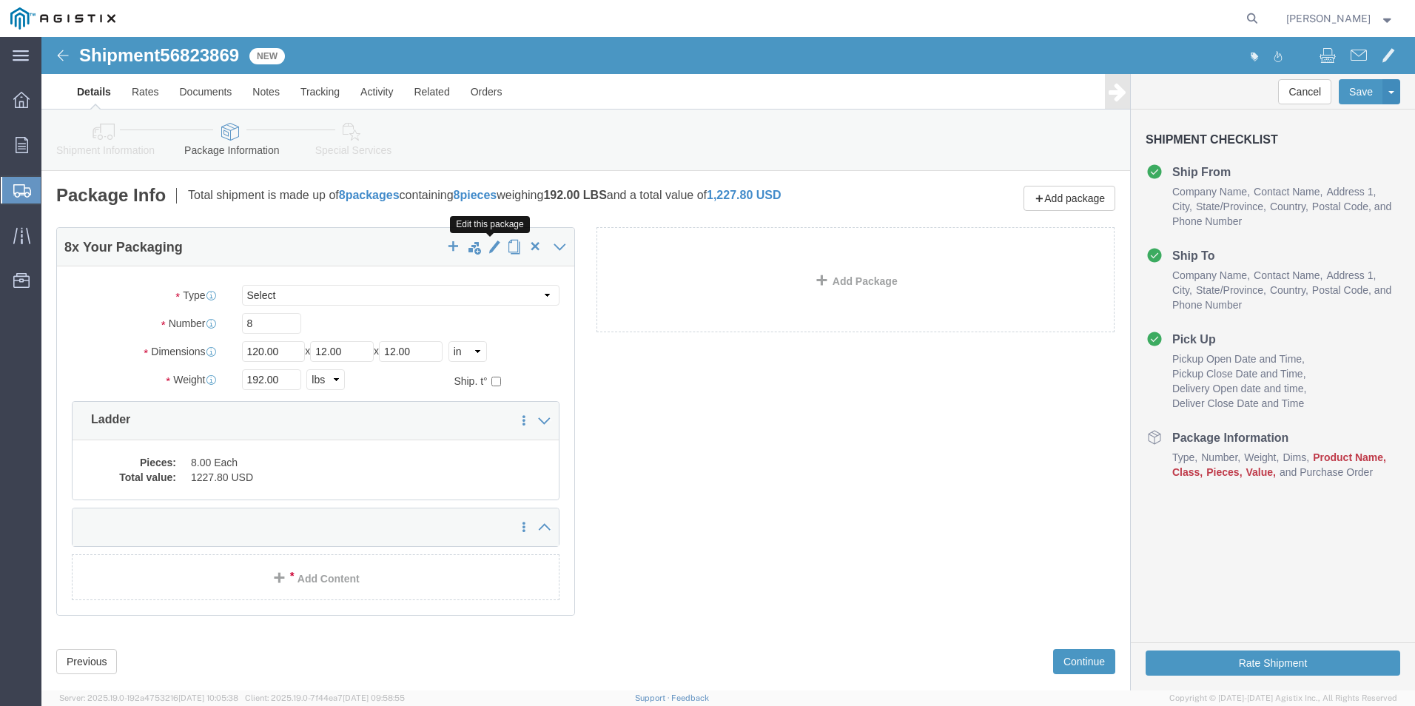
click span "button"
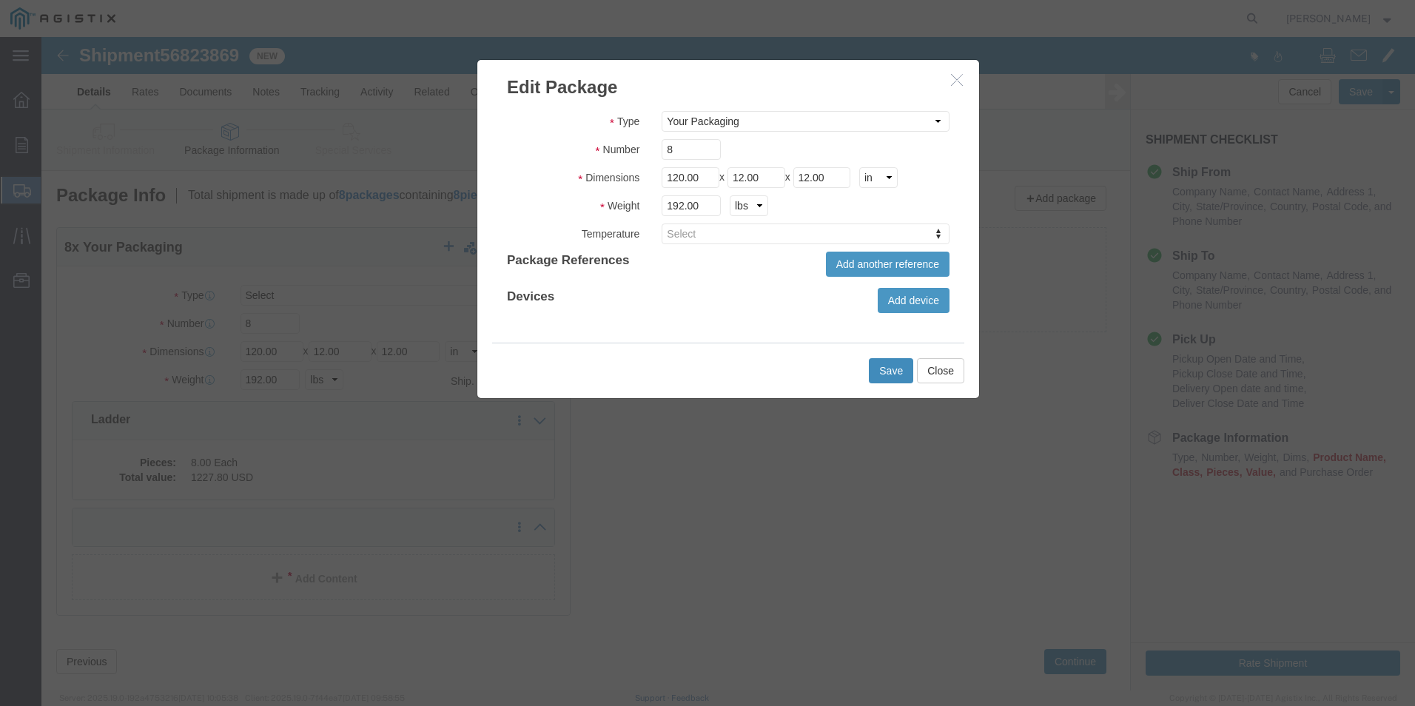
click button "Save"
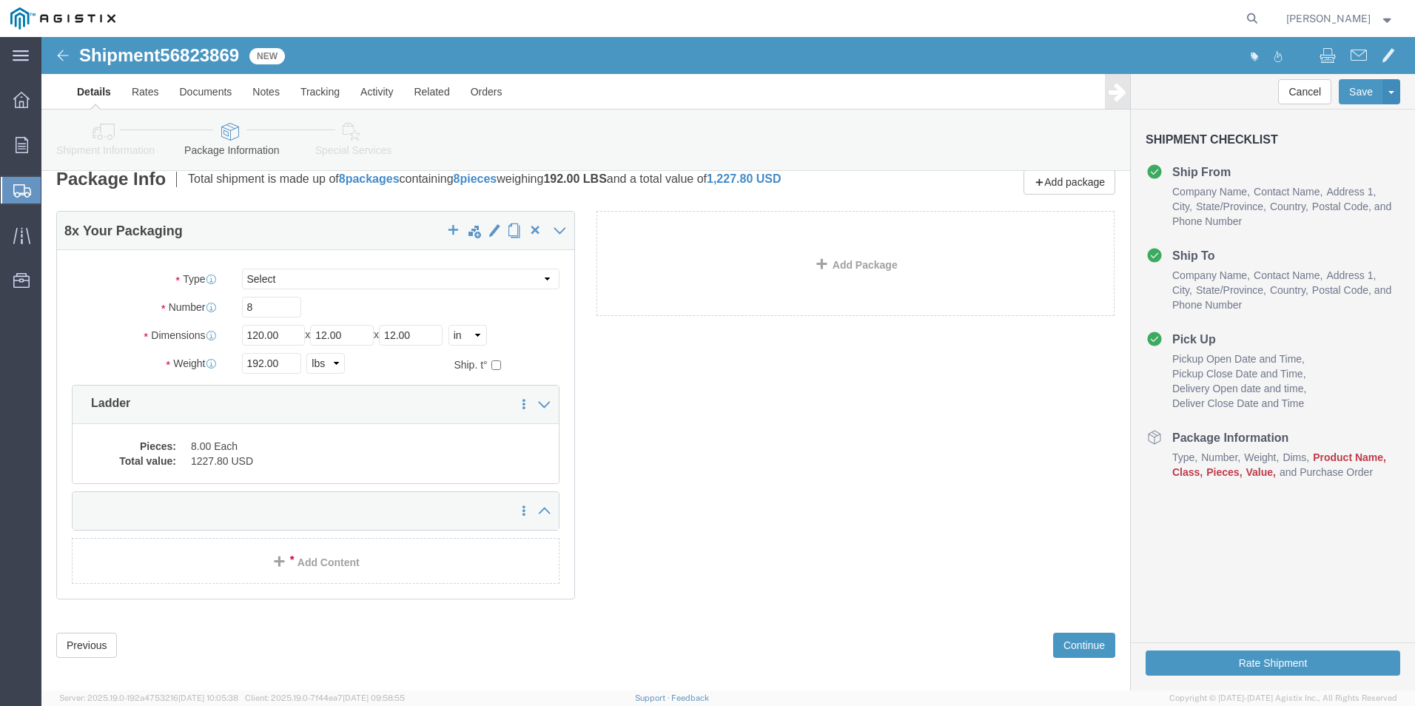
scroll to position [29, 0]
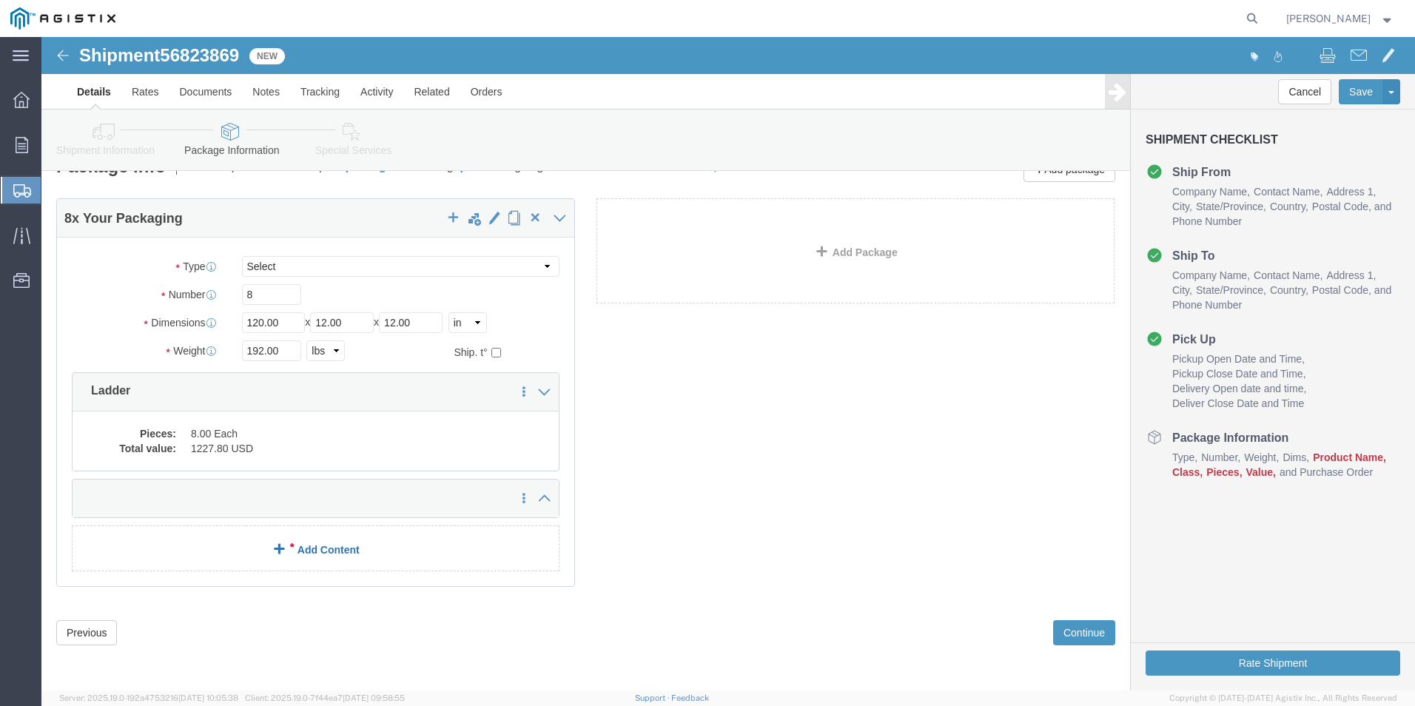
click link "Add Content"
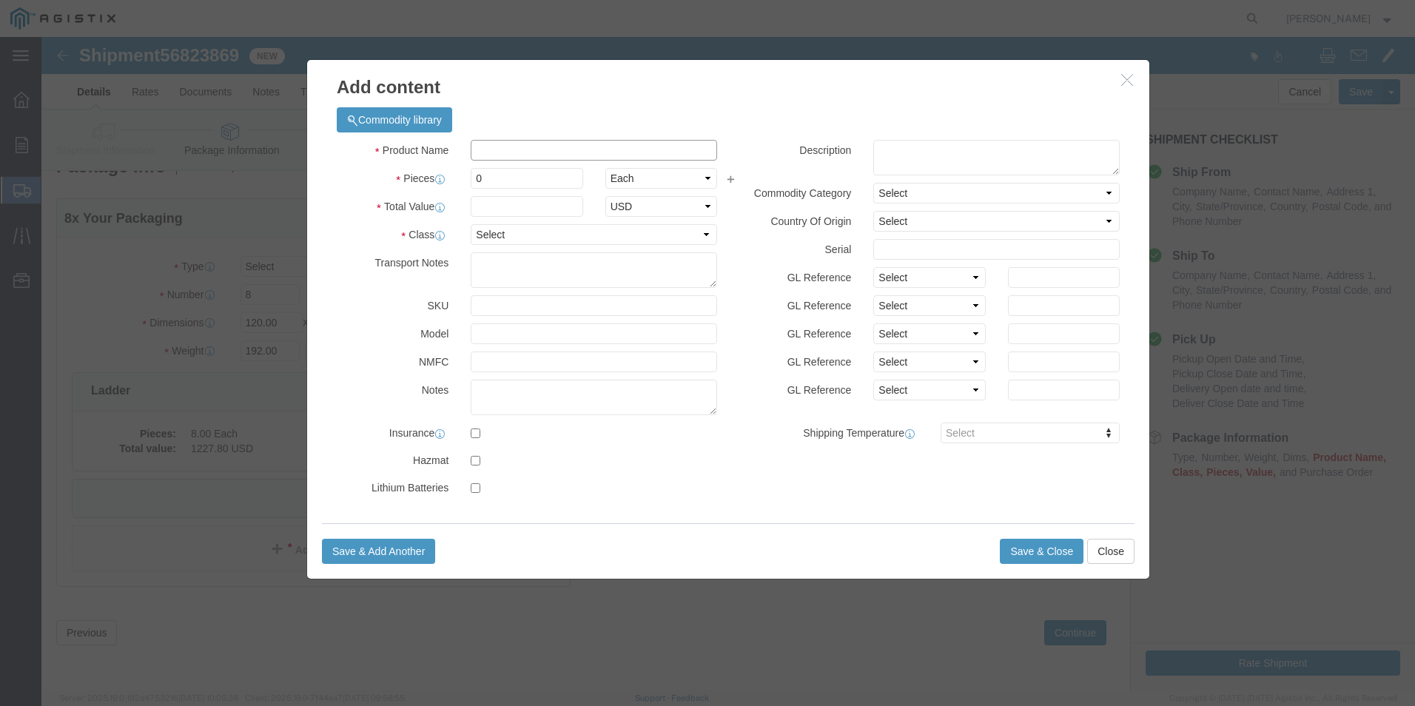
click input "text"
type input "ladder"
type input "8"
select select "USD"
type input "1227.20"
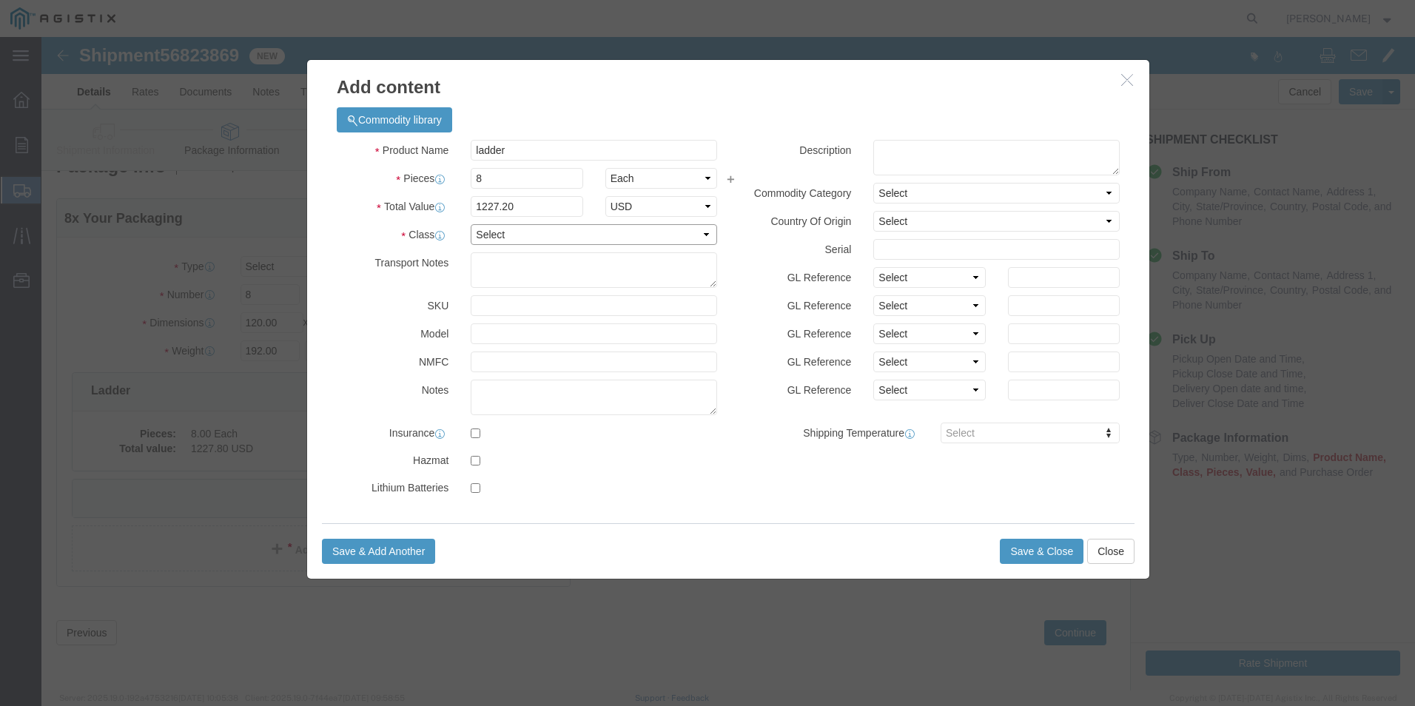
click select "Select 50 55 60 65 70 85 92.5 100 125 175 250 300 400"
select select "300"
click select "Select 50 55 60 65 70 85 92.5 100 125 175 250 300 400"
click button "Save & Close"
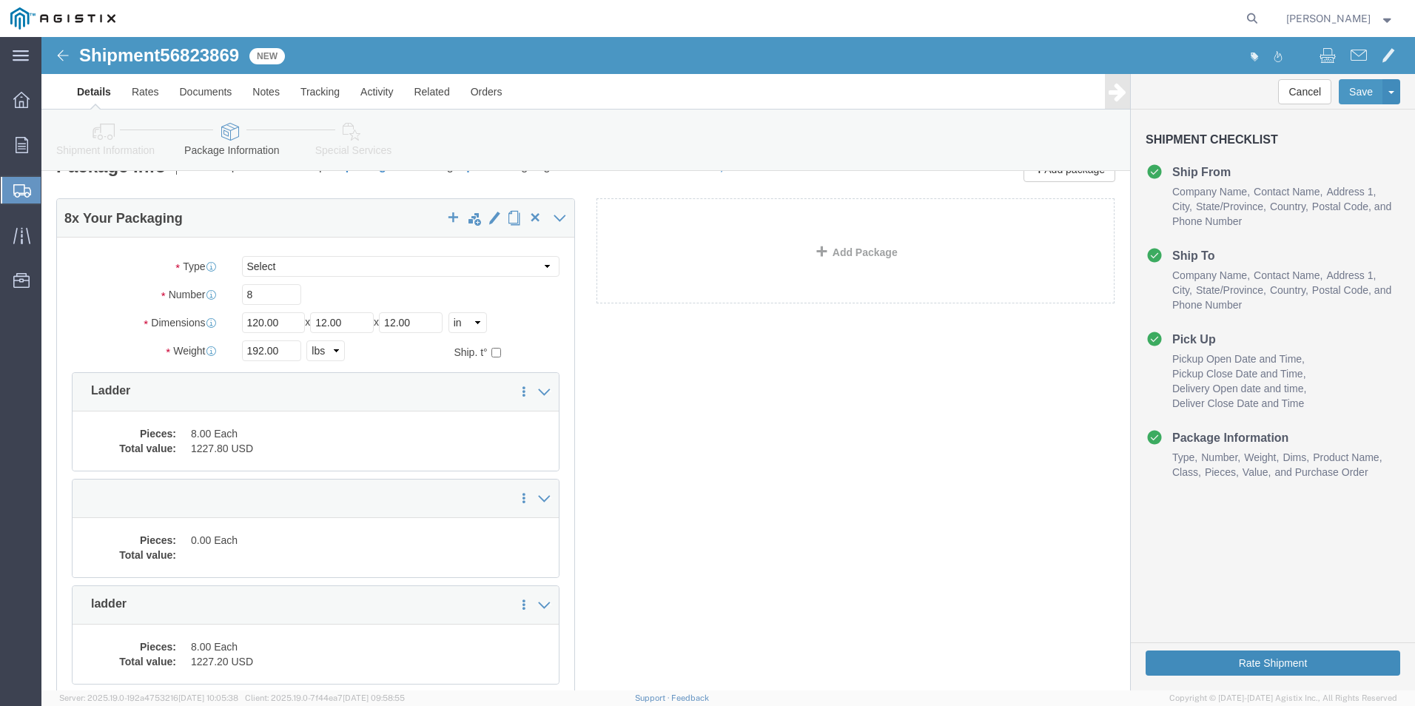
click button "Rate Shipment"
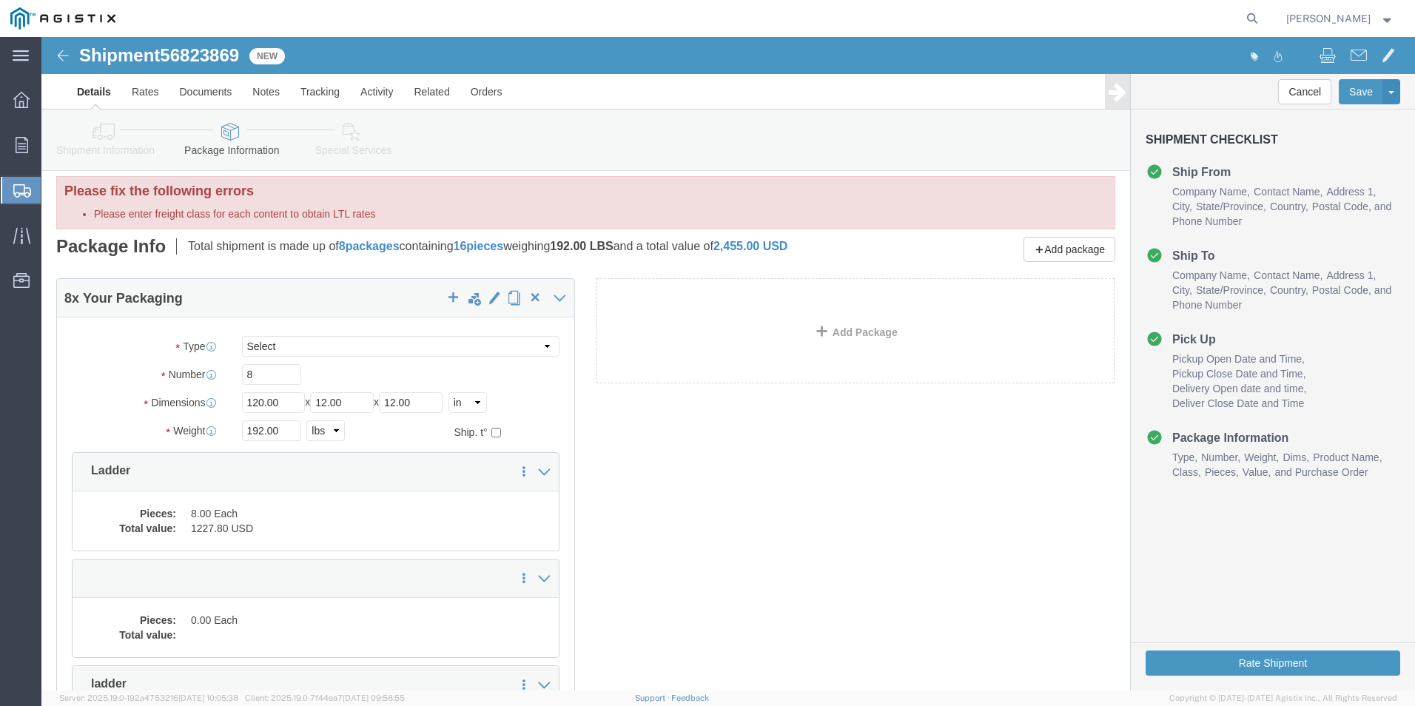
scroll to position [0, 0]
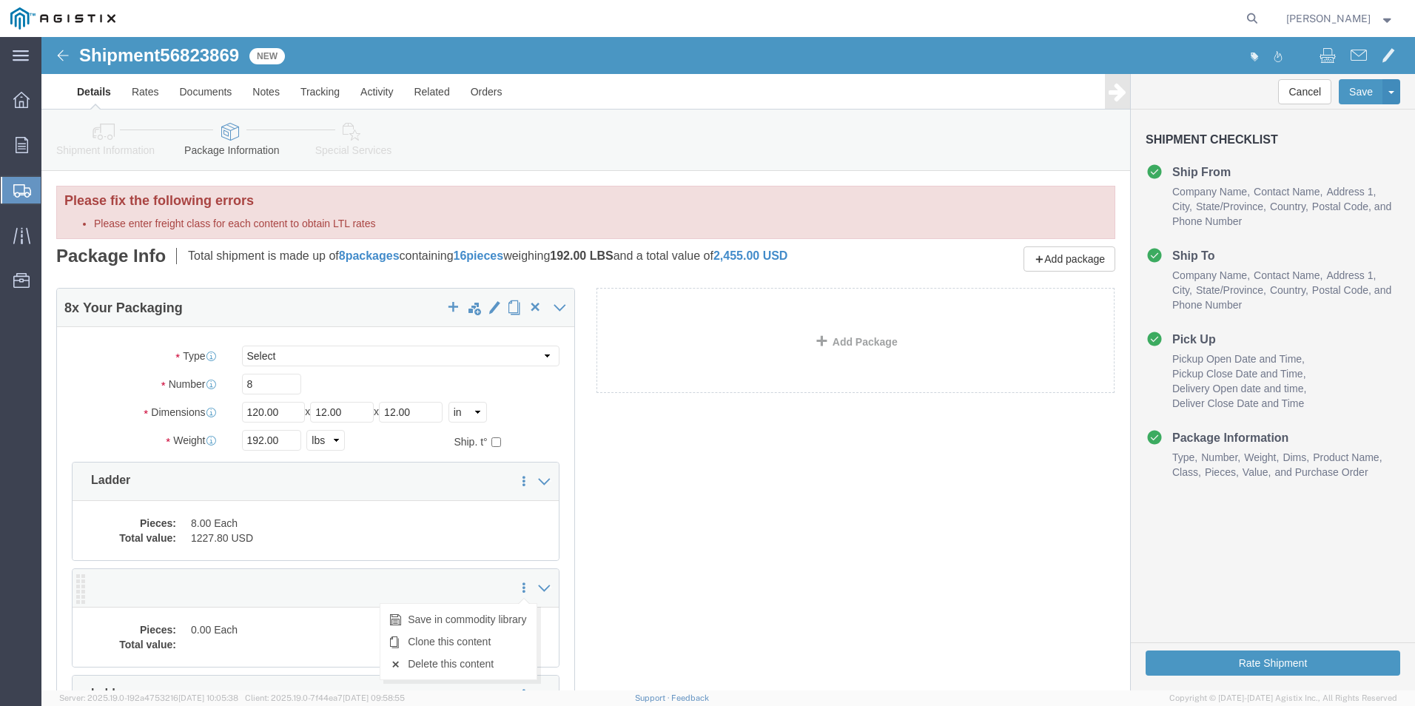
click icon
click link "Delete this content"
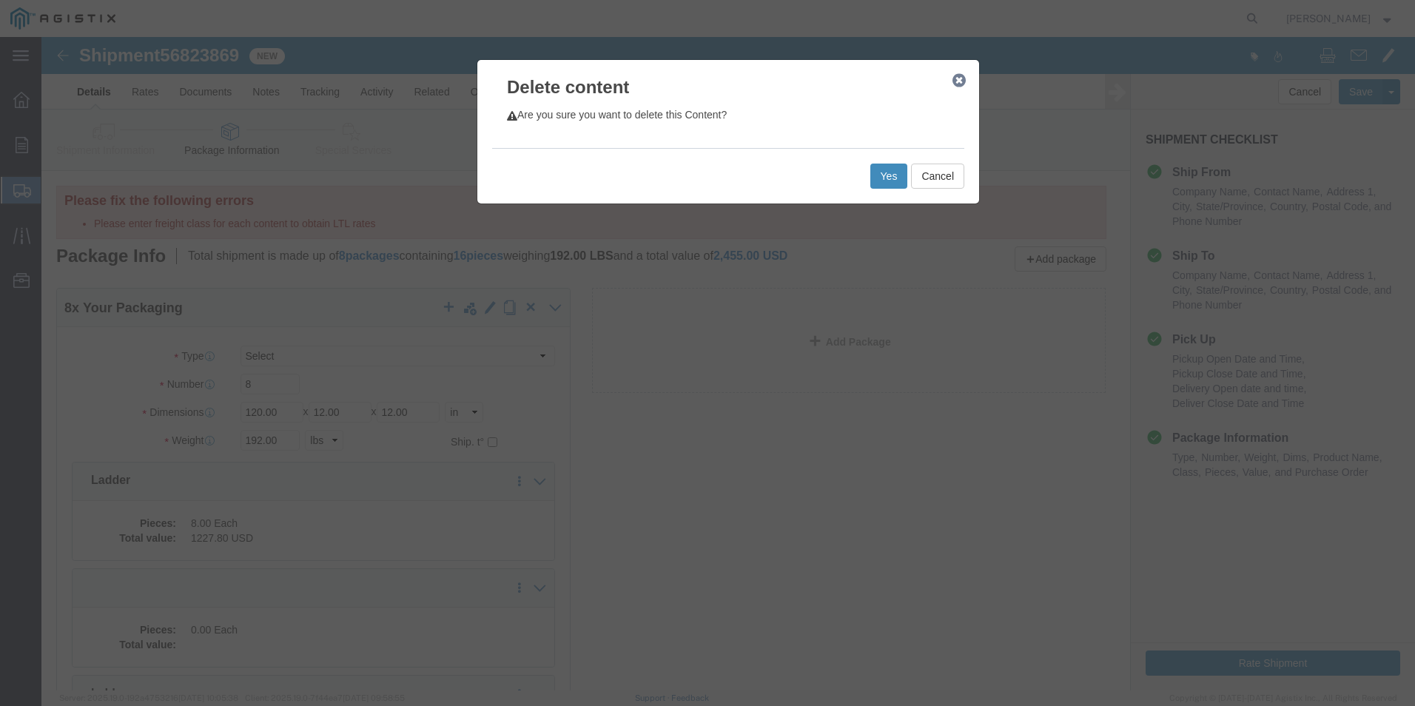
click button "Yes"
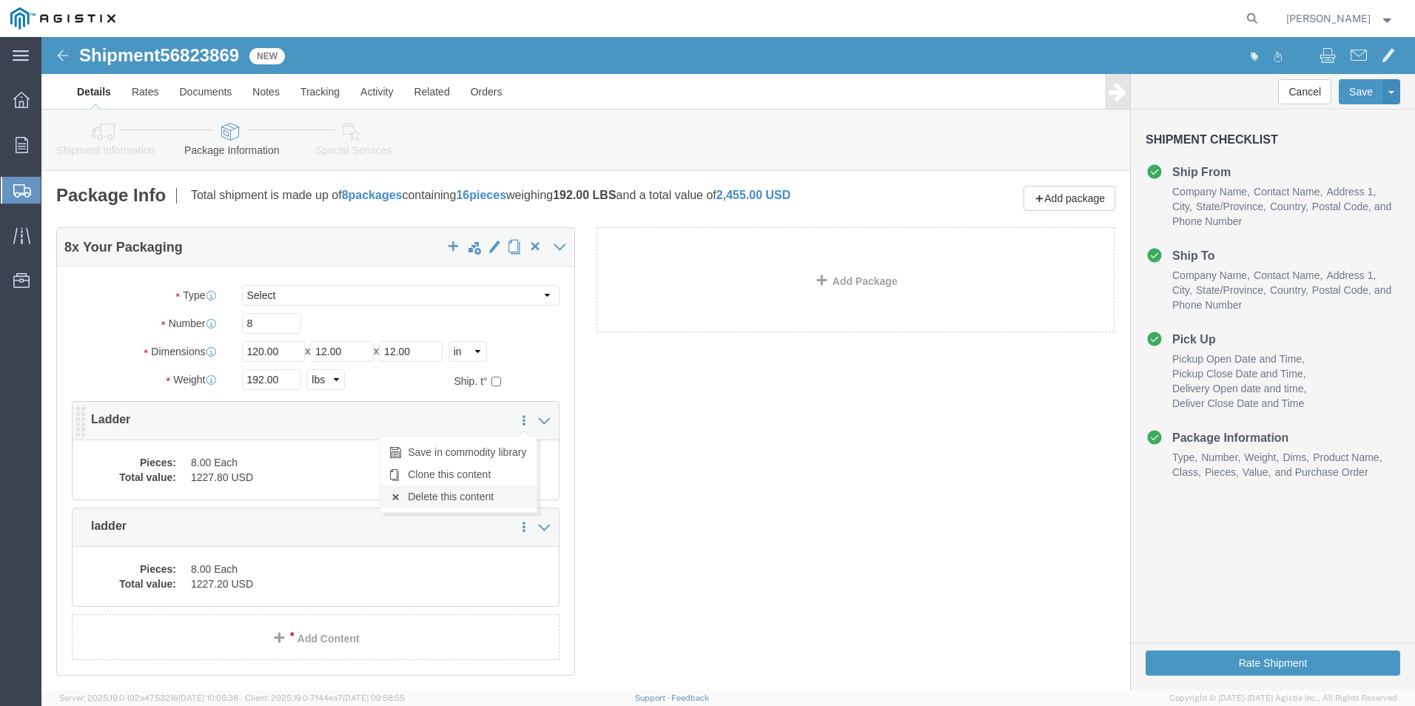
click link "Delete this content"
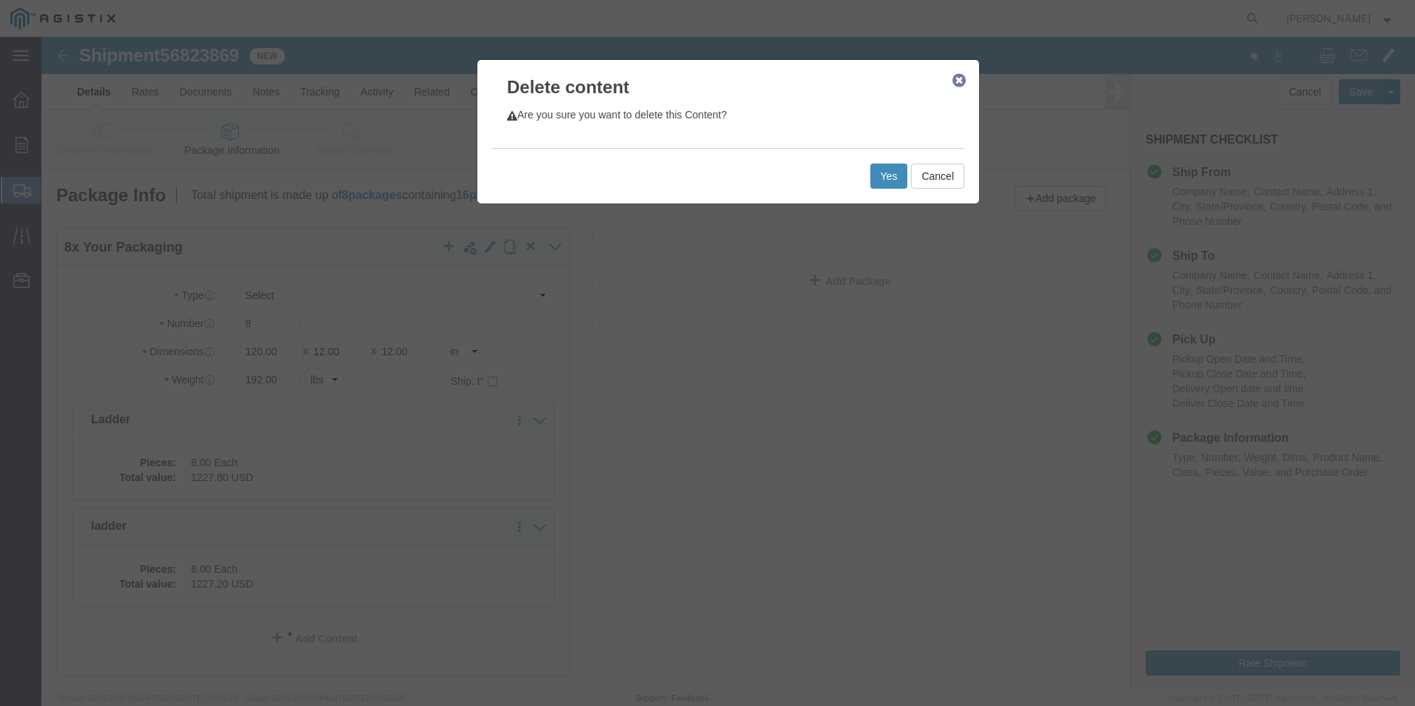
click button "Yes"
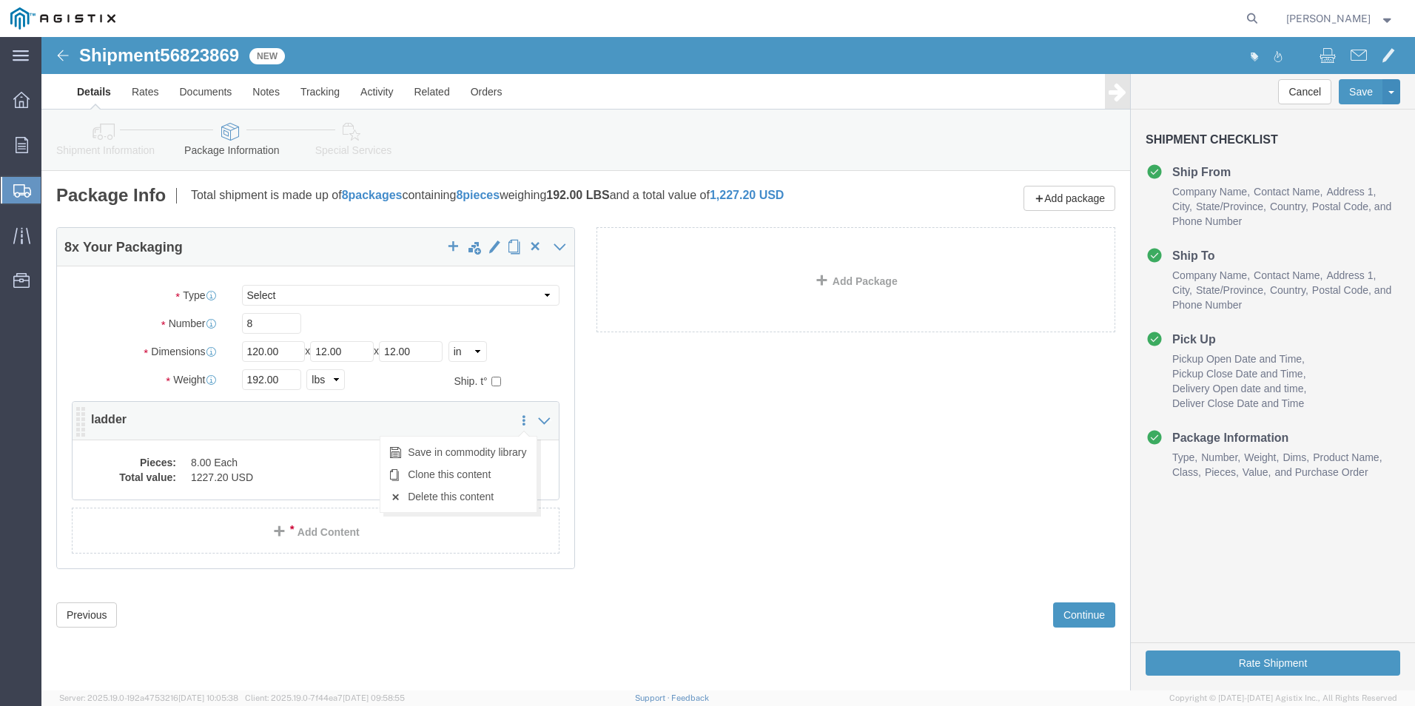
click icon
click link "Delete this content"
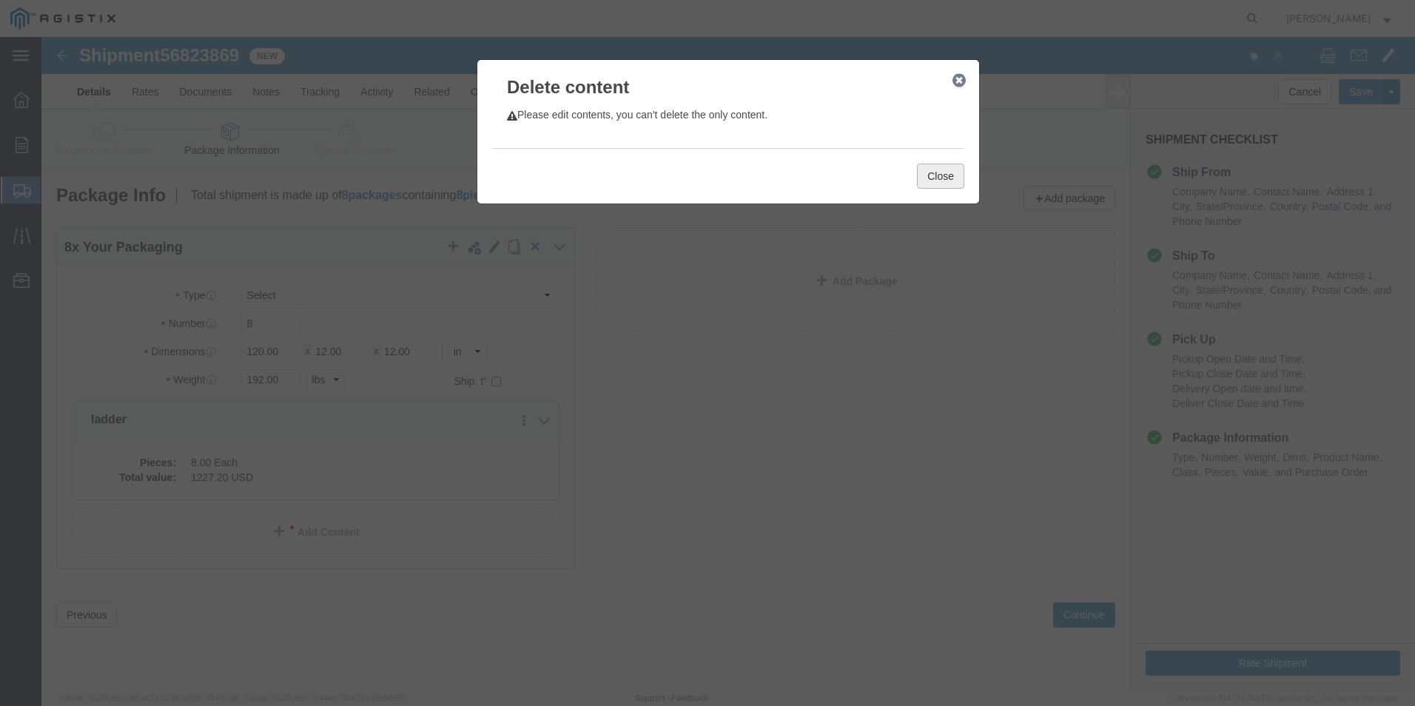
click button "Close"
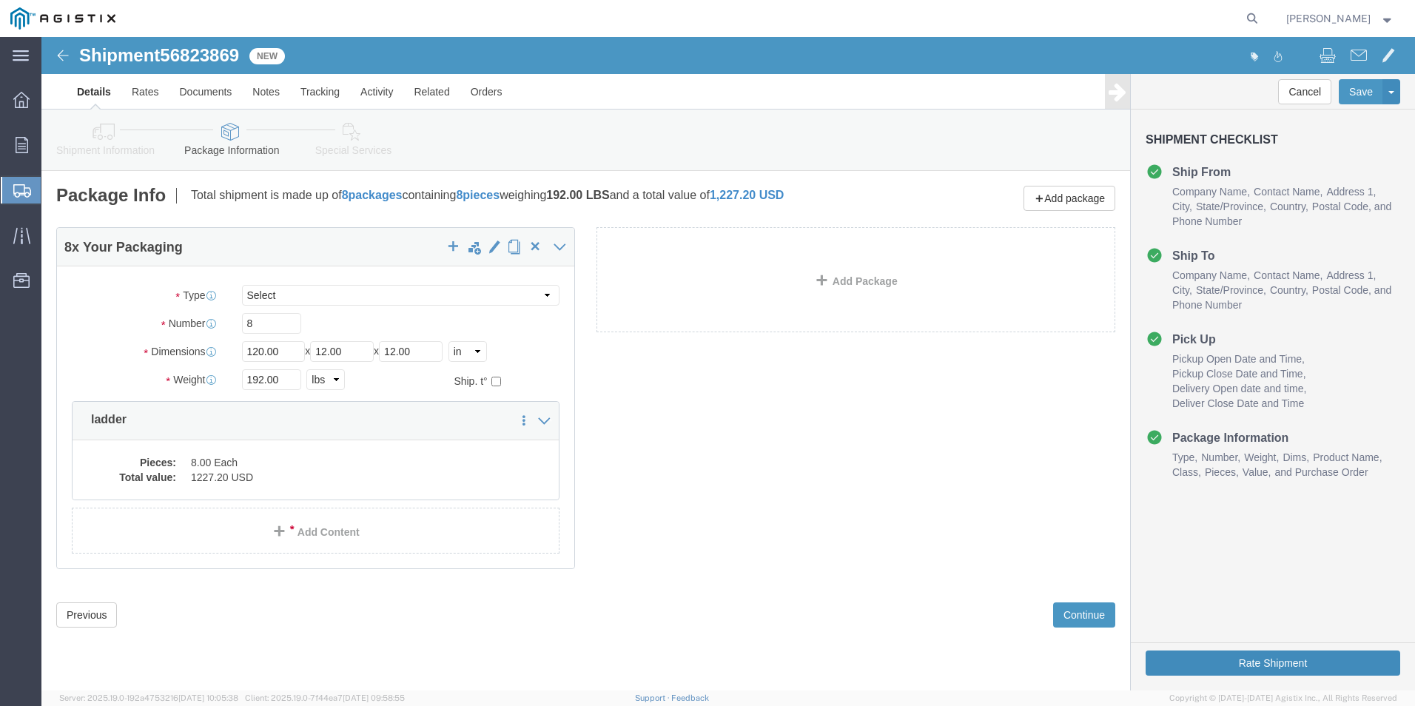
click button "Rate Shipment"
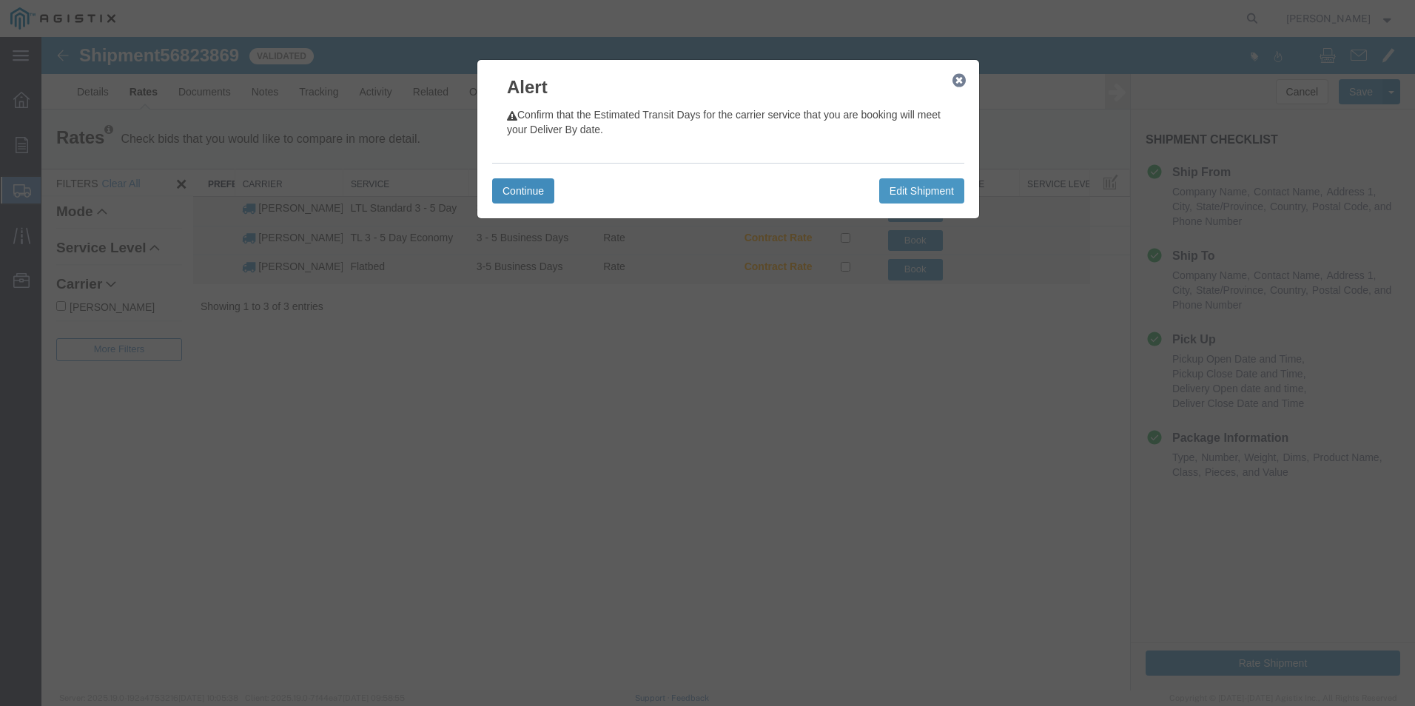
click at [540, 189] on button "Continue" at bounding box center [523, 190] width 62 height 25
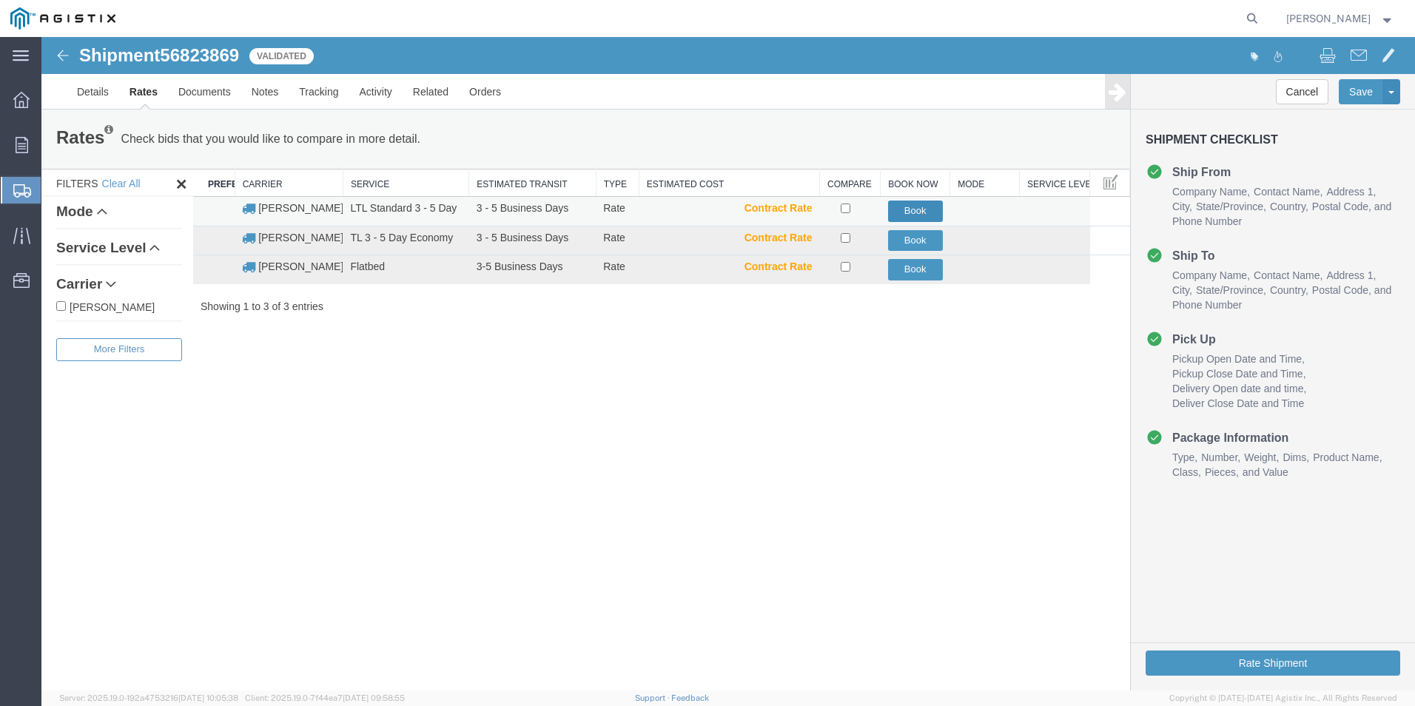
click at [911, 214] on button "Book" at bounding box center [915, 211] width 55 height 21
